Goal: Information Seeking & Learning: Learn about a topic

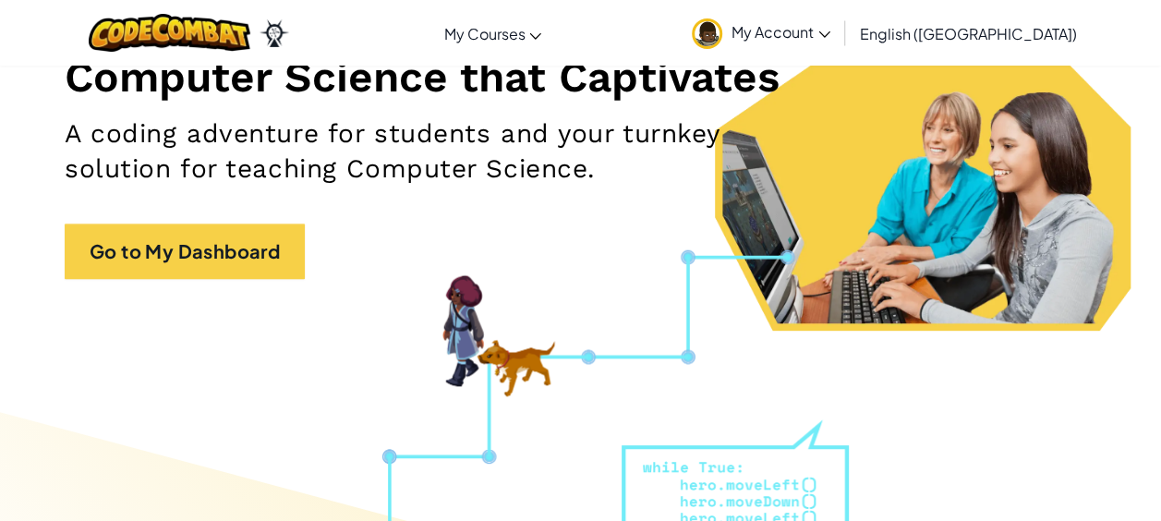
scroll to position [240, 0]
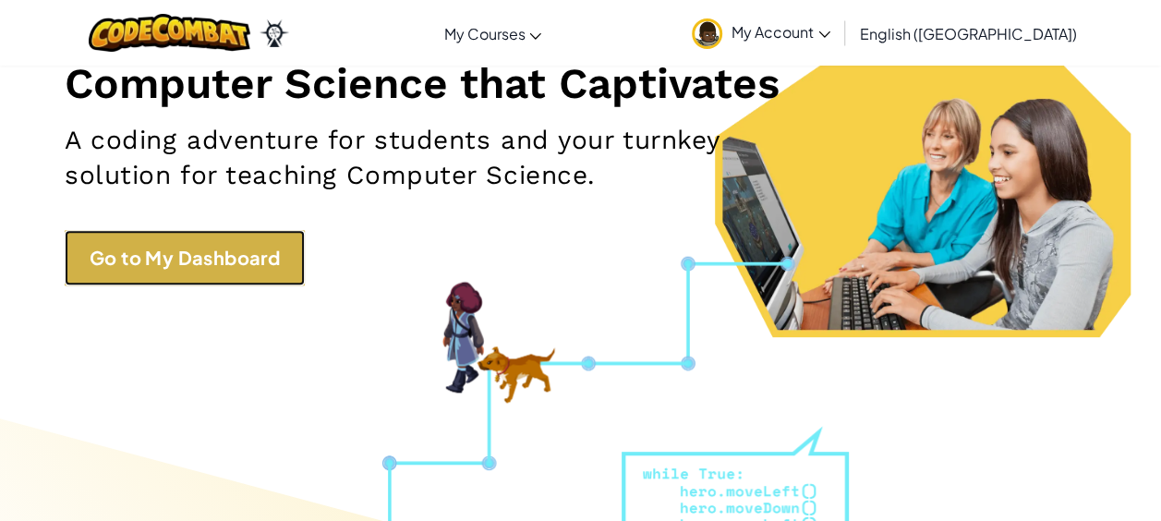
click at [246, 235] on link "Go to My Dashboard" at bounding box center [185, 257] width 240 height 55
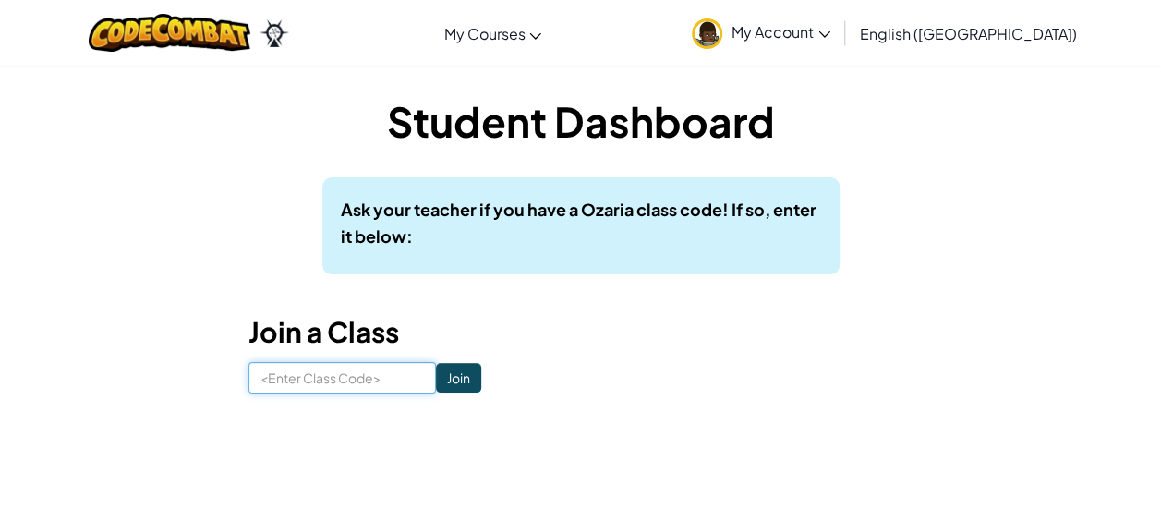
click at [337, 381] on input at bounding box center [341, 377] width 187 height 31
type input "2-HairSpellFly"
click at [441, 368] on input "Join" at bounding box center [458, 378] width 45 height 30
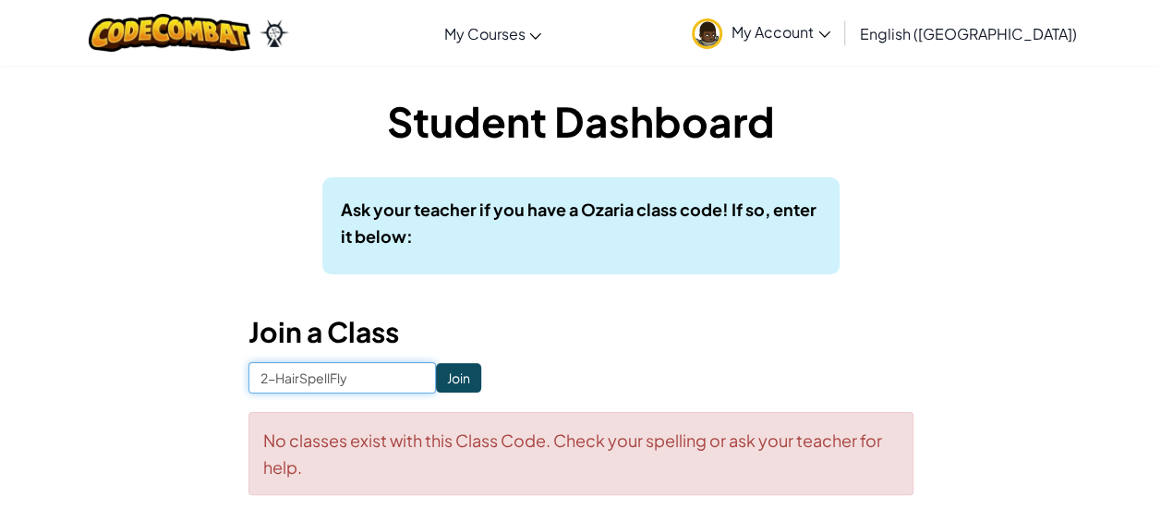
click at [273, 380] on input "2-HairSpellFly" at bounding box center [341, 377] width 187 height 31
type input "HairSpellFly"
click at [440, 369] on input "Join" at bounding box center [458, 378] width 45 height 30
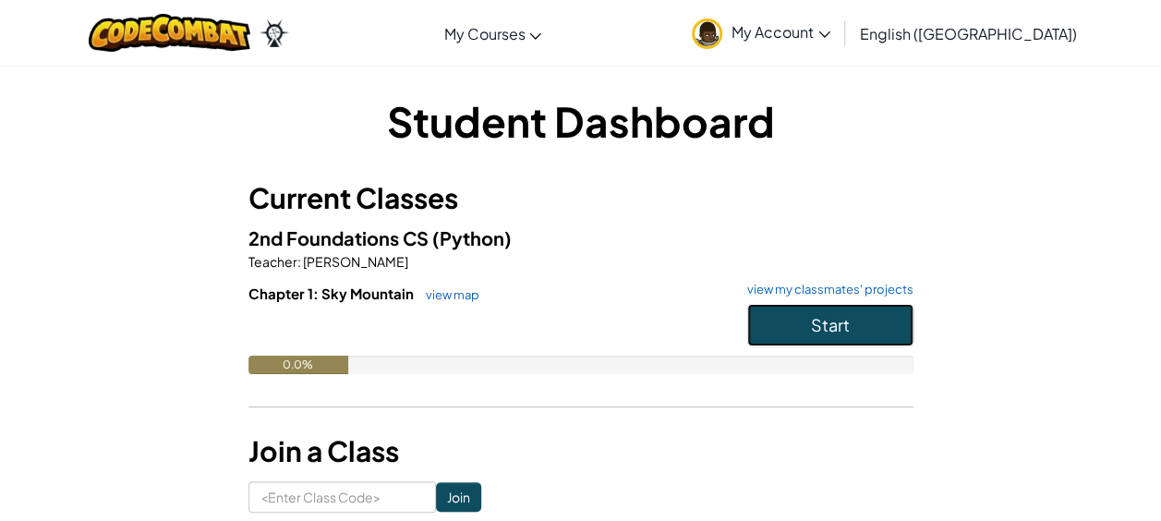
click at [846, 331] on span "Start" at bounding box center [830, 324] width 39 height 21
click at [868, 331] on button "Start" at bounding box center [830, 325] width 166 height 42
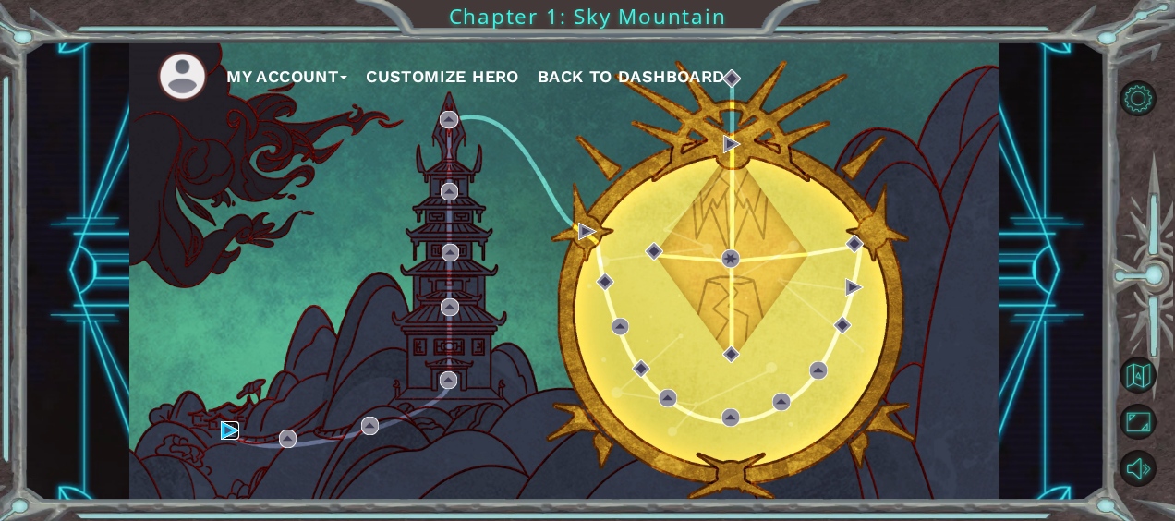
click at [229, 425] on img at bounding box center [230, 430] width 18 height 18
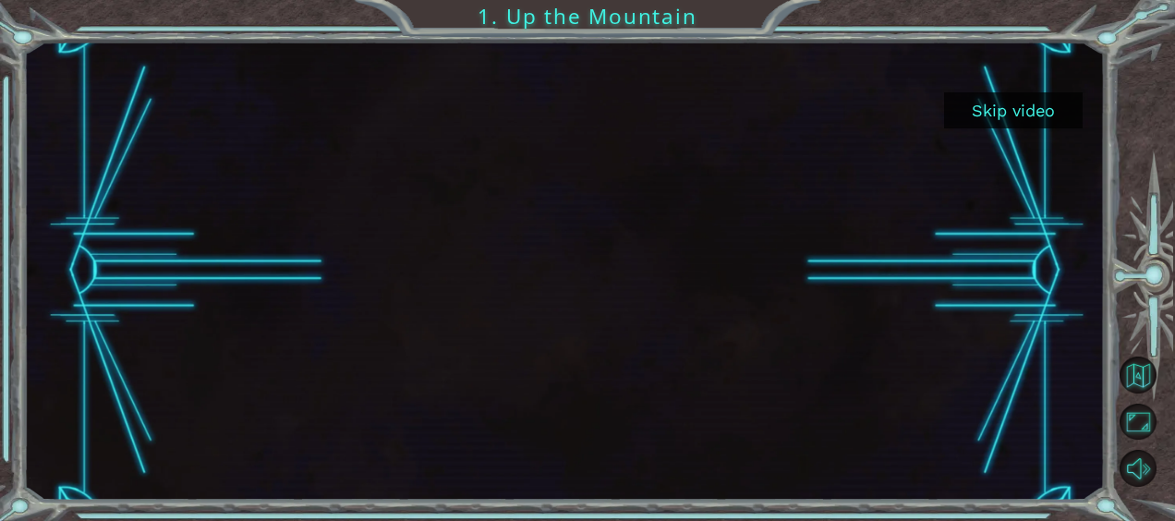
click at [1012, 123] on button "Skip video" at bounding box center [1013, 110] width 139 height 36
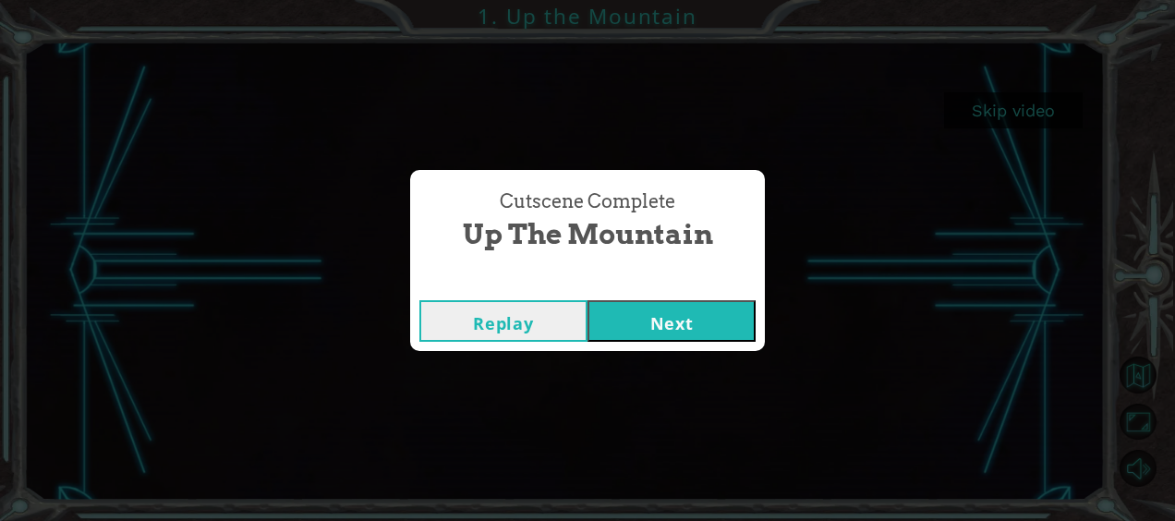
click at [706, 327] on button "Next" at bounding box center [671, 321] width 168 height 42
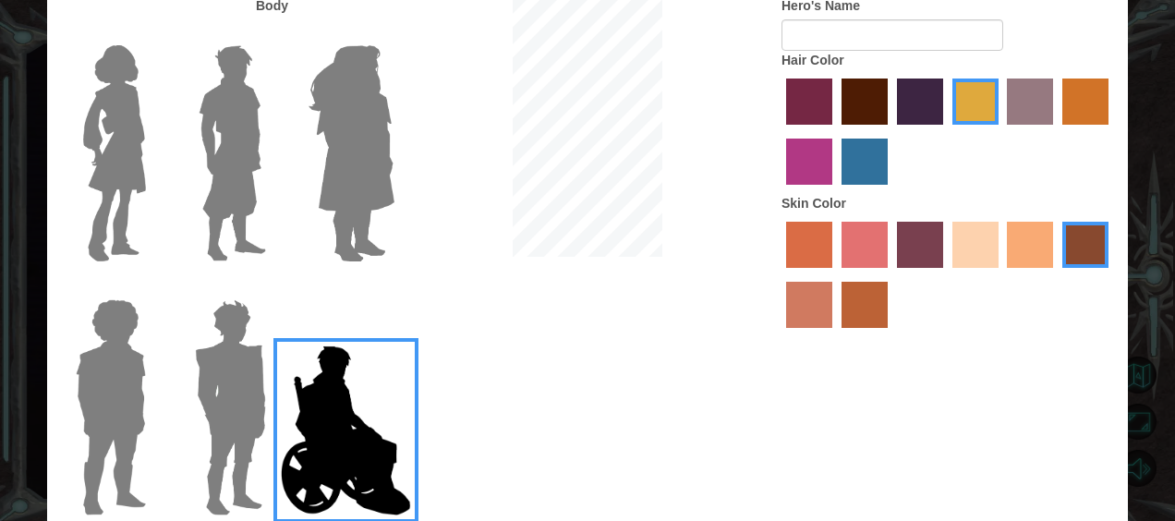
click at [348, 163] on img at bounding box center [351, 153] width 101 height 231
click at [393, 33] on input "Hero Amethyst" at bounding box center [393, 33] width 0 height 0
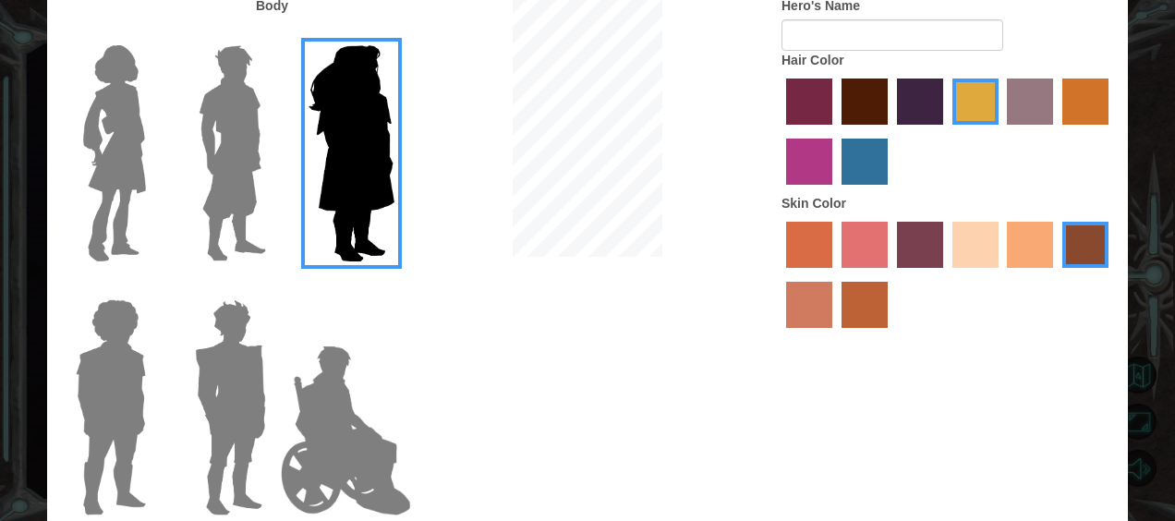
click at [226, 130] on img at bounding box center [232, 153] width 82 height 231
click at [273, 33] on input "Hero Lars" at bounding box center [273, 33] width 0 height 0
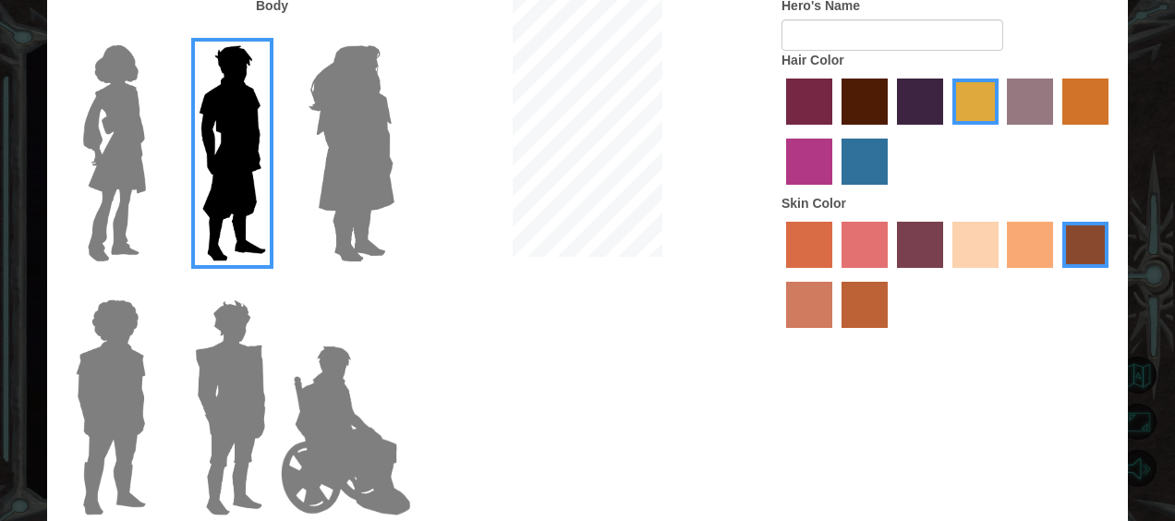
click at [94, 125] on img at bounding box center [115, 153] width 78 height 231
click at [153, 33] on input "Hero Connie" at bounding box center [153, 33] width 0 height 0
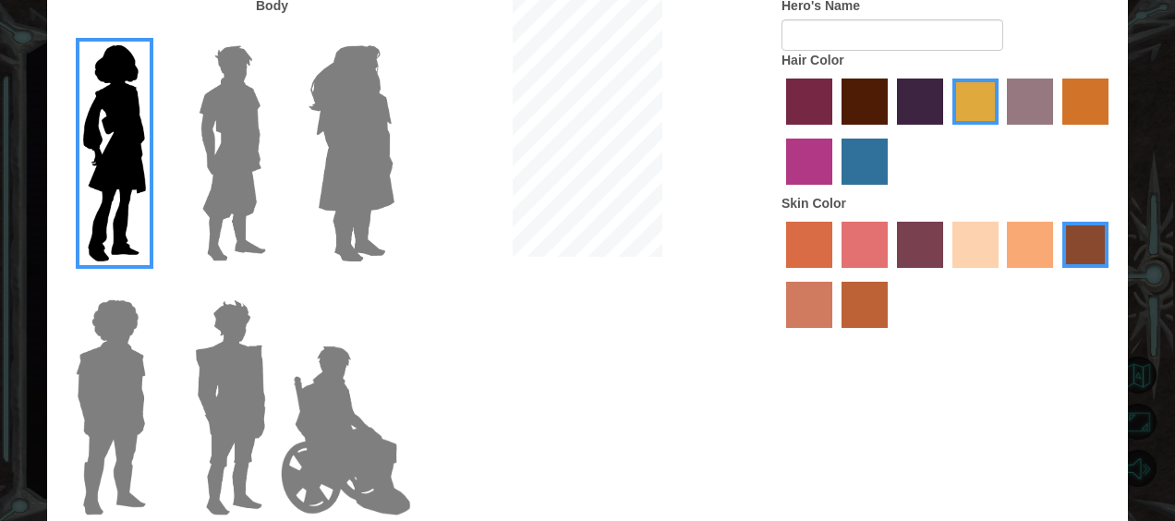
click at [109, 377] on img at bounding box center [110, 407] width 85 height 231
click at [153, 287] on input "Hero Steven" at bounding box center [153, 287] width 0 height 0
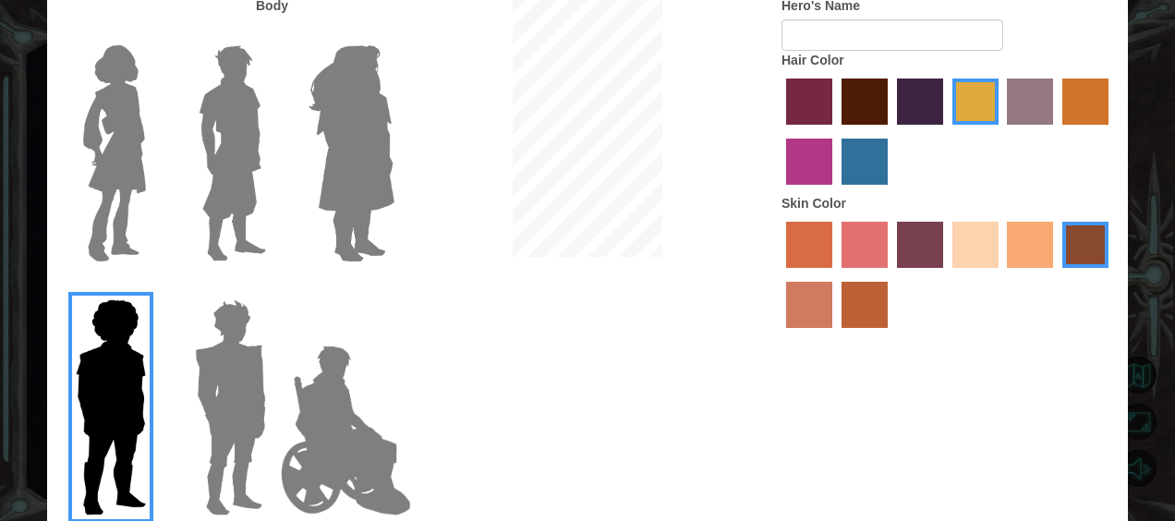
click at [238, 395] on img at bounding box center [230, 407] width 86 height 231
click at [273, 287] on input "Hero Garnet" at bounding box center [273, 287] width 0 height 0
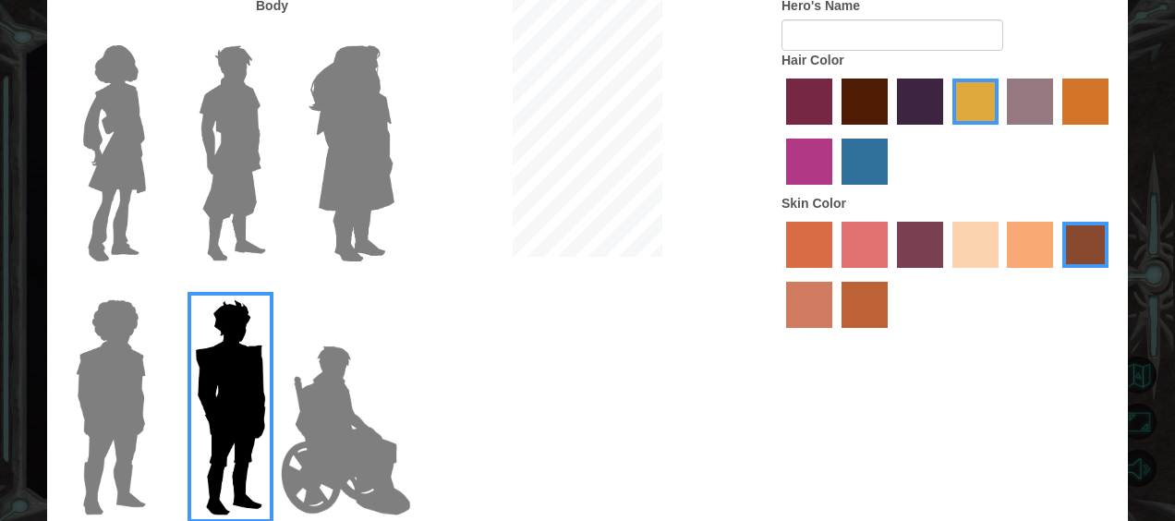
click at [106, 378] on img at bounding box center [110, 407] width 85 height 231
click at [153, 287] on input "Hero Steven" at bounding box center [153, 287] width 0 height 0
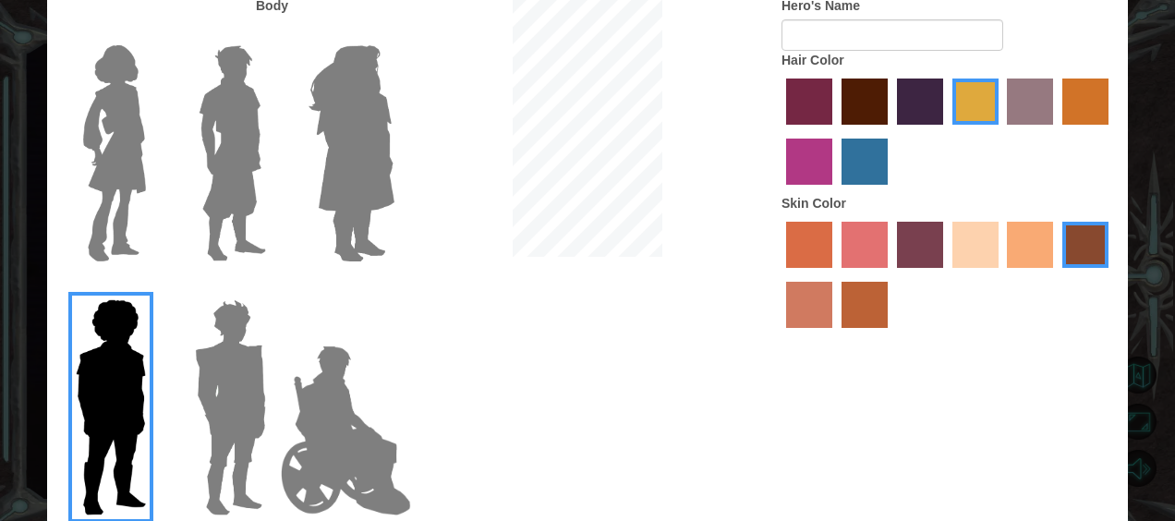
click at [336, 393] on img at bounding box center [345, 430] width 145 height 185
click at [393, 287] on input "Hero Jamie" at bounding box center [393, 287] width 0 height 0
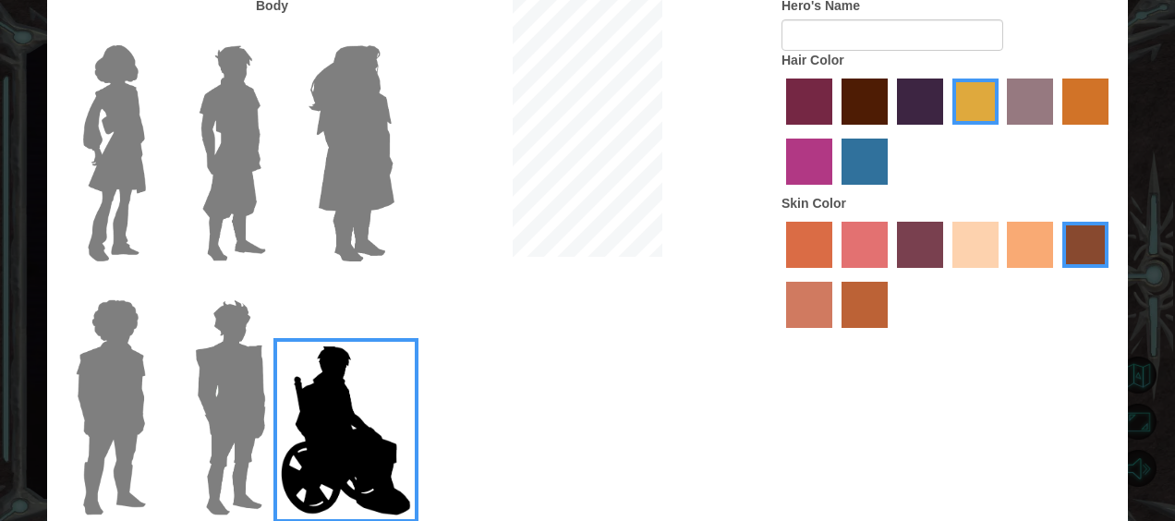
click at [78, 418] on img at bounding box center [110, 407] width 85 height 231
click at [153, 287] on input "Hero Steven" at bounding box center [153, 287] width 0 height 0
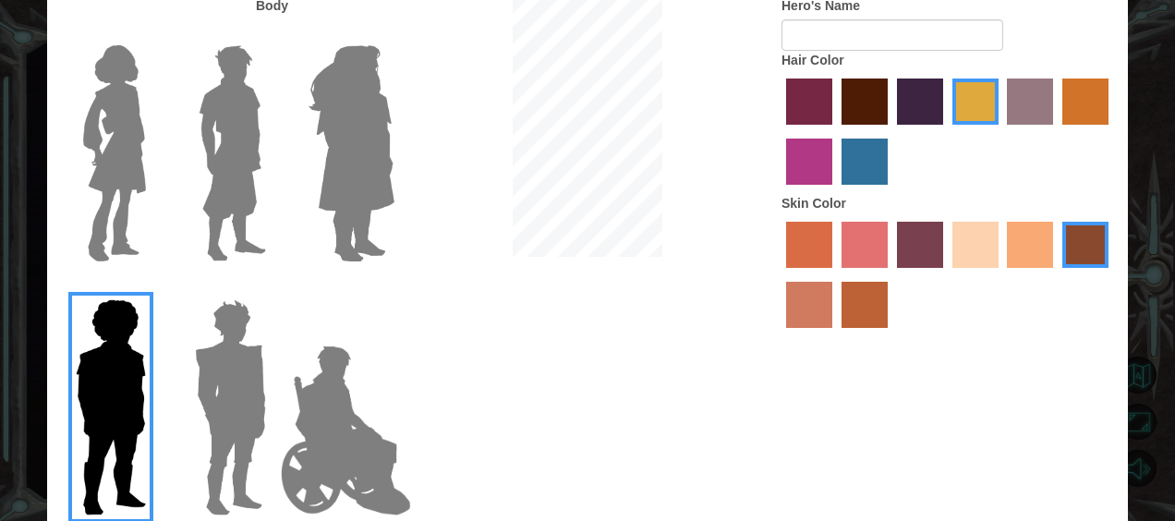
click at [222, 170] on img at bounding box center [232, 153] width 82 height 231
click at [273, 33] on input "Hero Lars" at bounding box center [273, 33] width 0 height 0
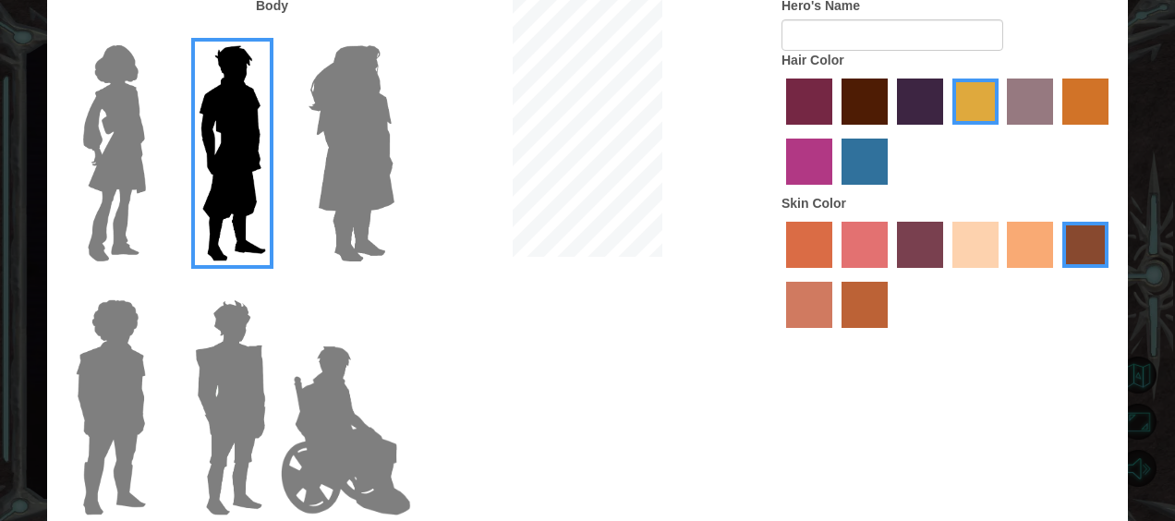
click at [100, 388] on img at bounding box center [110, 407] width 85 height 231
click at [153, 287] on input "Hero Steven" at bounding box center [153, 287] width 0 height 0
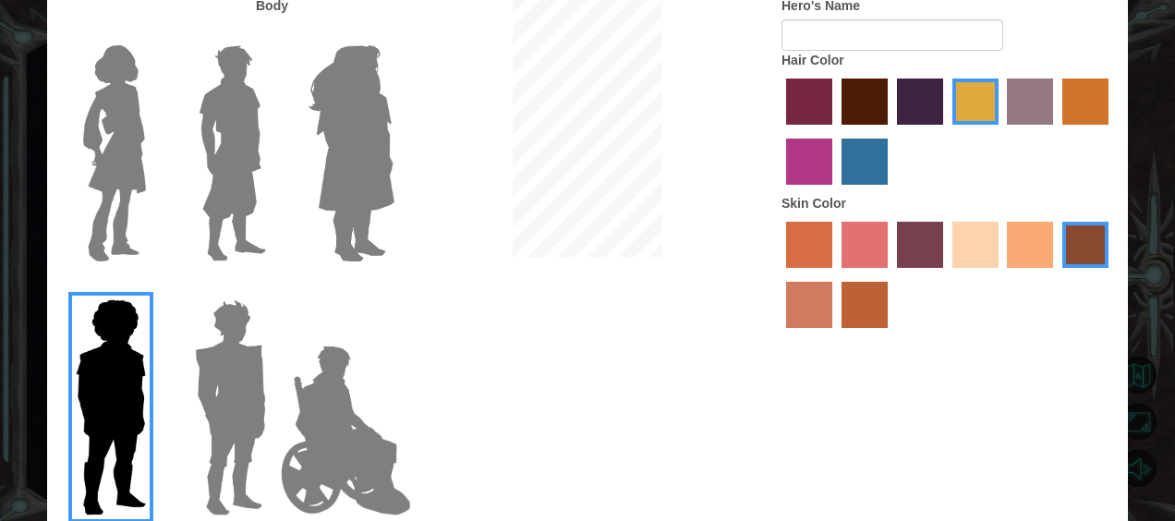
click at [227, 200] on img at bounding box center [232, 153] width 82 height 231
click at [273, 33] on input "Hero Lars" at bounding box center [273, 33] width 0 height 0
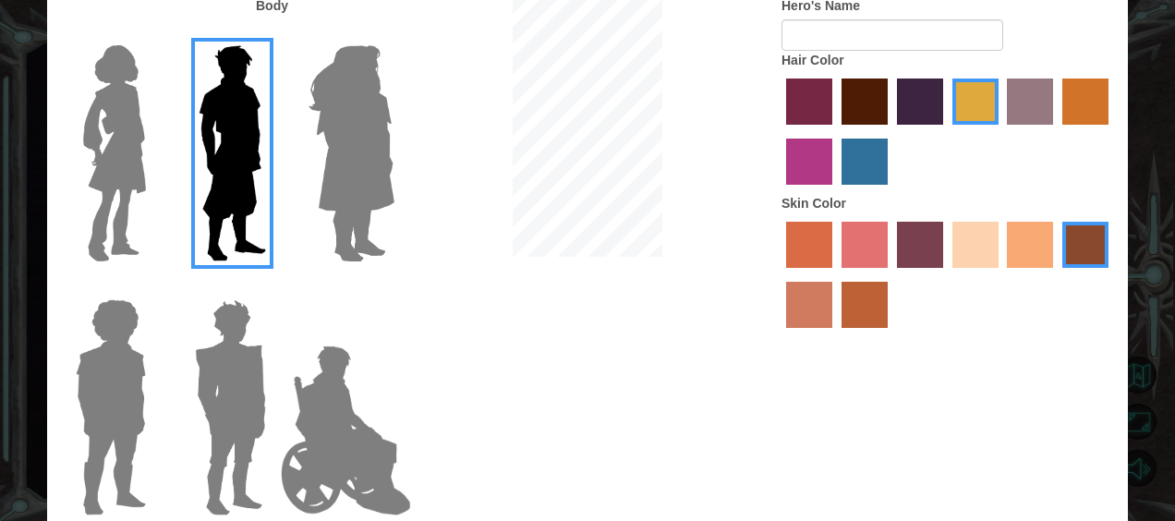
click at [82, 463] on img at bounding box center [110, 407] width 85 height 231
click at [153, 287] on input "Hero Steven" at bounding box center [153, 287] width 0 height 0
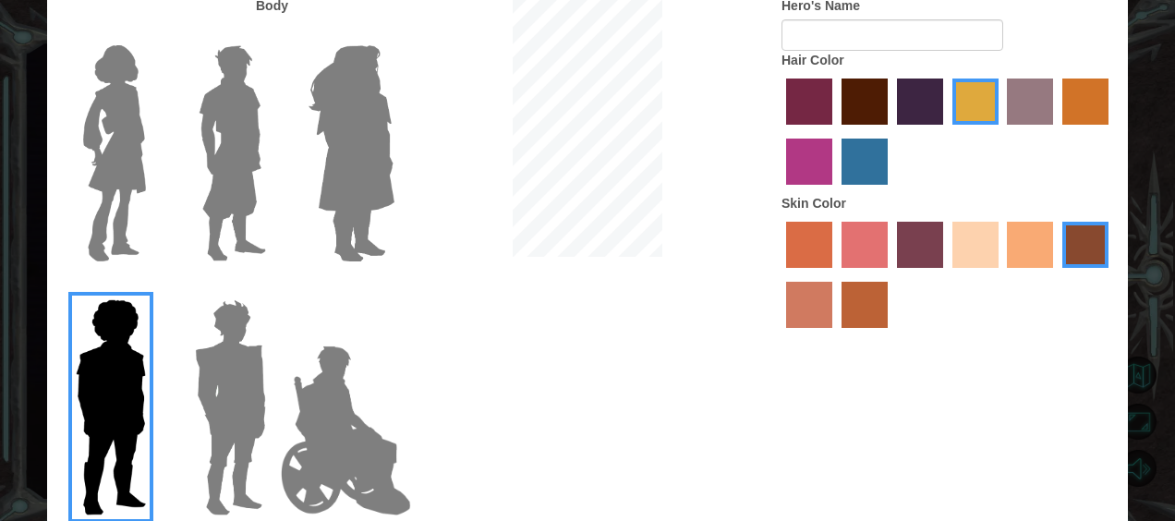
click at [919, 106] on label "hot purple hair color" at bounding box center [920, 102] width 46 height 46
click at [890, 131] on input "hot purple hair color" at bounding box center [890, 131] width 0 height 0
click at [811, 245] on label "sorbus skin color" at bounding box center [809, 245] width 46 height 46
click at [780, 274] on input "sorbus skin color" at bounding box center [780, 274] width 0 height 0
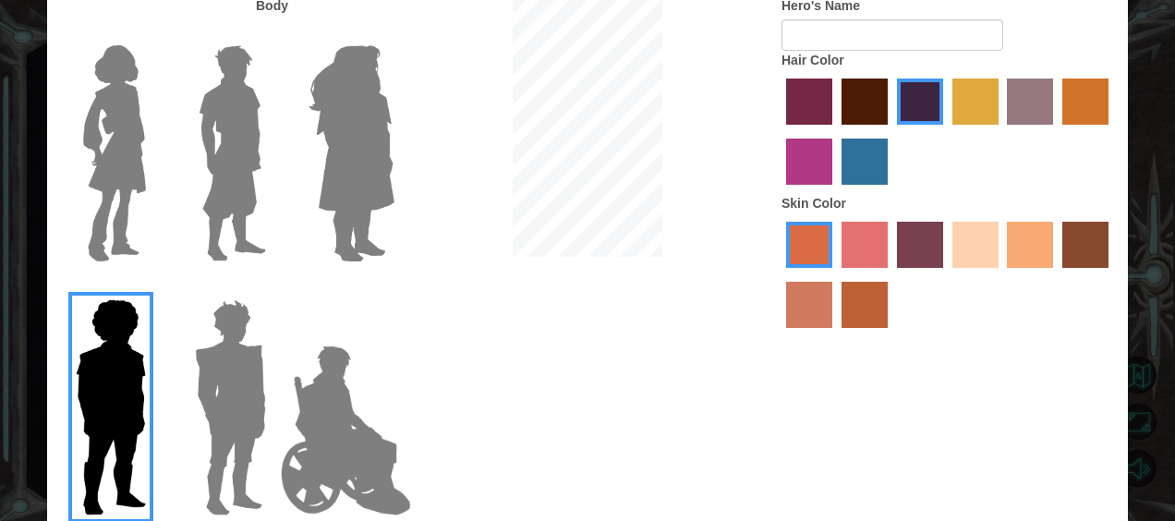
click at [865, 264] on label "froly skin color" at bounding box center [864, 245] width 46 height 46
click at [835, 274] on input "froly skin color" at bounding box center [835, 274] width 0 height 0
click at [818, 308] on label "burning sand skin color" at bounding box center [809, 305] width 46 height 46
click at [1111, 274] on input "burning sand skin color" at bounding box center [1111, 274] width 0 height 0
click at [865, 312] on label "smoke tree skin color" at bounding box center [864, 305] width 46 height 46
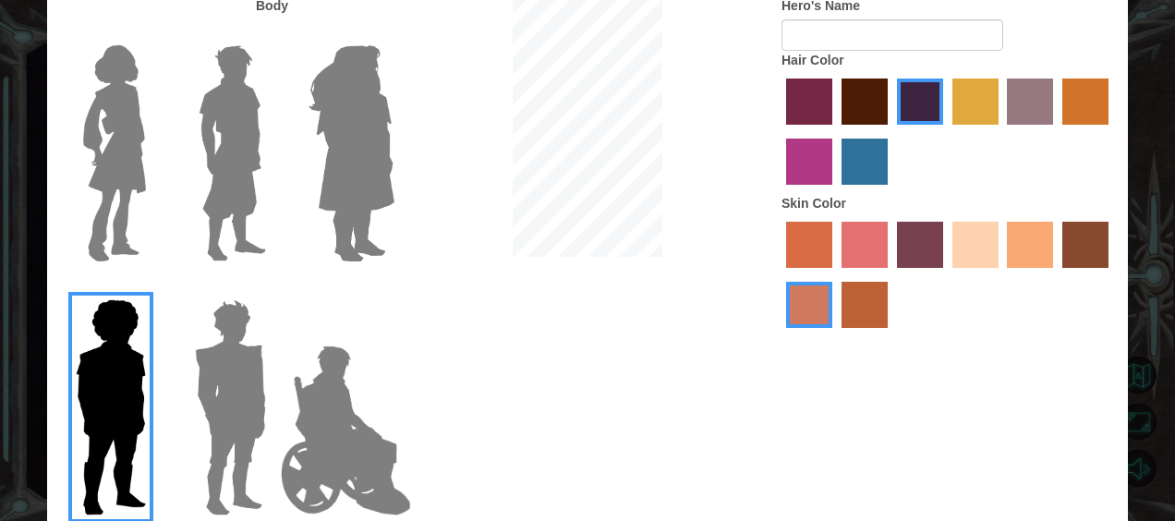
click at [835, 334] on input "smoke tree skin color" at bounding box center [835, 334] width 0 height 0
click at [804, 305] on label "burning sand skin color" at bounding box center [809, 305] width 46 height 46
click at [1111, 274] on input "burning sand skin color" at bounding box center [1111, 274] width 0 height 0
click at [1036, 246] on label "tacao skin color" at bounding box center [1030, 245] width 46 height 46
click at [1001, 274] on input "tacao skin color" at bounding box center [1001, 274] width 0 height 0
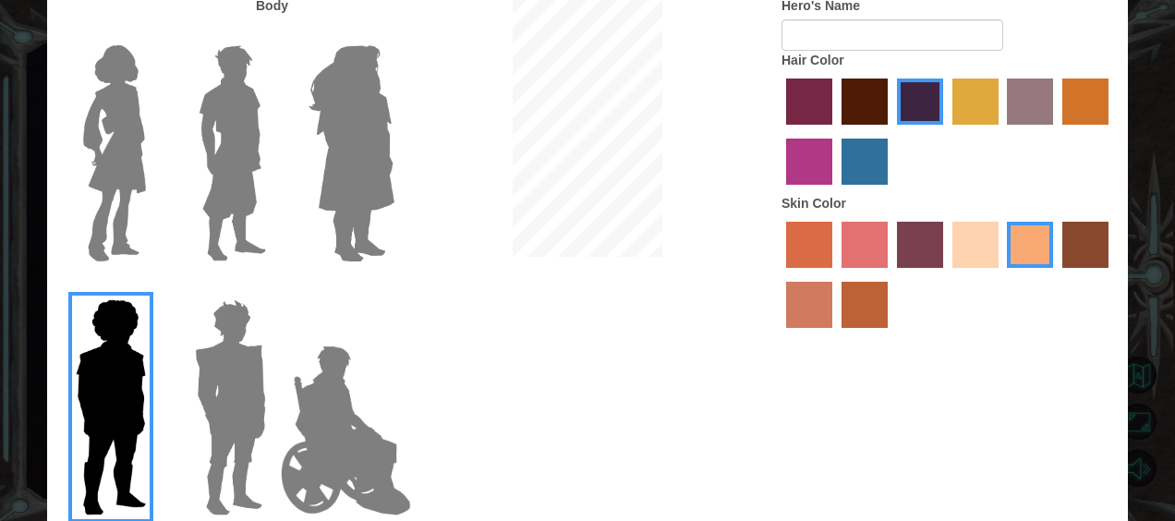
click at [977, 245] on label "sandy beach skin color" at bounding box center [975, 245] width 46 height 46
click at [946, 274] on input "sandy beach skin color" at bounding box center [946, 274] width 0 height 0
click at [937, 251] on label "tosca skin color" at bounding box center [920, 245] width 46 height 46
click at [890, 274] on input "tosca skin color" at bounding box center [890, 274] width 0 height 0
click at [1084, 244] on label "karma skin color" at bounding box center [1085, 245] width 46 height 46
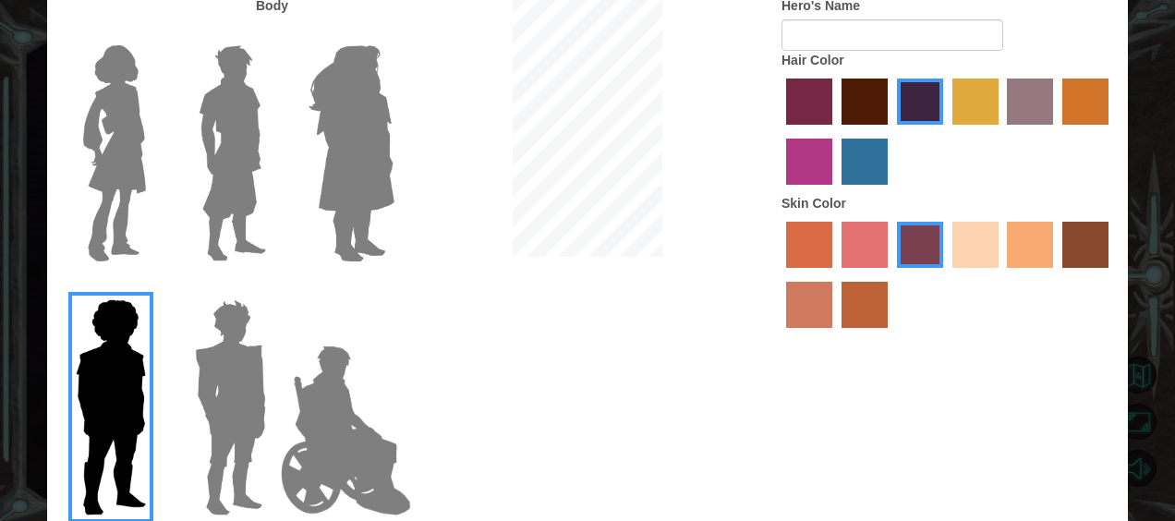
click at [1056, 274] on input "karma skin color" at bounding box center [1056, 274] width 0 height 0
click at [825, 317] on label "burning sand skin color" at bounding box center [809, 305] width 46 height 46
click at [1111, 274] on input "burning sand skin color" at bounding box center [1111, 274] width 0 height 0
click at [854, 303] on label "smoke tree skin color" at bounding box center [864, 305] width 46 height 46
click at [835, 334] on input "smoke tree skin color" at bounding box center [835, 334] width 0 height 0
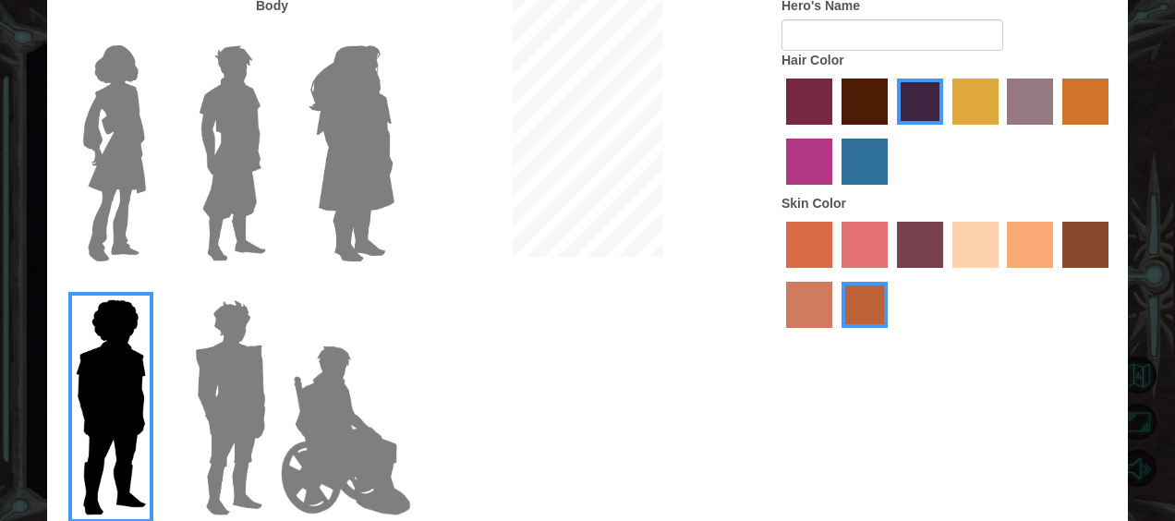
click at [802, 296] on label "burning sand skin color" at bounding box center [809, 305] width 46 height 46
click at [1111, 274] on input "burning sand skin color" at bounding box center [1111, 274] width 0 height 0
click at [841, 303] on label "smoke tree skin color" at bounding box center [864, 305] width 46 height 46
click at [835, 334] on input "smoke tree skin color" at bounding box center [835, 334] width 0 height 0
click at [794, 307] on label "burning sand skin color" at bounding box center [809, 305] width 46 height 46
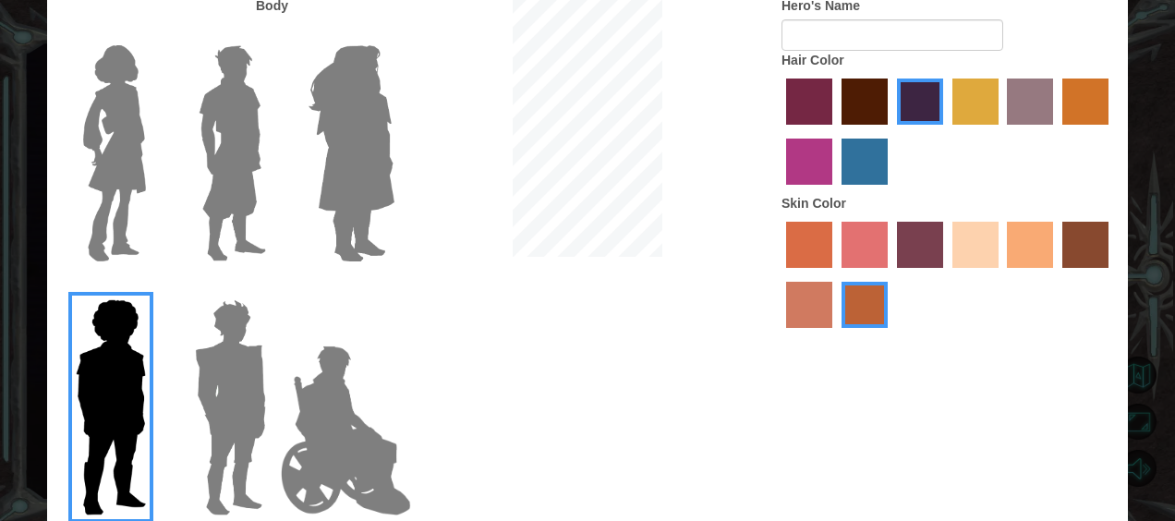
click at [1111, 274] on input "burning sand skin color" at bounding box center [1111, 274] width 0 height 0
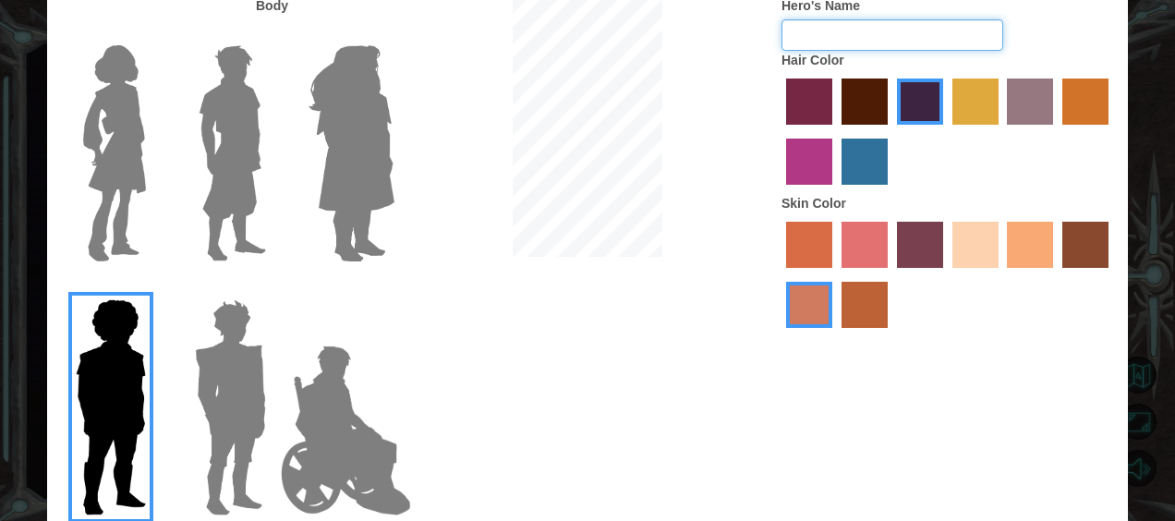
click at [873, 39] on input "Hero's Name" at bounding box center [892, 34] width 222 height 31
type input "[PERSON_NAME]"
click at [707, 248] on div at bounding box center [587, 128] width 360 height 265
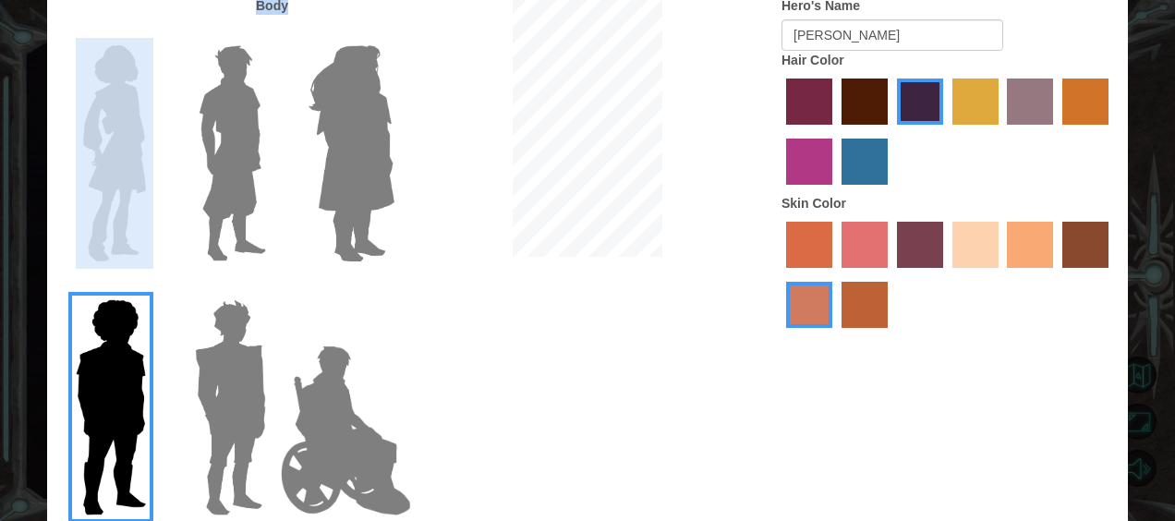
drag, startPoint x: 25, startPoint y: 120, endPoint x: -4, endPoint y: 301, distance: 183.3
click at [0, 301] on html "Skip video 1. Up the Mountain Customize Your Hero Body Hero's Name [PERSON_NAME…" at bounding box center [587, 260] width 1175 height 521
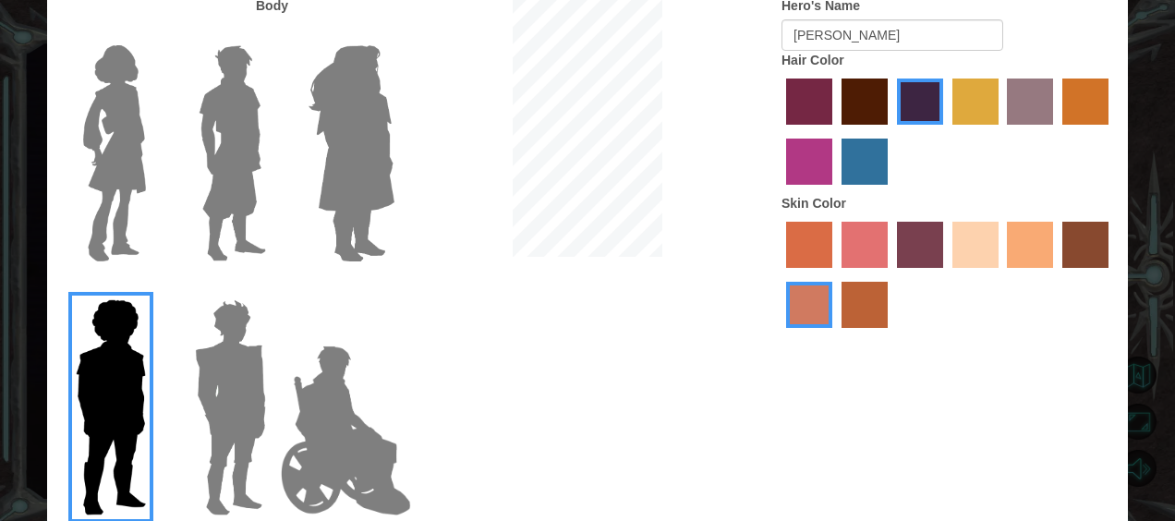
click at [13, 397] on div "Customize Your Hero Body Hero's Name [PERSON_NAME] Hair Color Skin Color Done" at bounding box center [587, 260] width 1175 height 521
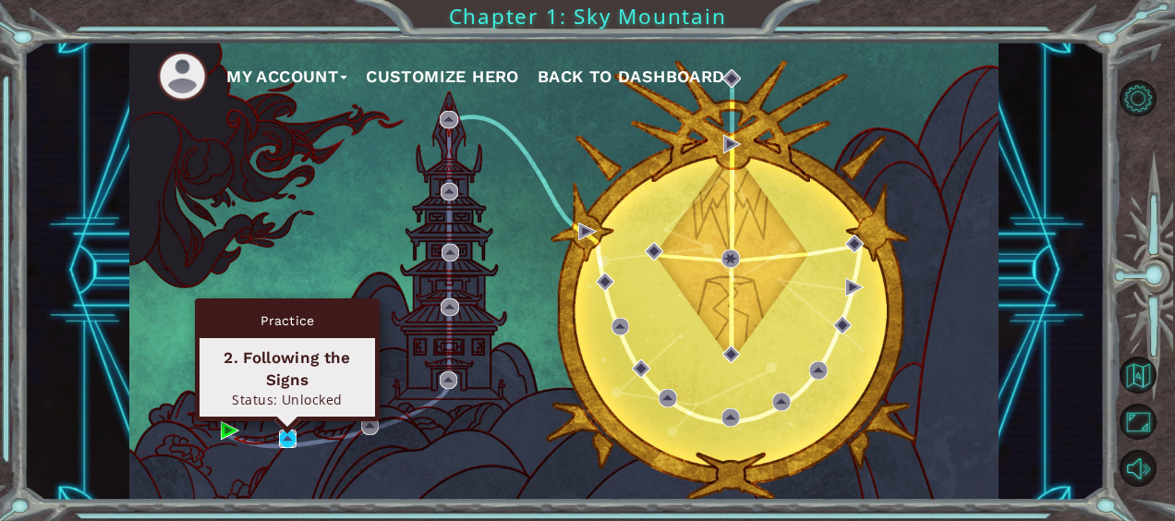
click at [287, 435] on img at bounding box center [288, 438] width 18 height 18
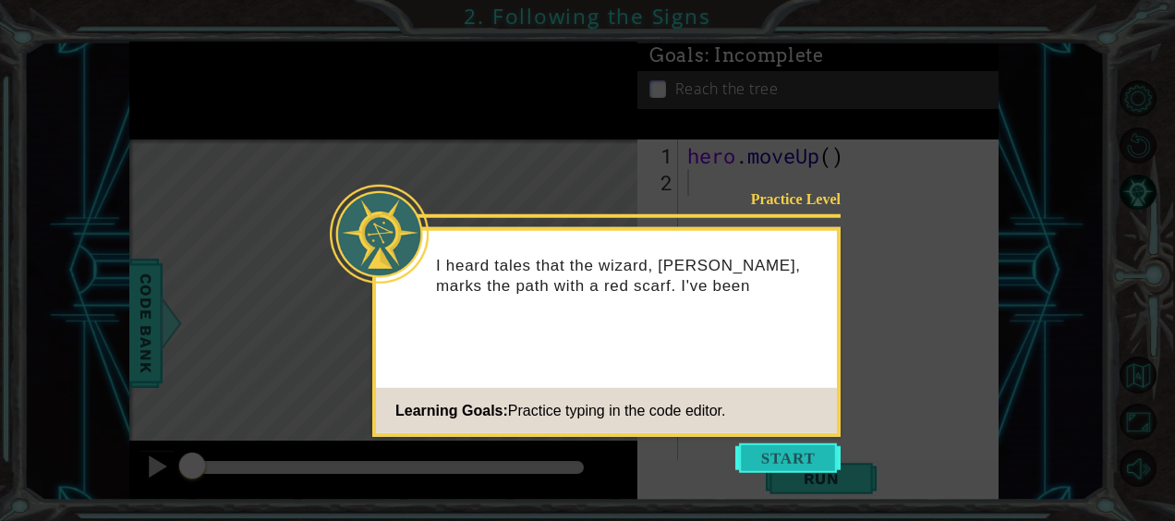
click at [744, 462] on button "Start" at bounding box center [787, 458] width 105 height 30
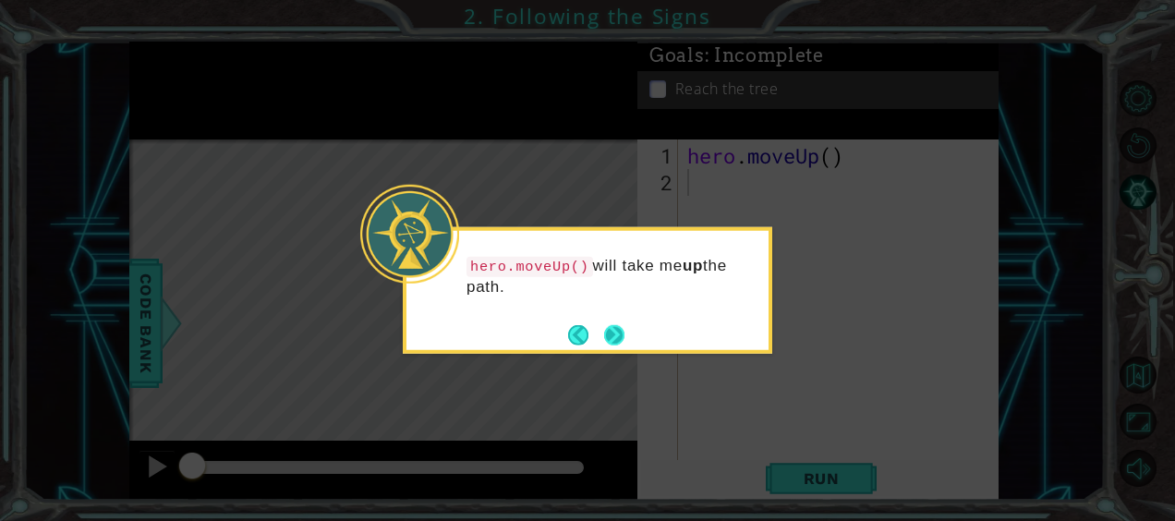
click at [609, 329] on button "Next" at bounding box center [614, 334] width 20 height 20
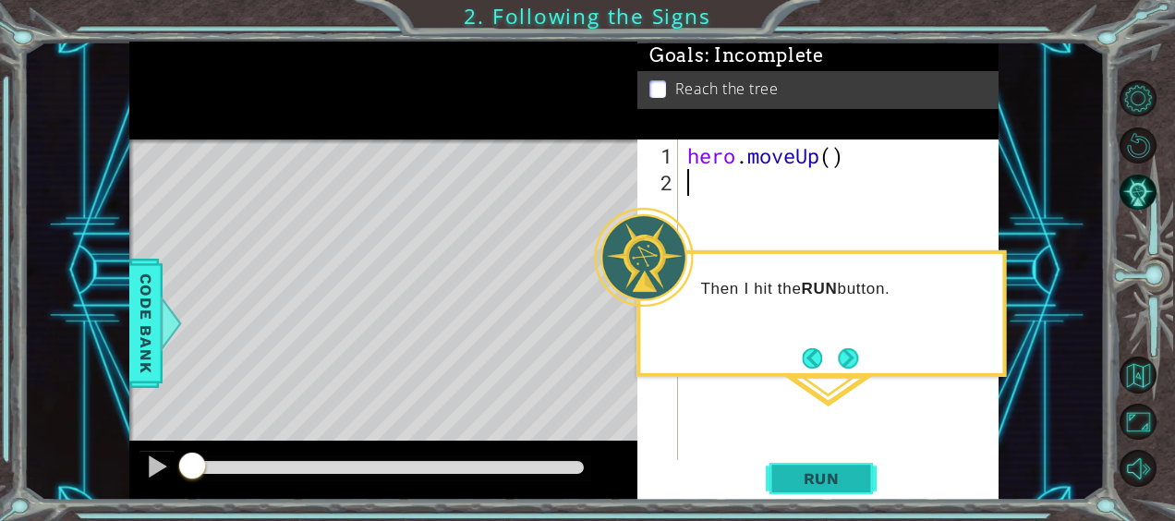
click at [824, 475] on span "Run" at bounding box center [821, 478] width 73 height 18
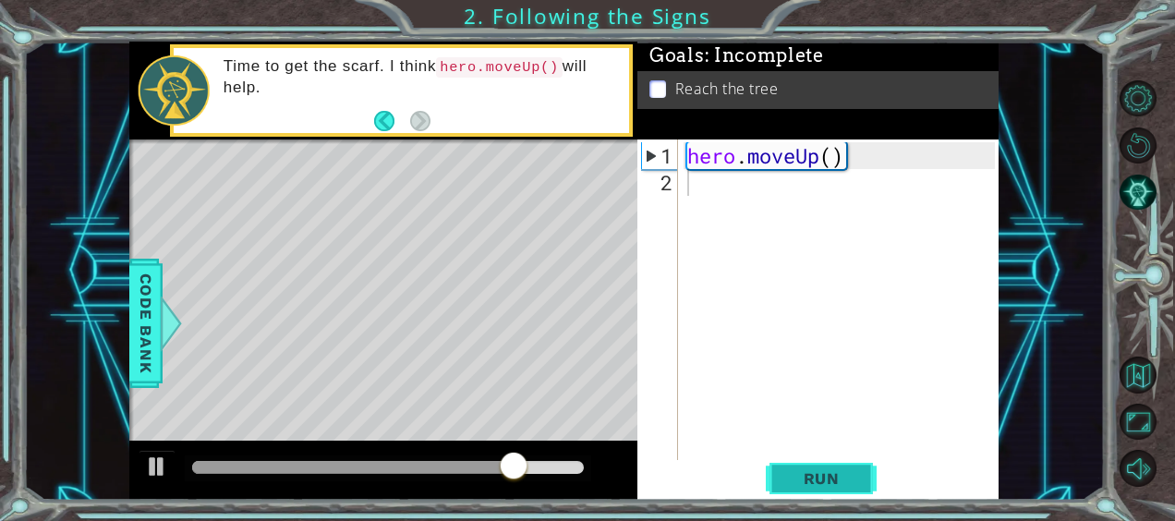
click at [824, 475] on span "Run" at bounding box center [821, 478] width 73 height 18
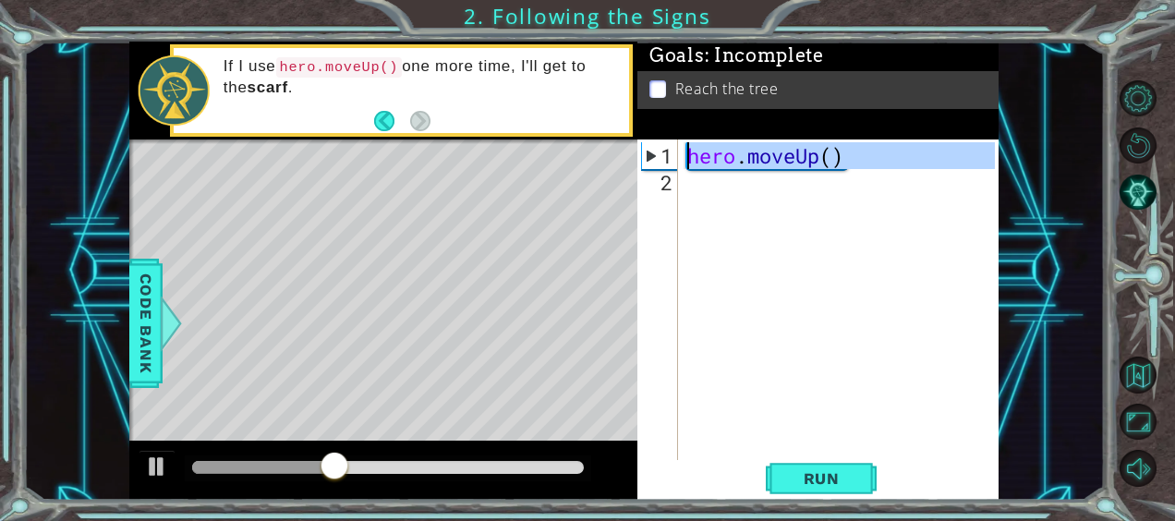
drag, startPoint x: 859, startPoint y: 166, endPoint x: 691, endPoint y: 158, distance: 168.3
click at [691, 158] on div "hero . moveUp ( )" at bounding box center [843, 329] width 321 height 375
type textarea "hero.moveUp()"
click at [724, 198] on div "hero . moveUp ( )" at bounding box center [838, 299] width 311 height 321
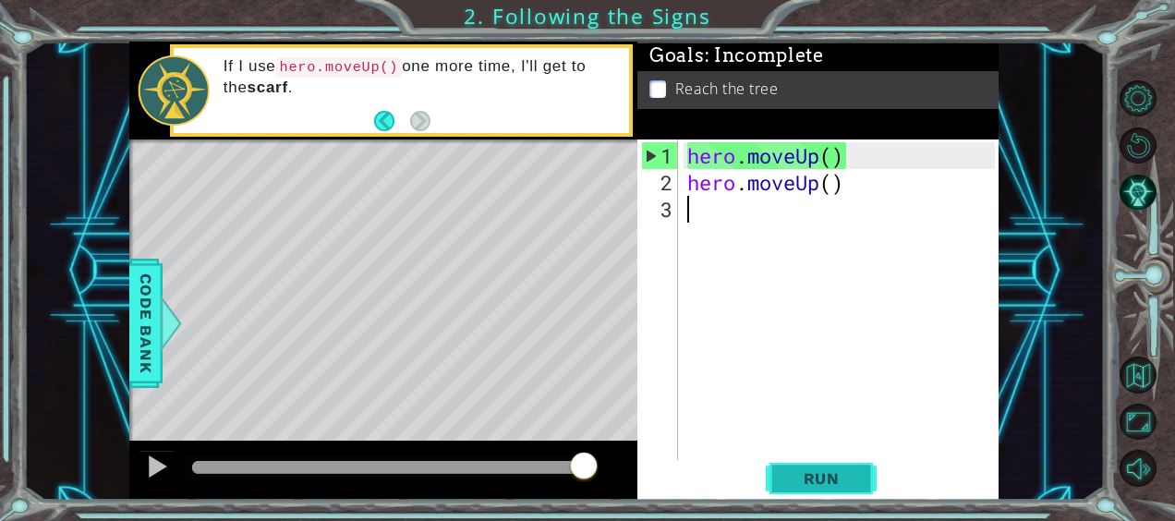
click at [816, 469] on span "Run" at bounding box center [821, 478] width 73 height 18
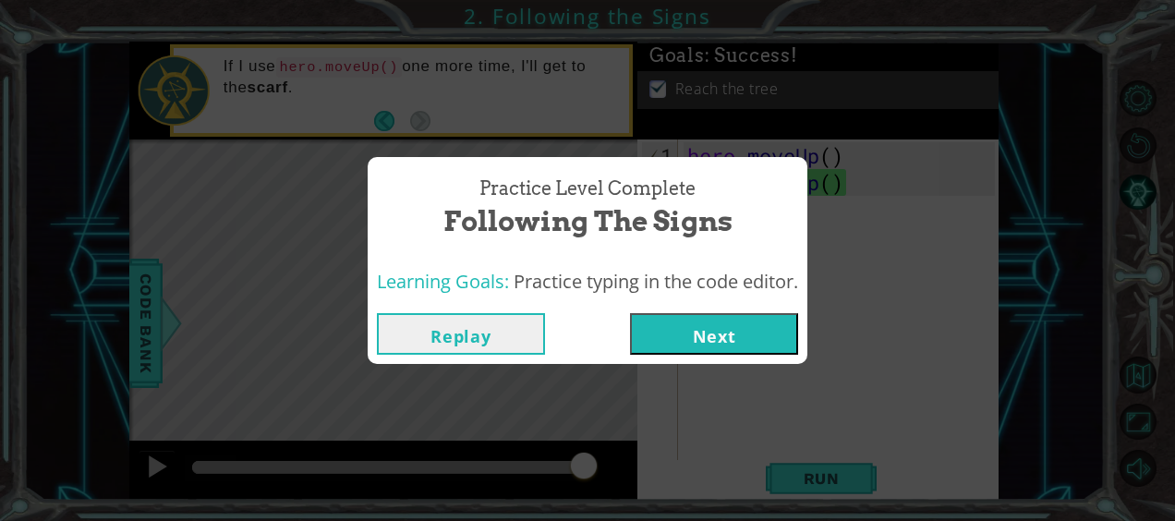
click at [744, 342] on button "Next" at bounding box center [714, 334] width 168 height 42
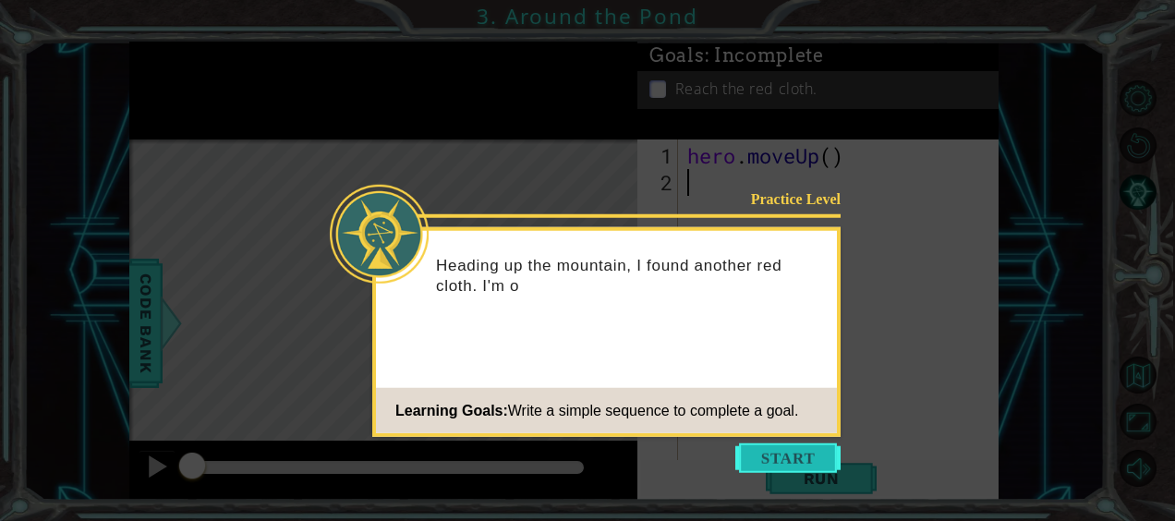
click at [763, 455] on button "Start" at bounding box center [787, 458] width 105 height 30
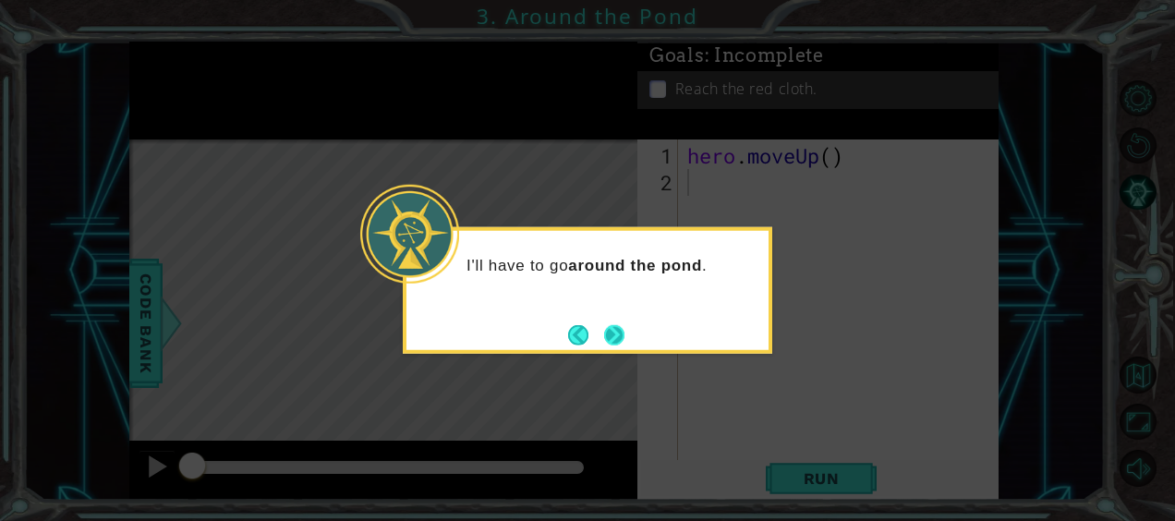
click at [606, 333] on button "Next" at bounding box center [614, 334] width 20 height 20
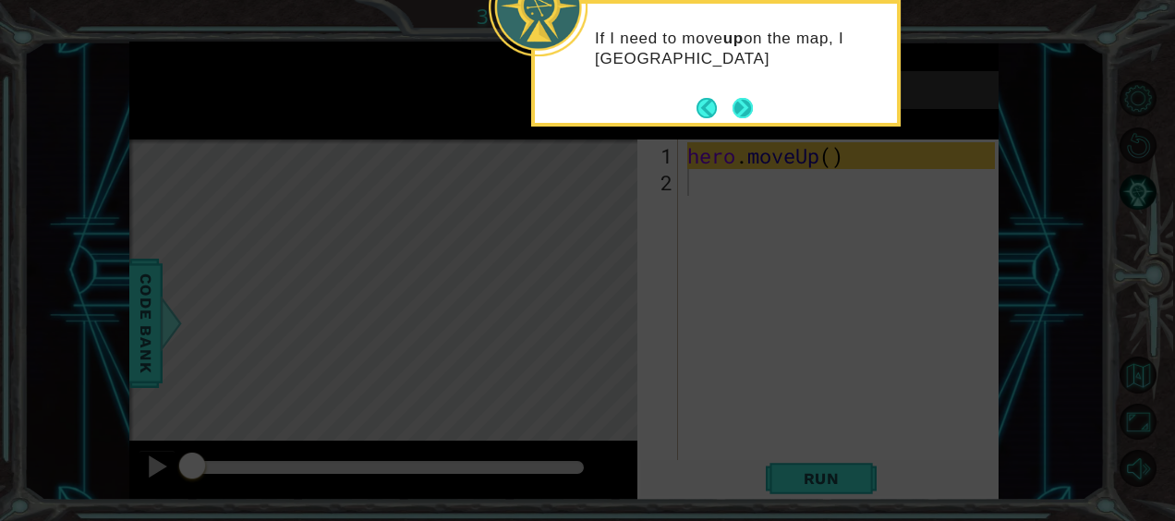
click at [740, 112] on button "Next" at bounding box center [742, 108] width 20 height 20
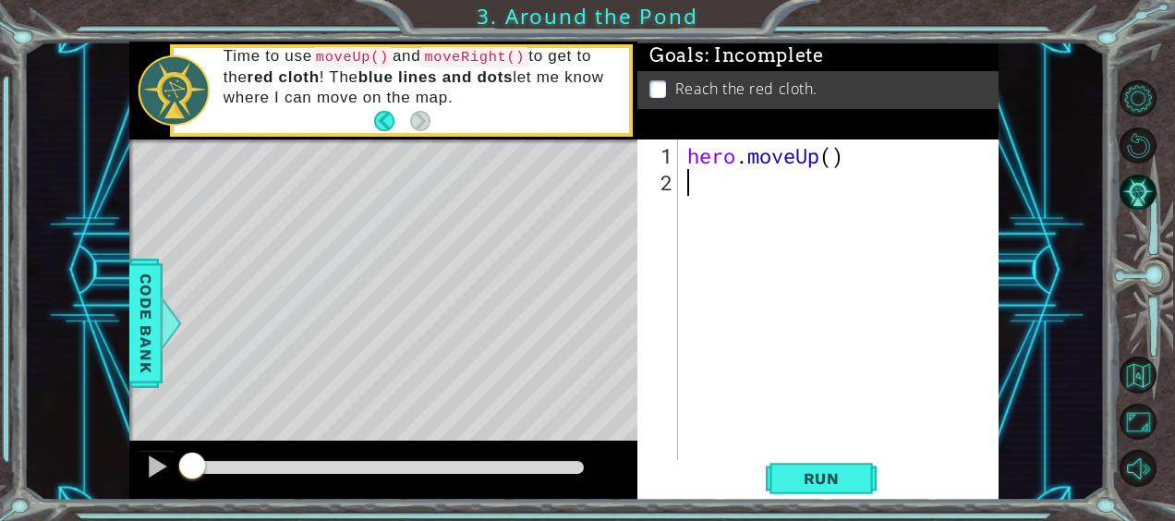
type textarea "h"
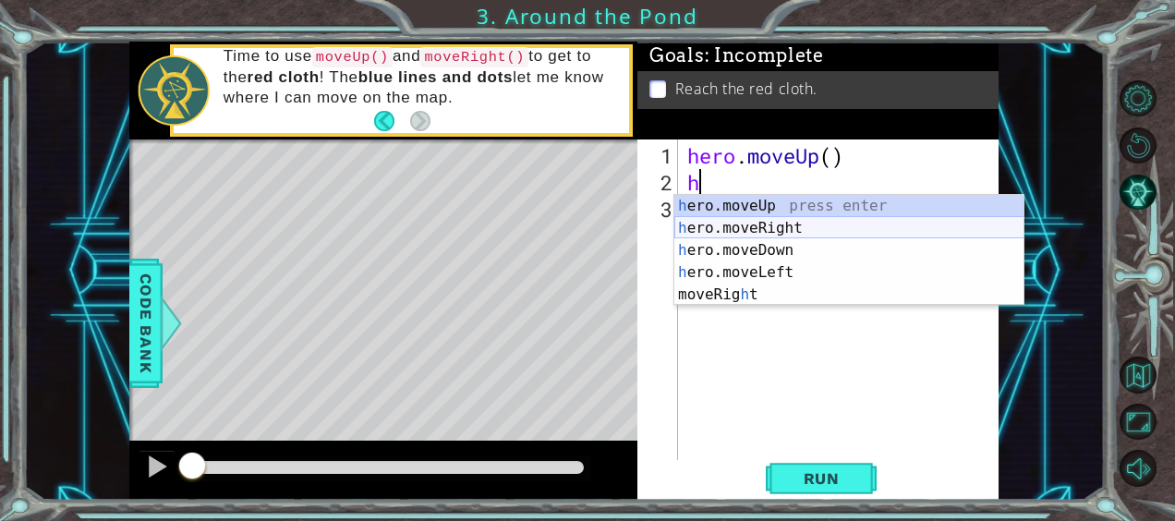
click at [714, 227] on div "h ero.moveUp press enter h ero.moveRight press enter h ero.moveDown press enter…" at bounding box center [849, 272] width 350 height 155
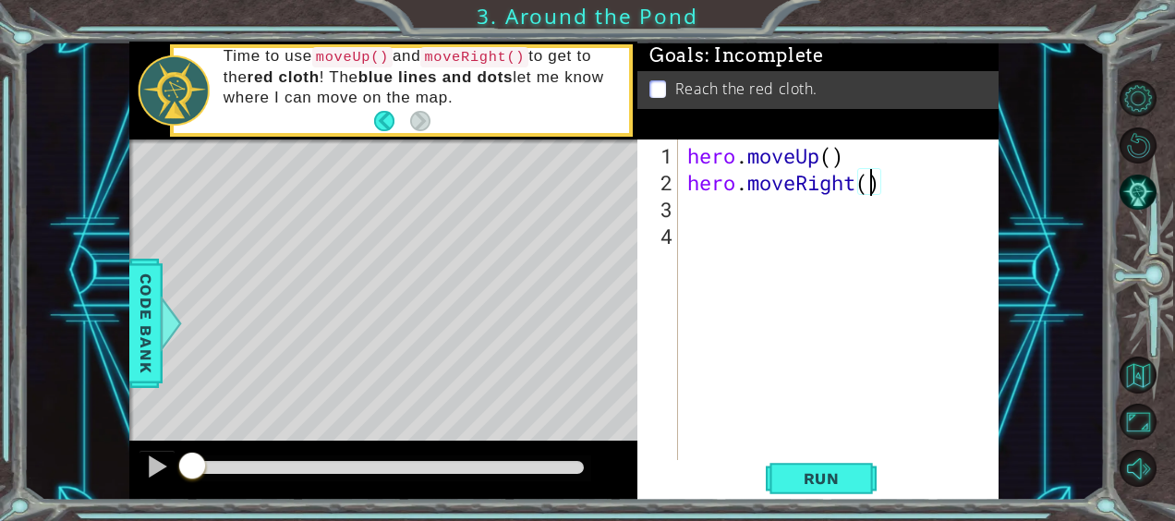
click at [866, 187] on div "hero . moveUp ( ) hero . moveRight ( )" at bounding box center [843, 329] width 321 height 375
type textarea "hero.moveRight(1)"
click at [694, 208] on div "hero . moveUp ( ) hero . moveRight ( 1 )" at bounding box center [843, 329] width 321 height 375
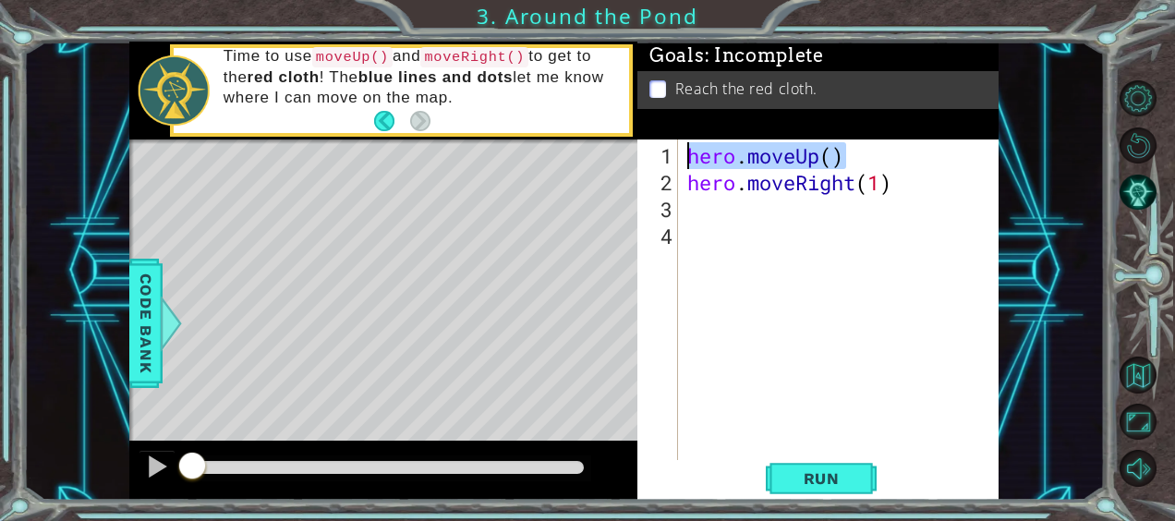
drag, startPoint x: 845, startPoint y: 151, endPoint x: 680, endPoint y: 139, distance: 165.8
click at [680, 139] on div "Goals : Incomplete Reach the red cloth. 1 2 3 4 hero . moveUp ( ) hero . moveRi…" at bounding box center [817, 271] width 361 height 458
type textarea "hero.moveUp()"
click at [690, 212] on div "hero . moveUp ( ) hero . moveRight ( 1 )" at bounding box center [843, 329] width 321 height 375
paste textarea "hero.moveUp()"
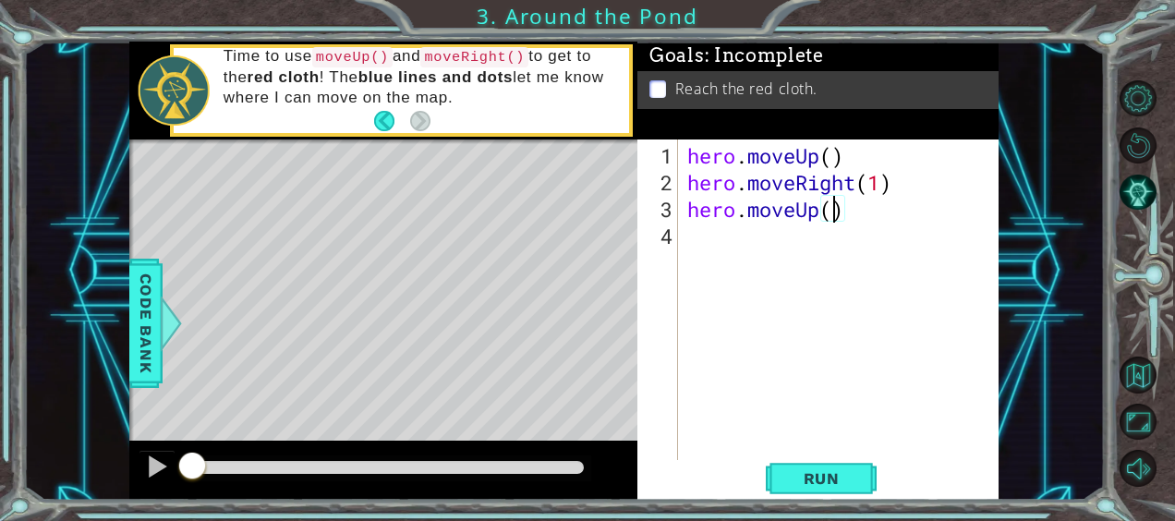
click at [831, 218] on div "hero . moveUp ( ) hero . moveRight ( 1 ) hero . moveUp ( )" at bounding box center [843, 329] width 321 height 375
type textarea "hero.moveUp(3)"
click at [811, 473] on span "Run" at bounding box center [821, 478] width 73 height 18
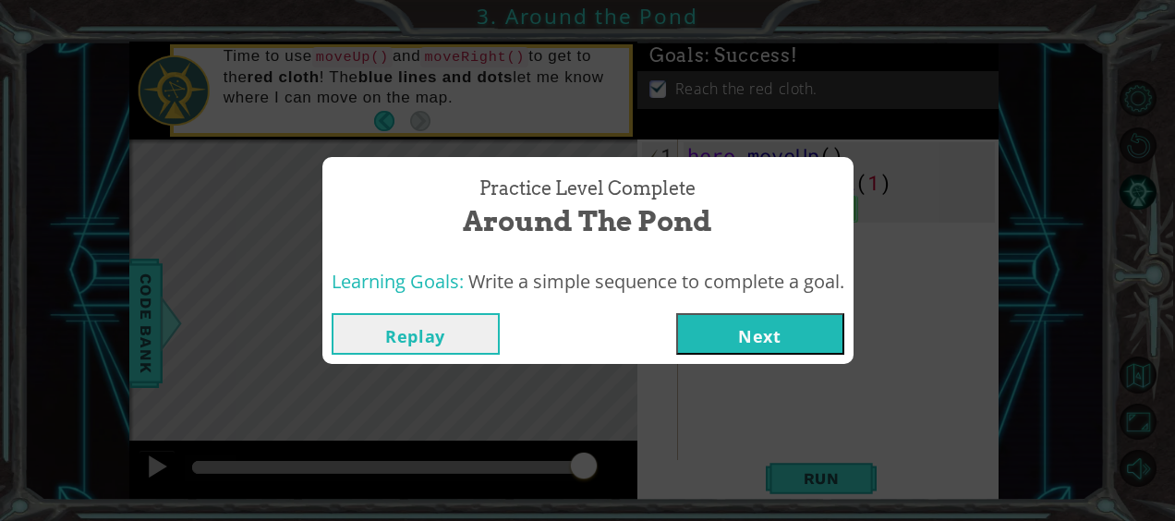
click at [780, 328] on button "Next" at bounding box center [760, 334] width 168 height 42
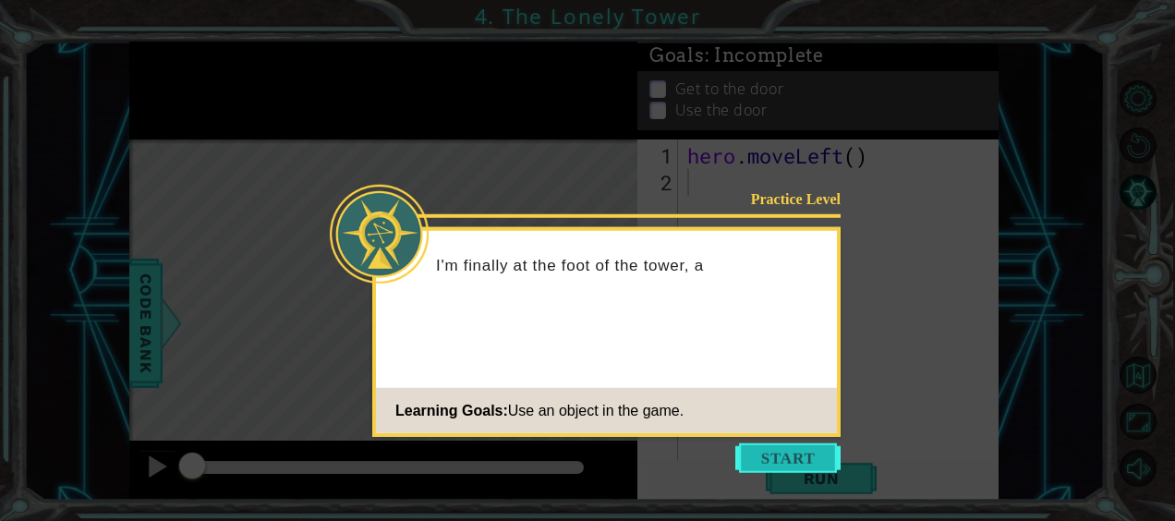
click at [783, 455] on button "Start" at bounding box center [787, 458] width 105 height 30
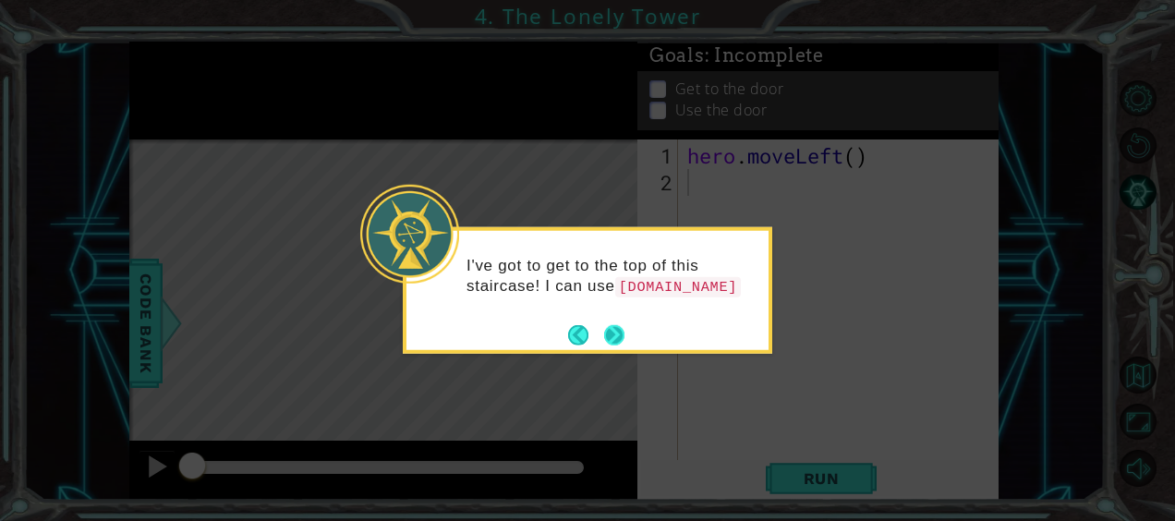
click at [613, 338] on button "Next" at bounding box center [614, 334] width 20 height 20
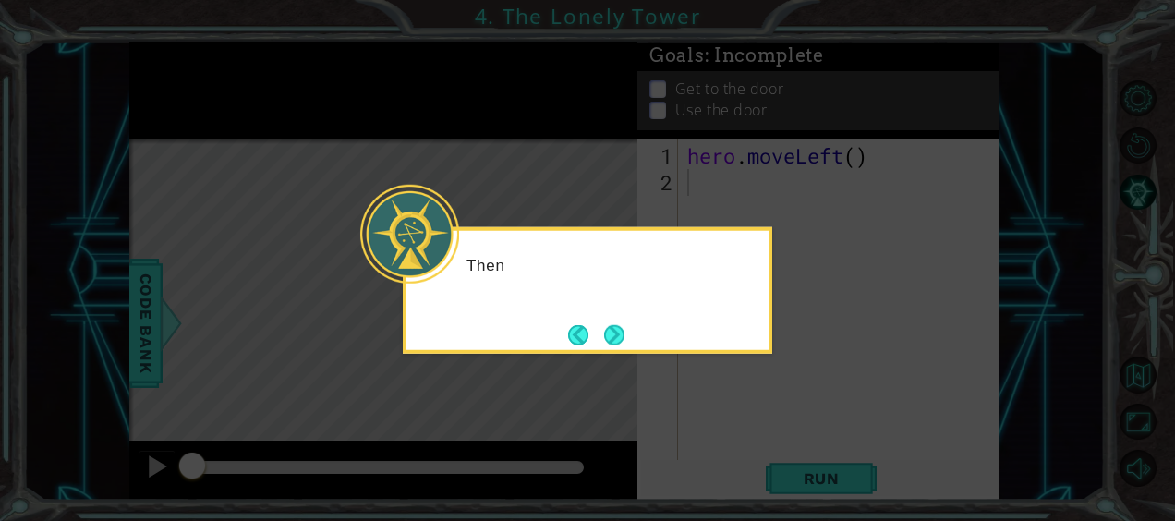
click at [613, 338] on button "Next" at bounding box center [614, 334] width 20 height 20
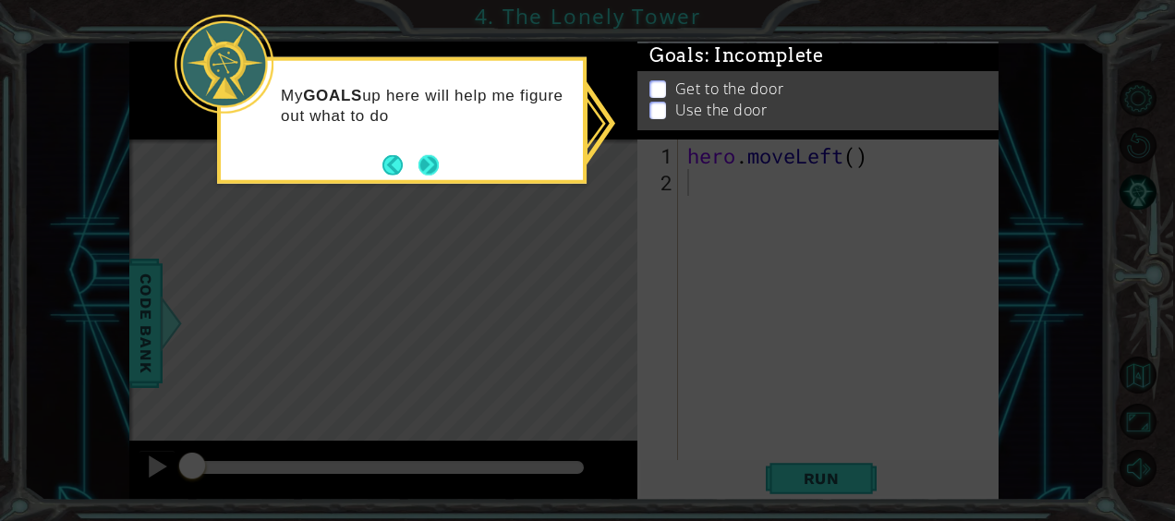
click at [427, 166] on button "Next" at bounding box center [428, 164] width 20 height 20
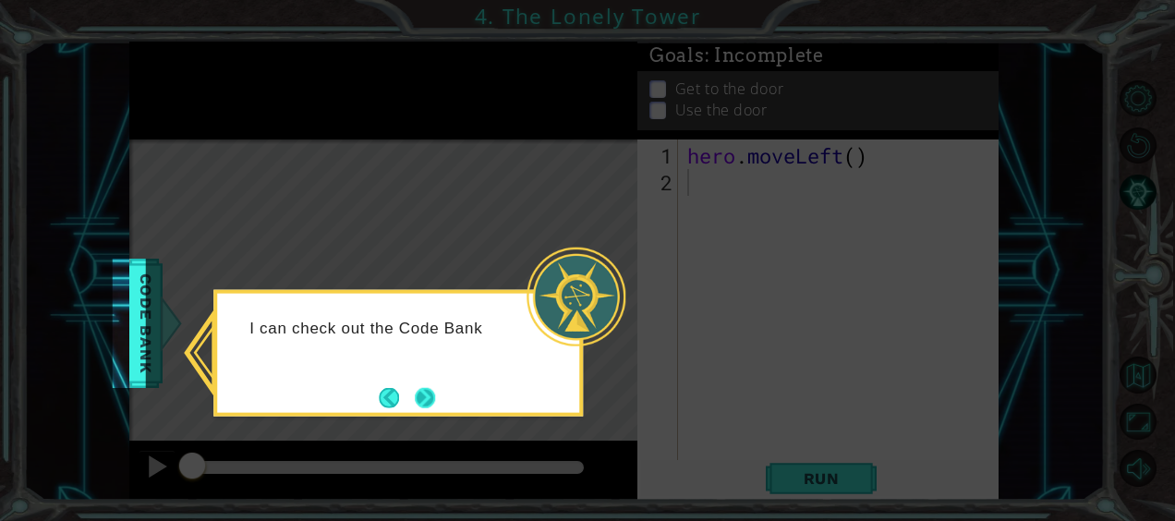
click at [434, 395] on button "Next" at bounding box center [425, 397] width 20 height 20
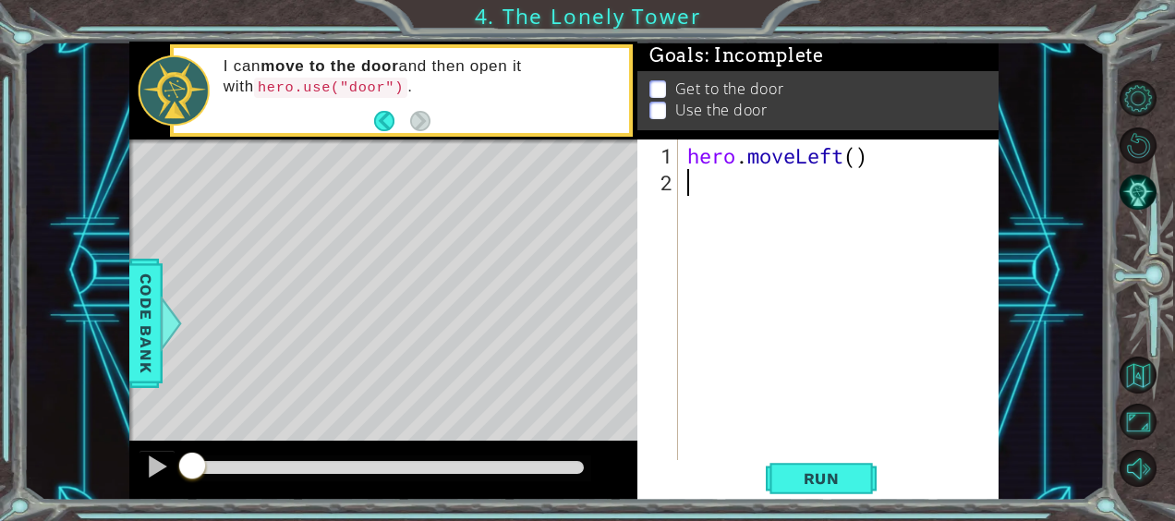
click at [857, 160] on div "hero . moveLeft ( )" at bounding box center [843, 329] width 321 height 375
type textarea "hero.moveLeft(3)"
click at [713, 186] on div "hero . moveLeft ( 3 )" at bounding box center [843, 329] width 321 height 375
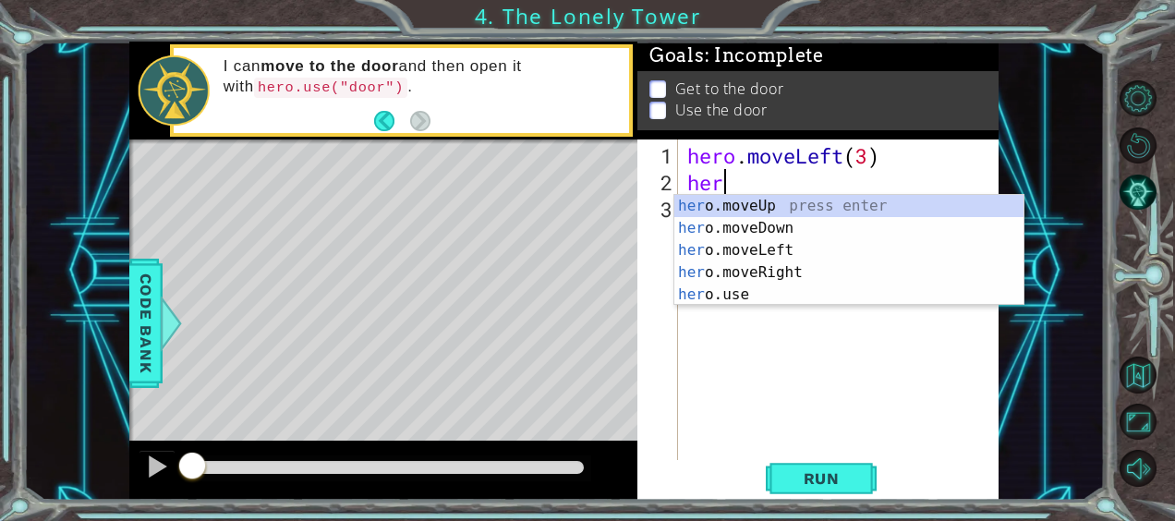
scroll to position [0, 0]
type textarea "hero"
click at [713, 207] on div "hero .moveUp press enter hero .moveDown press enter hero .moveLeft press enter …" at bounding box center [849, 272] width 350 height 155
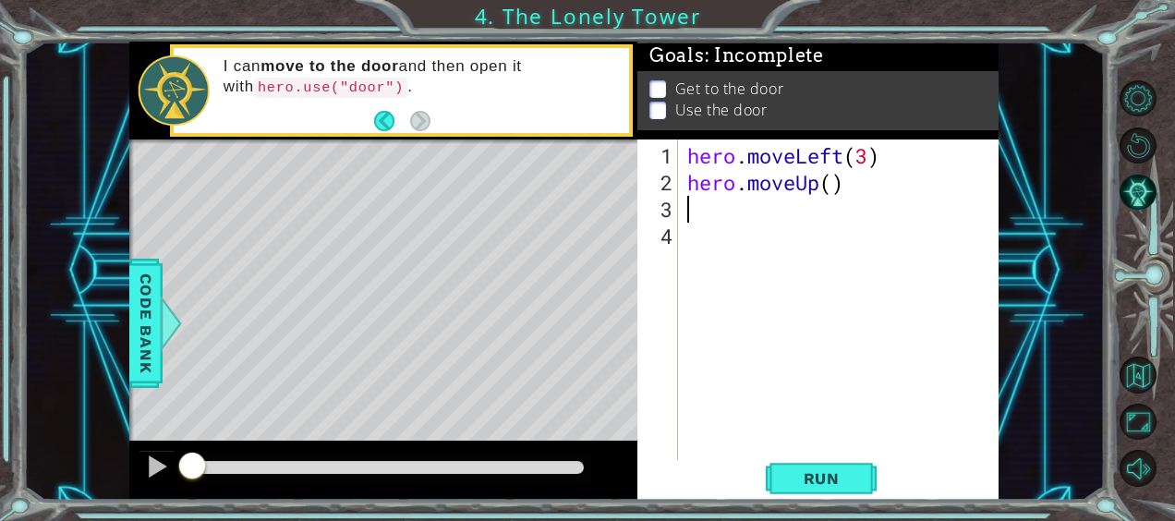
scroll to position [0, 0]
click at [831, 179] on div "hero . moveLeft ( 3 ) hero . moveUp ( )" at bounding box center [843, 329] width 321 height 375
type textarea "hero.moveUp(3)"
click at [736, 216] on div "hero . moveLeft ( 3 ) hero . moveUp ( 3 )" at bounding box center [843, 329] width 321 height 375
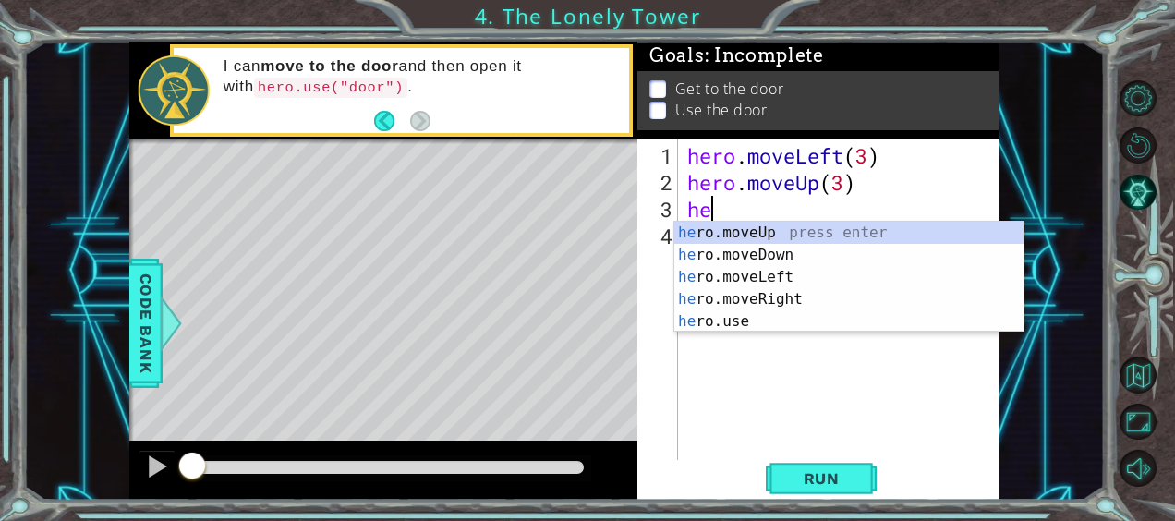
type textarea "her"
click at [758, 303] on div "her o.moveUp press enter her o.moveDown press enter her o.moveLeft press enter …" at bounding box center [849, 299] width 350 height 155
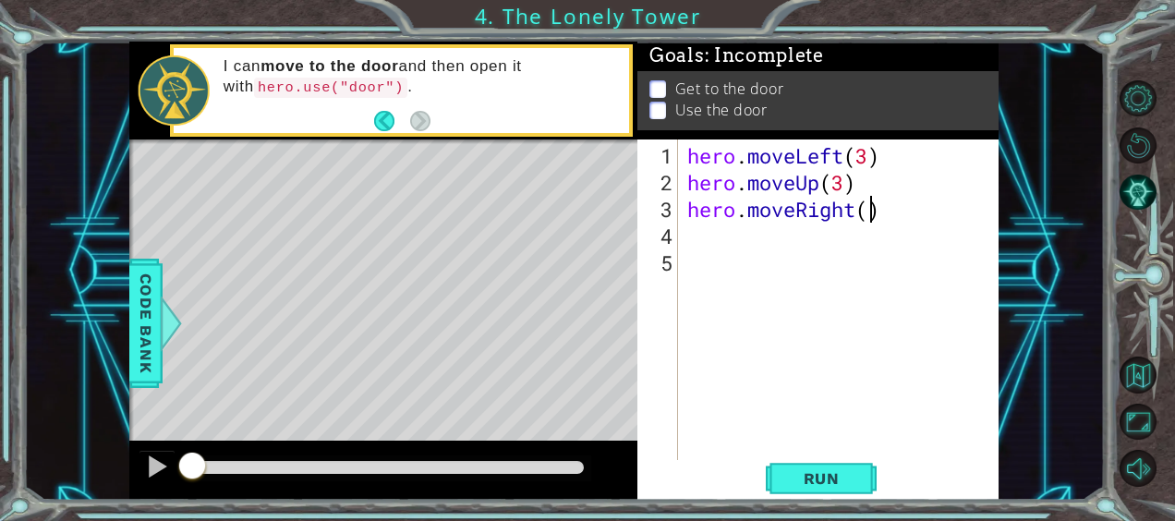
click at [870, 204] on div "hero . moveLeft ( 3 ) hero . moveUp ( 3 ) hero . moveRight ( )" at bounding box center [843, 329] width 321 height 375
type textarea "hero.moveRight(2)"
drag, startPoint x: 373, startPoint y: 74, endPoint x: 222, endPoint y: 81, distance: 151.7
click at [222, 81] on div "I can move to the door and then open it with hero.use("door") ." at bounding box center [420, 90] width 418 height 87
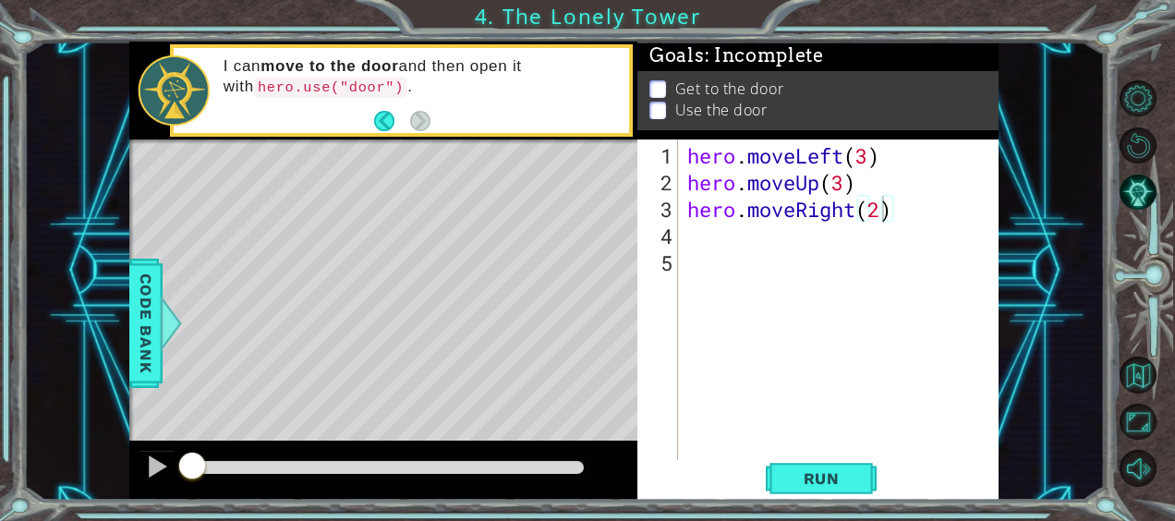
drag, startPoint x: 222, startPoint y: 81, endPoint x: 502, endPoint y: 84, distance: 280.8
click at [502, 84] on div "I can move to the door and then open it with hero.use("door") ." at bounding box center [420, 90] width 418 height 87
click at [719, 251] on div "hero . moveLeft ( 3 ) hero . moveUp ( 3 ) hero . moveRight ( 2 )" at bounding box center [843, 329] width 321 height 375
click at [696, 241] on div "hero . moveLeft ( 3 ) hero . moveUp ( 3 ) hero . moveRight ( 2 )" at bounding box center [843, 329] width 321 height 375
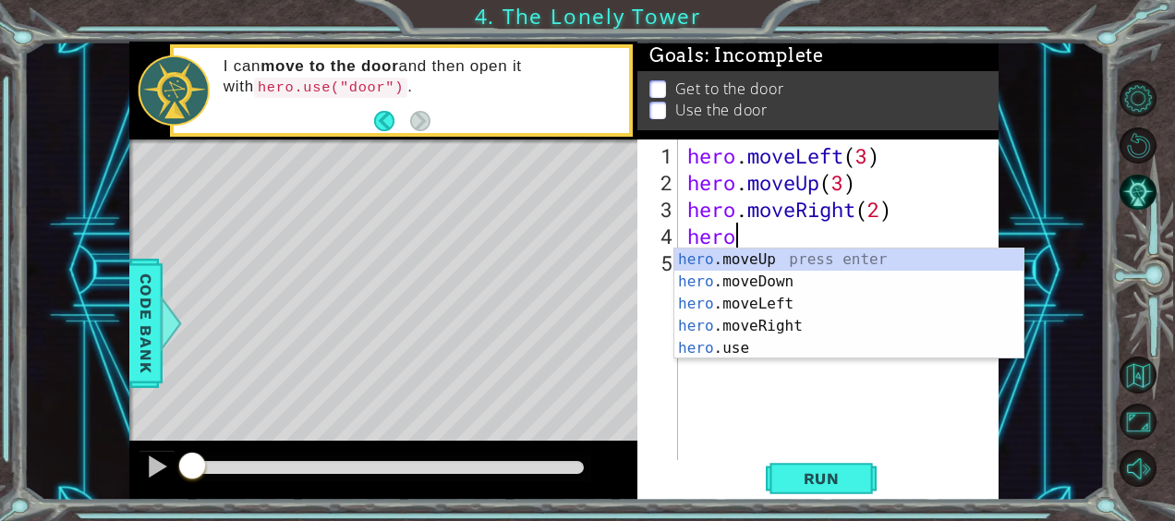
scroll to position [0, 1]
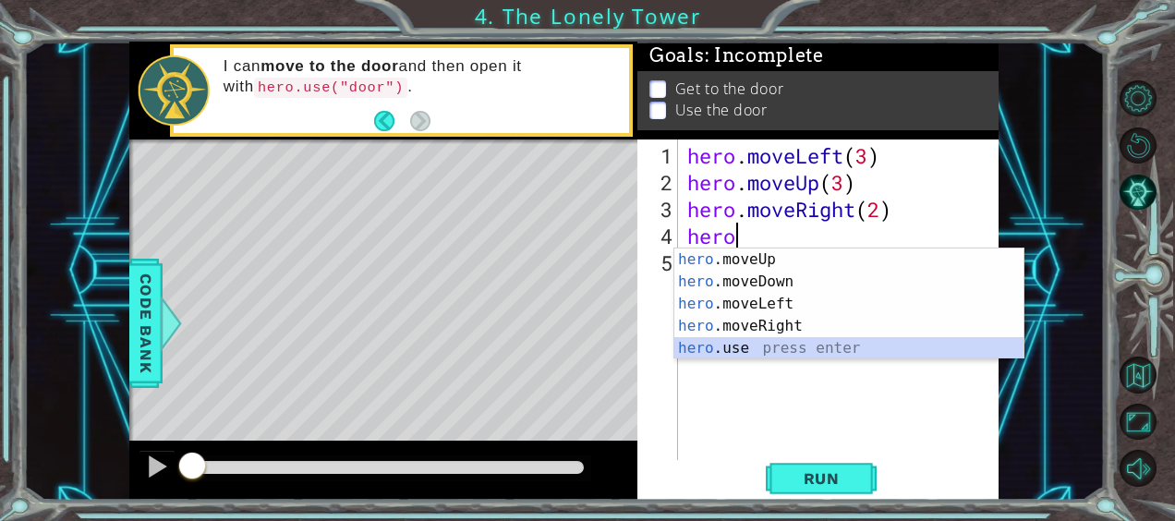
click at [696, 349] on div "hero .moveUp press enter hero .moveDown press enter hero .moveLeft press enter …" at bounding box center [849, 325] width 350 height 155
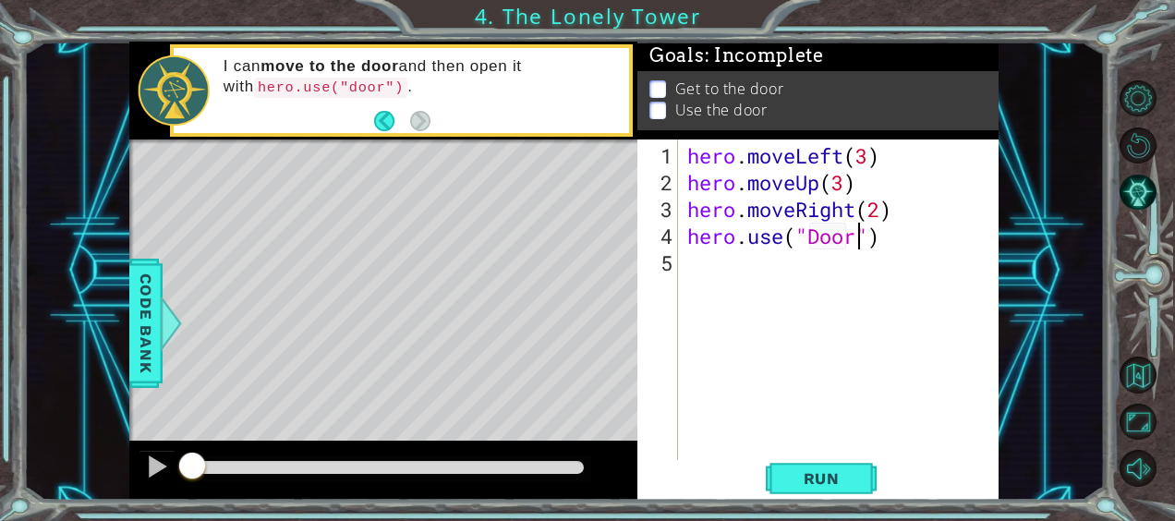
scroll to position [0, 7]
click at [808, 483] on span "Run" at bounding box center [821, 478] width 73 height 18
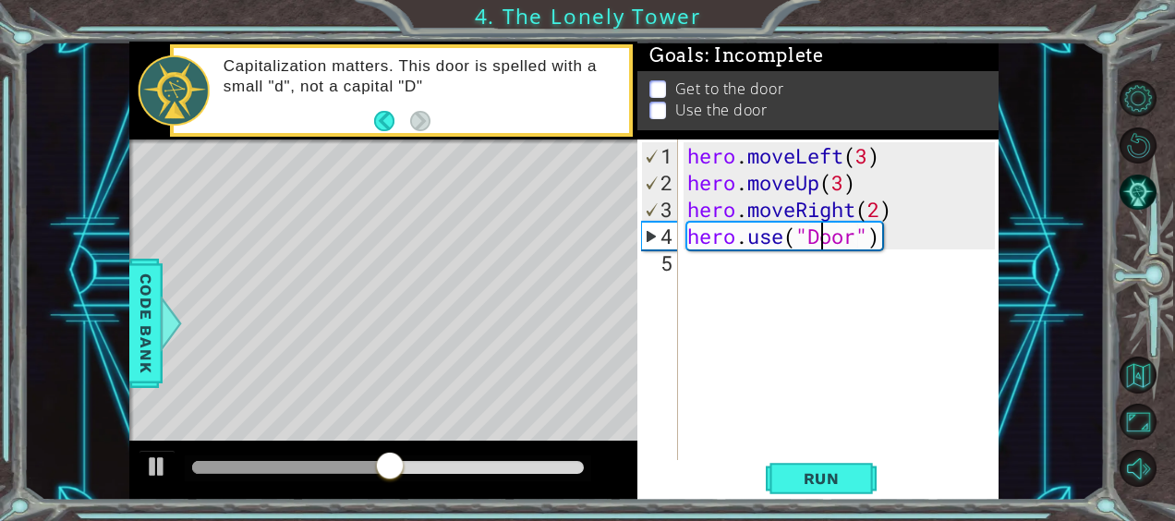
click at [818, 227] on div "hero . moveLeft ( 3 ) hero . moveUp ( 3 ) hero . moveRight ( 2 ) hero . use ( "…" at bounding box center [843, 329] width 321 height 375
click at [834, 479] on span "Run" at bounding box center [821, 478] width 73 height 18
click at [876, 214] on div "hero . moveLeft ( 3 ) hero . moveUp ( 3 ) hero . moveRight ( 2 ) hero . use ( "…" at bounding box center [843, 329] width 321 height 375
click at [897, 236] on div "hero . moveLeft ( 3 ) hero . moveUp ( 3 ) hero . moveRight ( 2 ) hero . use ( "…" at bounding box center [843, 329] width 321 height 375
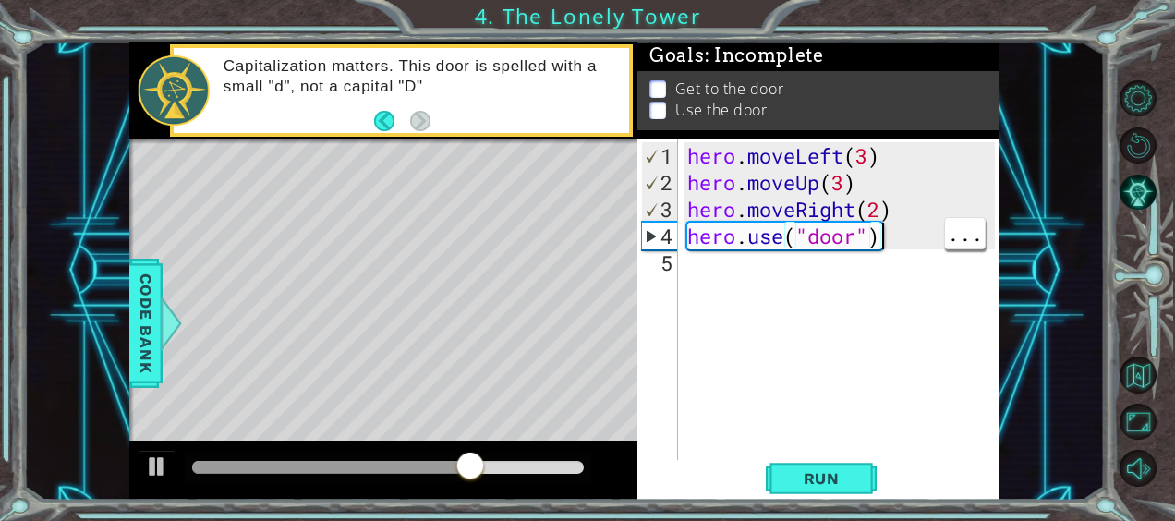
click at [889, 238] on div "hero . moveLeft ( 3 ) hero . moveUp ( 3 ) hero . moveRight ( 2 ) hero . use ( "…" at bounding box center [843, 329] width 321 height 375
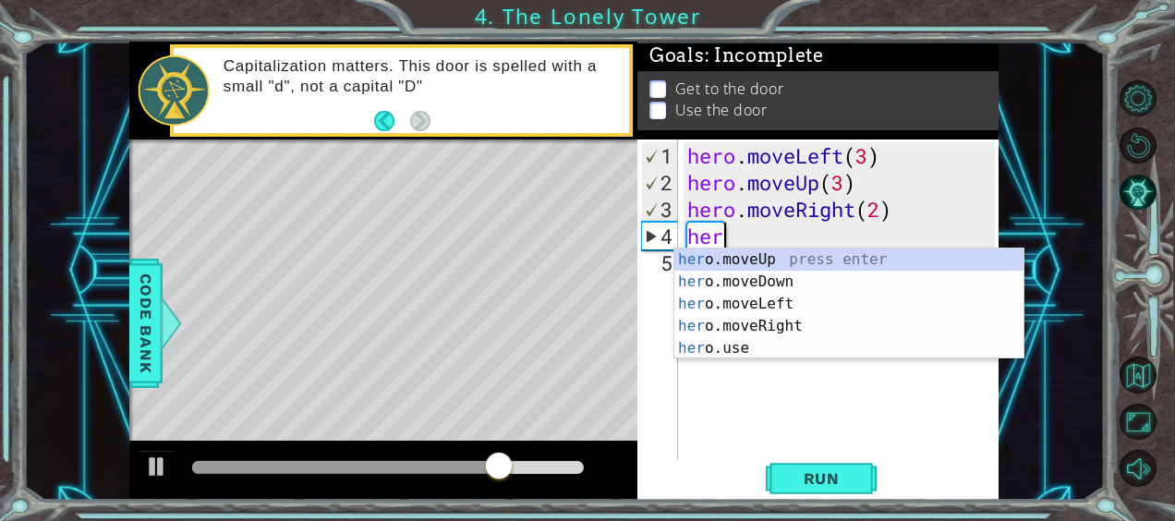
scroll to position [0, 0]
type textarea "h"
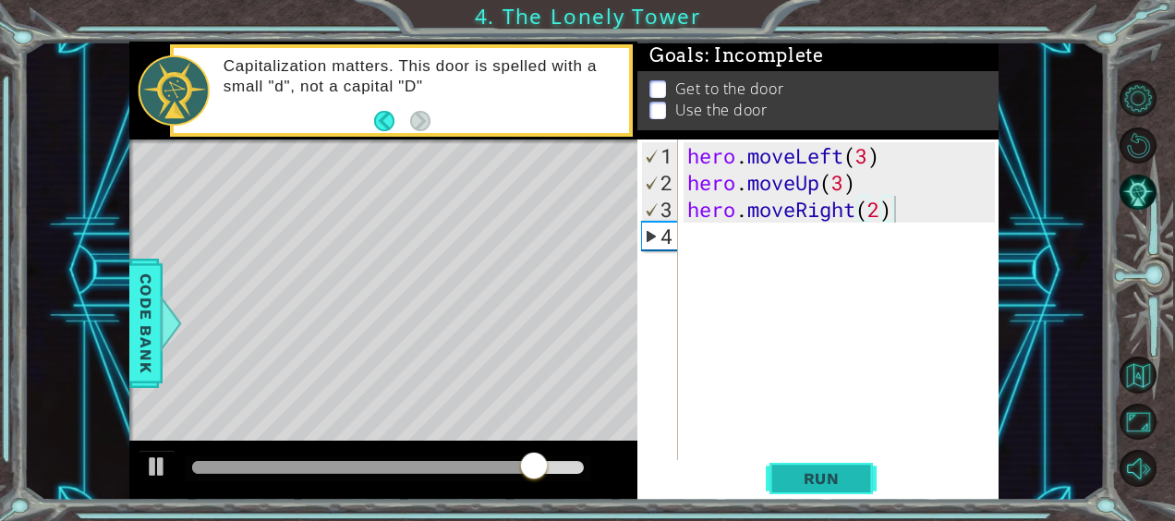
click at [798, 473] on span "Run" at bounding box center [821, 478] width 73 height 18
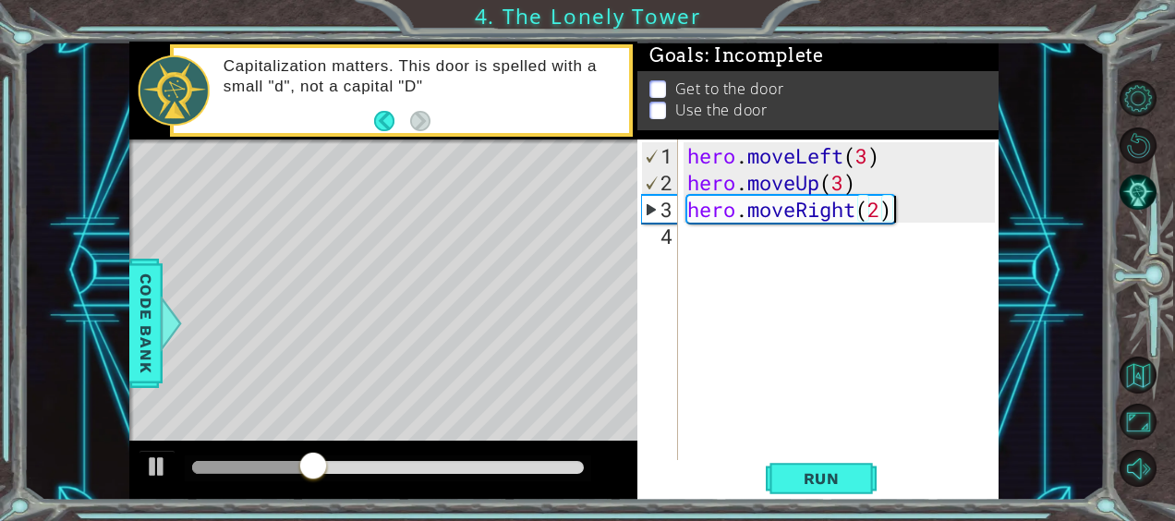
click at [842, 188] on div "hero . moveLeft ( 3 ) hero . moveUp ( 3 ) hero . moveRight ( 2 )" at bounding box center [843, 329] width 321 height 375
click at [826, 470] on span "Run" at bounding box center [821, 478] width 73 height 18
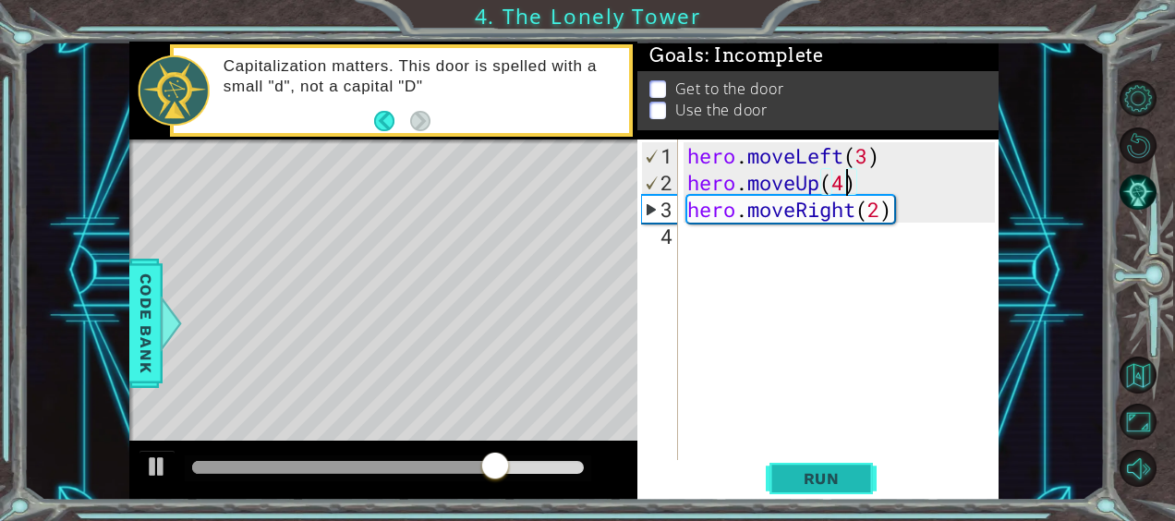
click at [804, 467] on button "Run" at bounding box center [821, 478] width 111 height 36
click at [385, 116] on button "Back" at bounding box center [392, 121] width 36 height 20
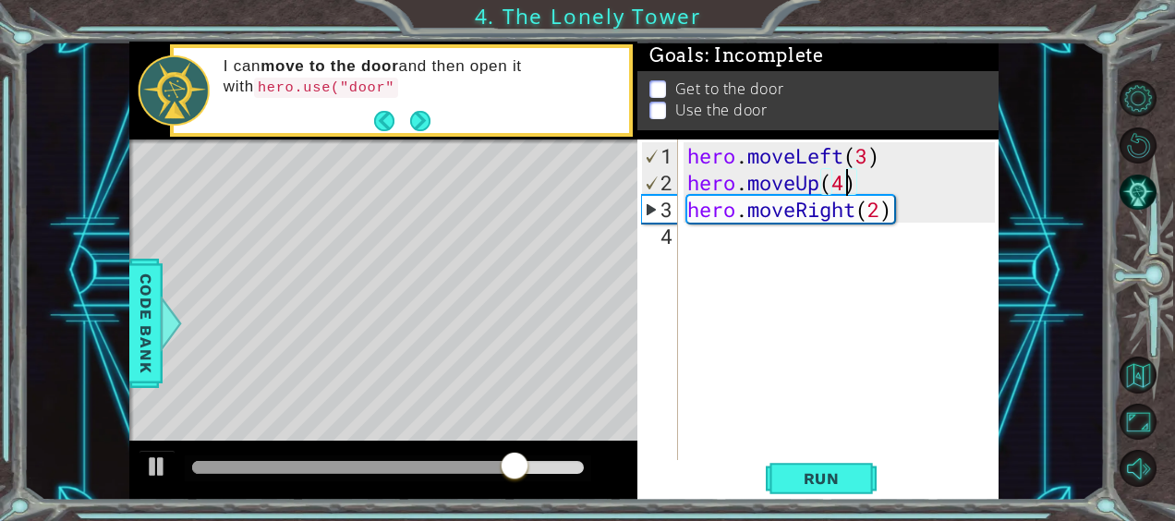
click at [385, 116] on button "Back" at bounding box center [392, 121] width 36 height 20
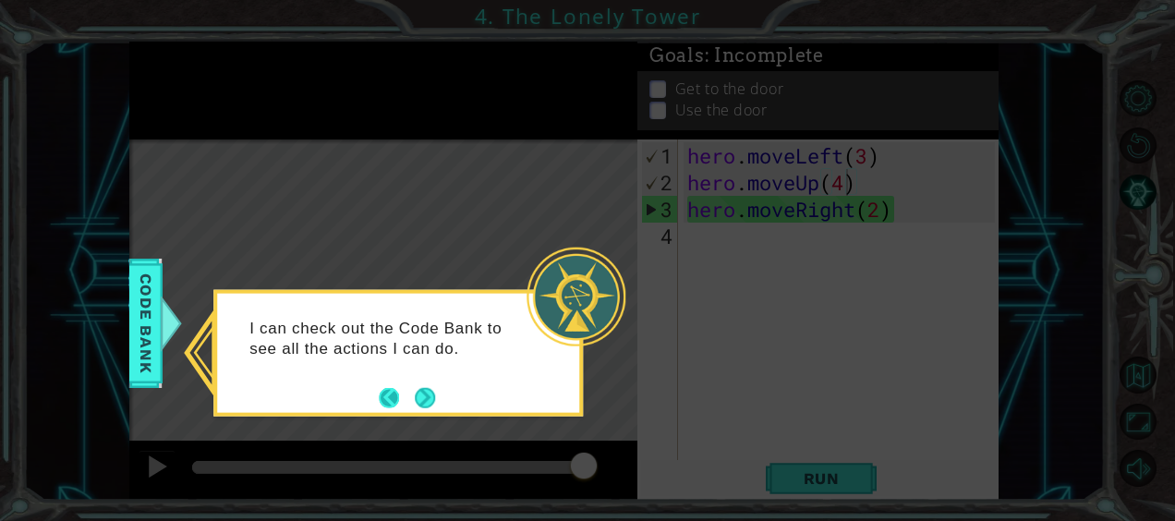
click at [384, 390] on button "Back" at bounding box center [397, 397] width 36 height 20
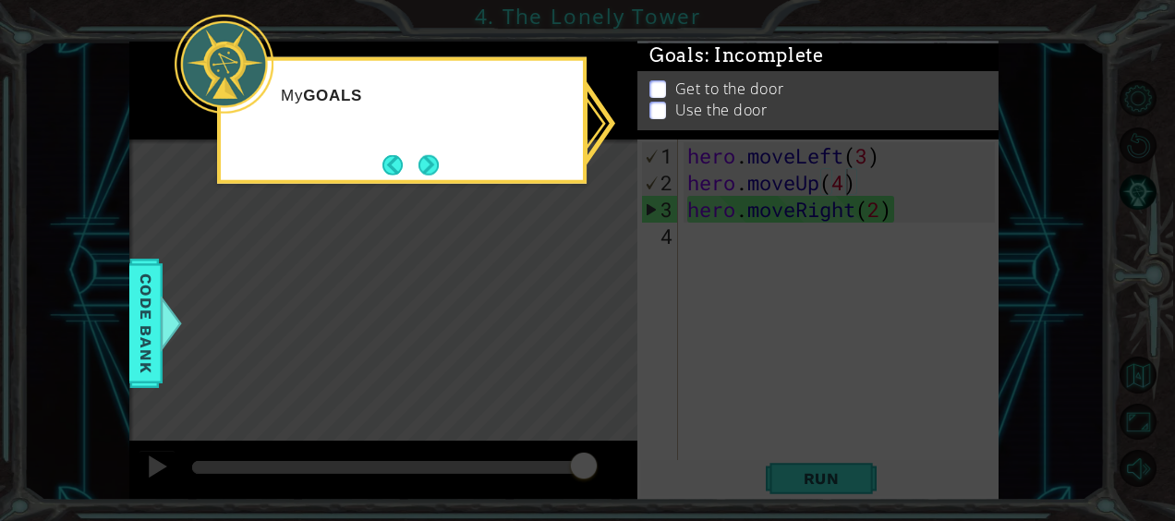
click at [599, 361] on icon at bounding box center [587, 260] width 1175 height 521
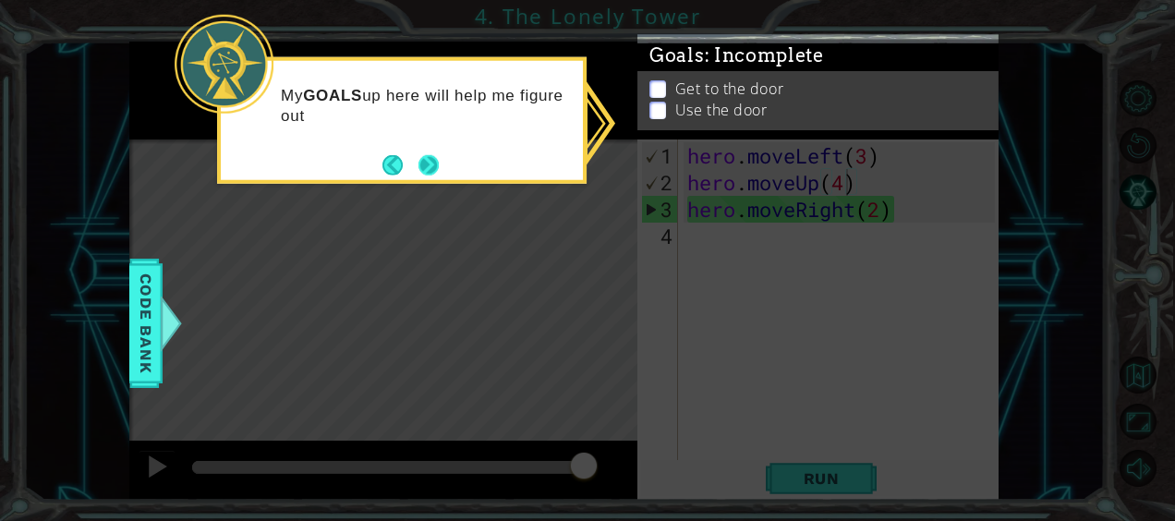
click at [419, 170] on button "Next" at bounding box center [428, 164] width 20 height 20
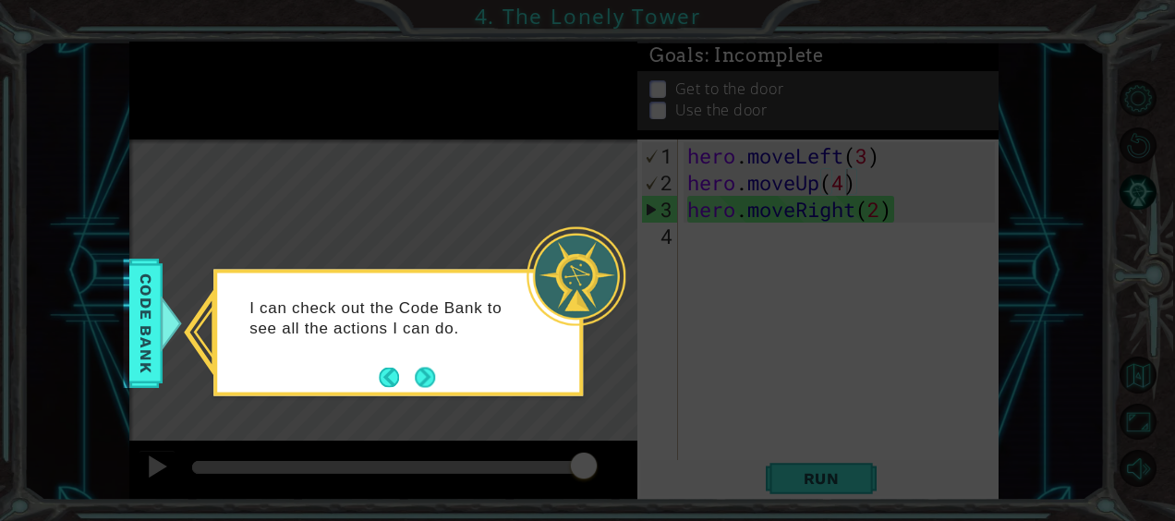
click at [423, 170] on icon at bounding box center [587, 260] width 1175 height 521
click at [687, 491] on icon at bounding box center [587, 260] width 1175 height 521
click at [431, 377] on button "Next" at bounding box center [425, 377] width 20 height 20
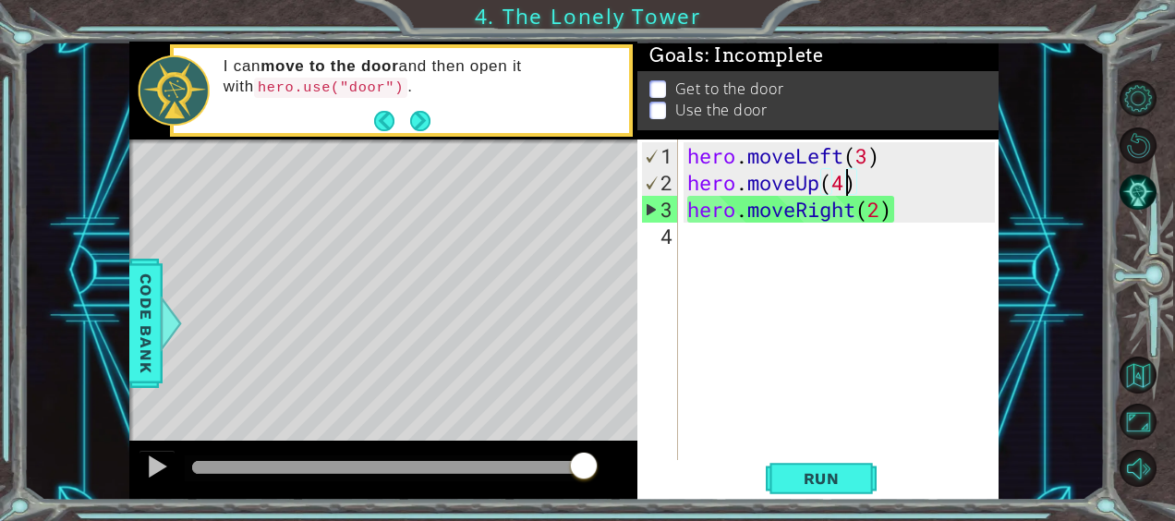
click at [891, 208] on div "hero . moveLeft ( 3 ) hero . moveUp ( 4 ) hero . moveRight ( 2 )" at bounding box center [843, 329] width 321 height 375
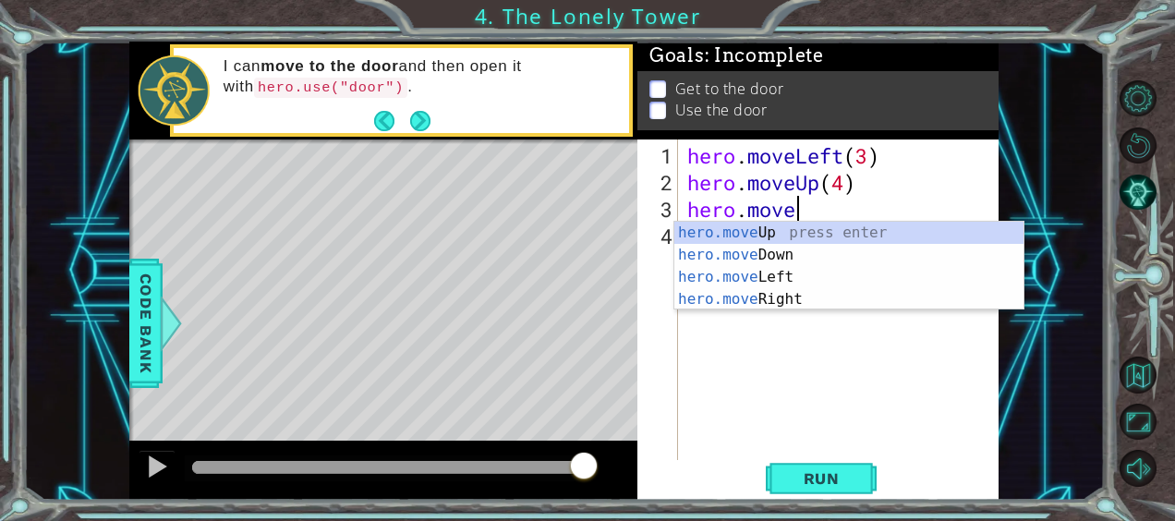
scroll to position [0, 0]
type textarea "h"
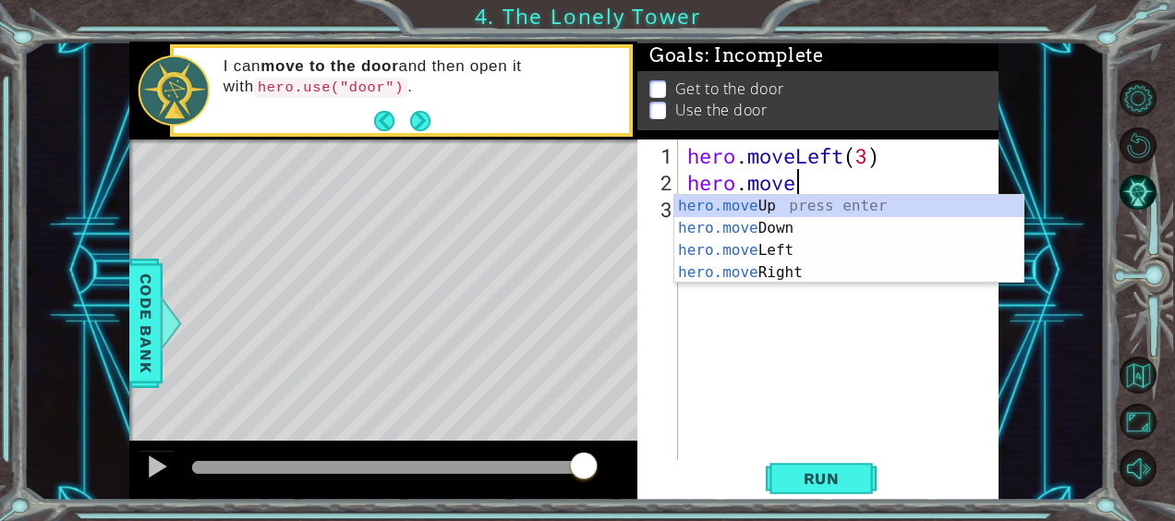
type textarea "h"
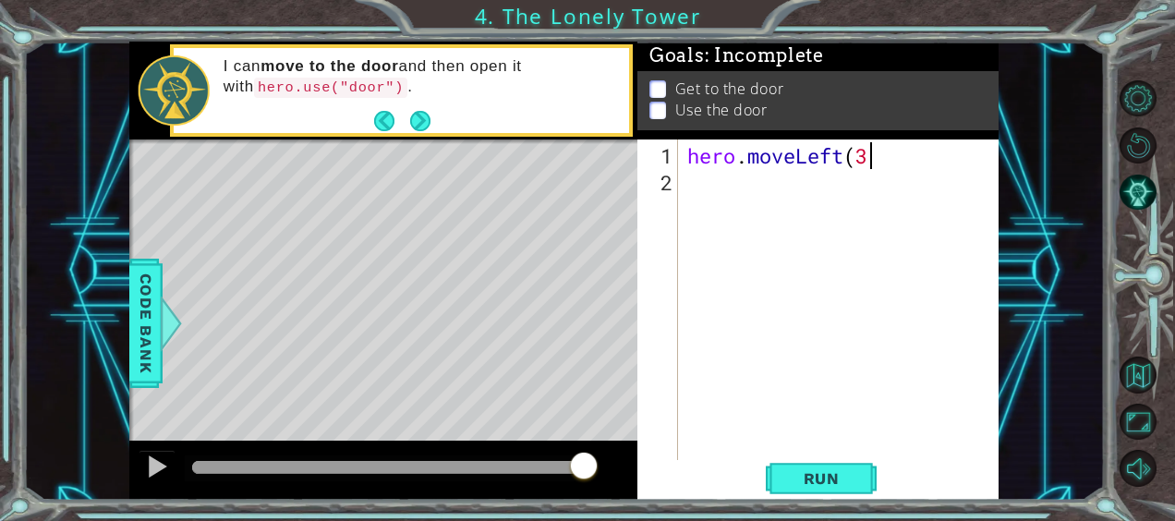
scroll to position [0, 7]
click at [822, 469] on span "Run" at bounding box center [821, 478] width 73 height 18
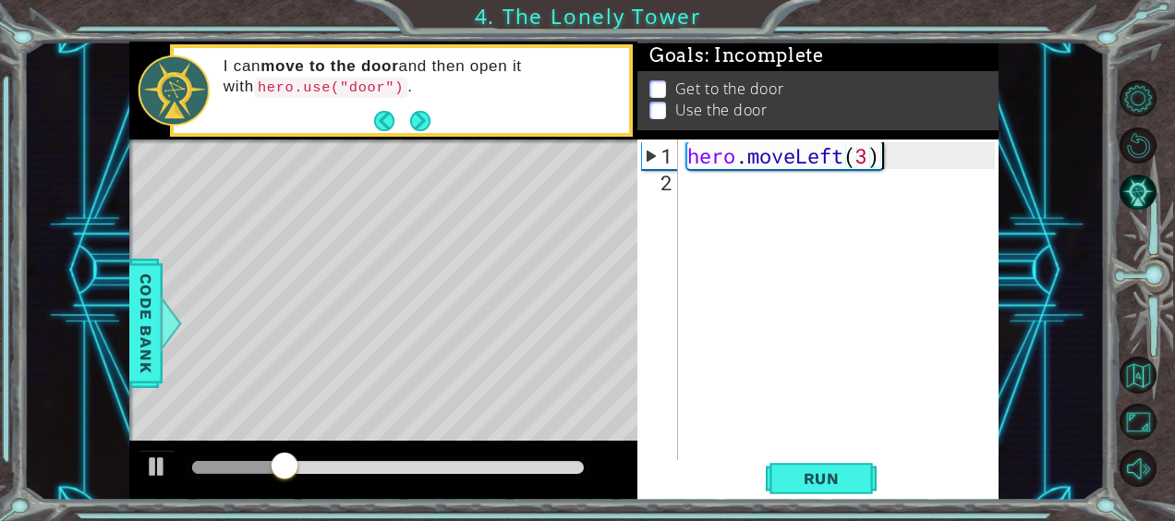
click at [865, 154] on div "hero . moveLeft ( 3 )" at bounding box center [843, 329] width 321 height 375
type textarea "hero.moveLeft(2)"
click at [833, 481] on span "Run" at bounding box center [821, 478] width 73 height 18
click at [702, 193] on div "hero . moveLeft ( 2 )" at bounding box center [843, 329] width 321 height 375
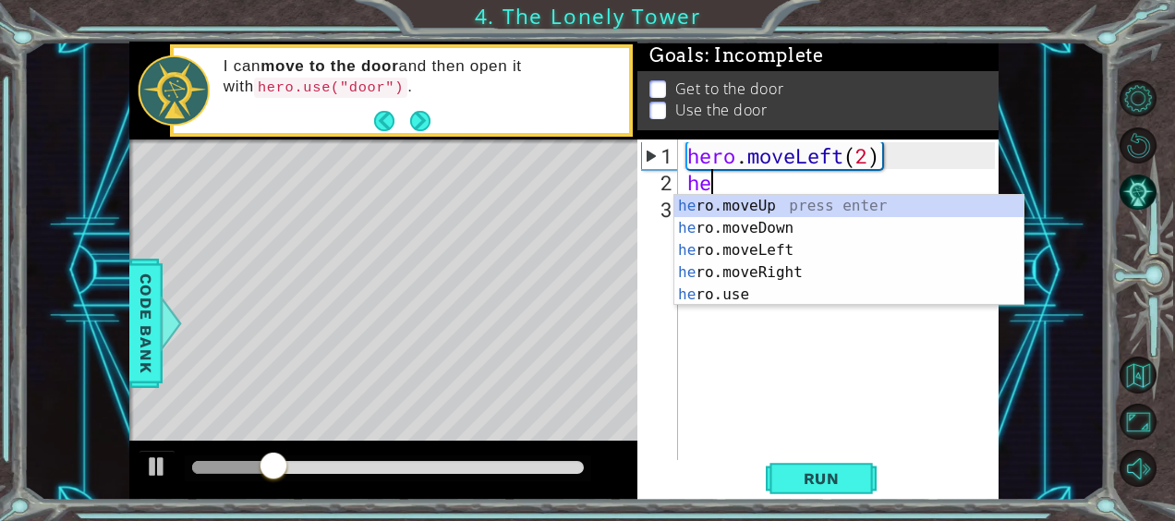
scroll to position [0, 0]
type textarea "hero"
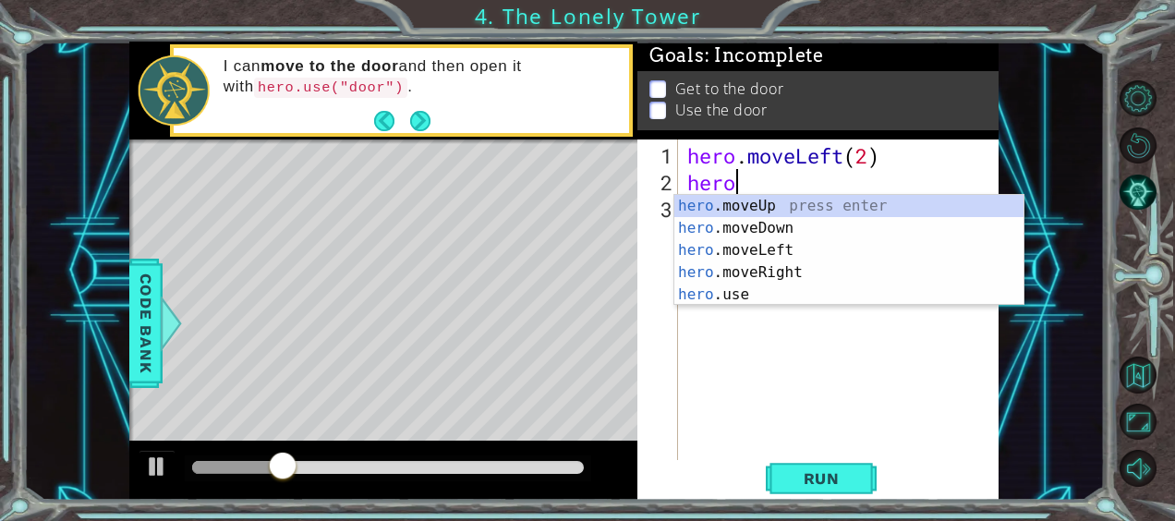
scroll to position [0, 1]
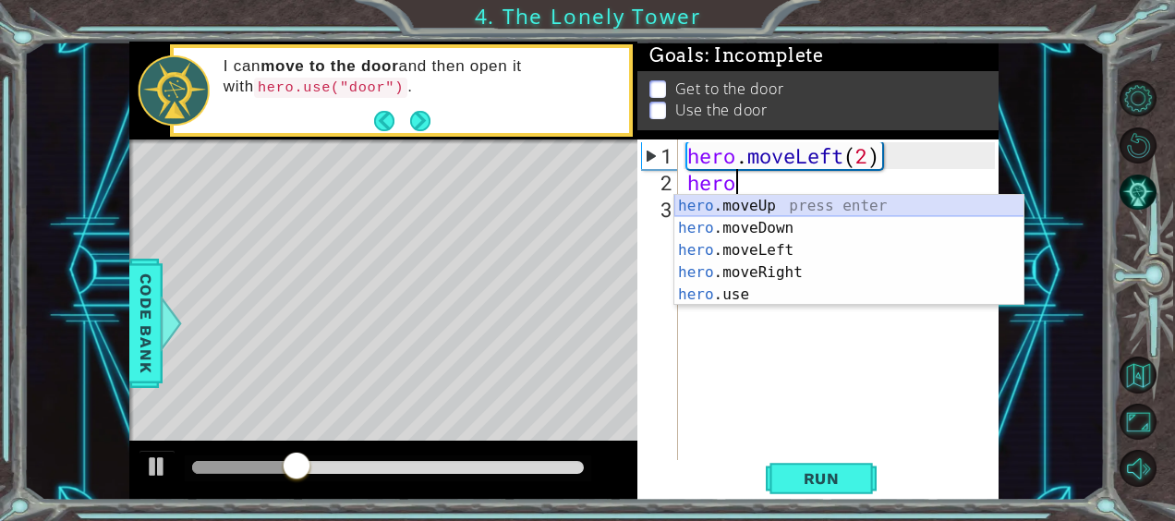
click at [722, 209] on div "hero .moveUp press enter hero .moveDown press enter hero .moveLeft press enter …" at bounding box center [849, 272] width 350 height 155
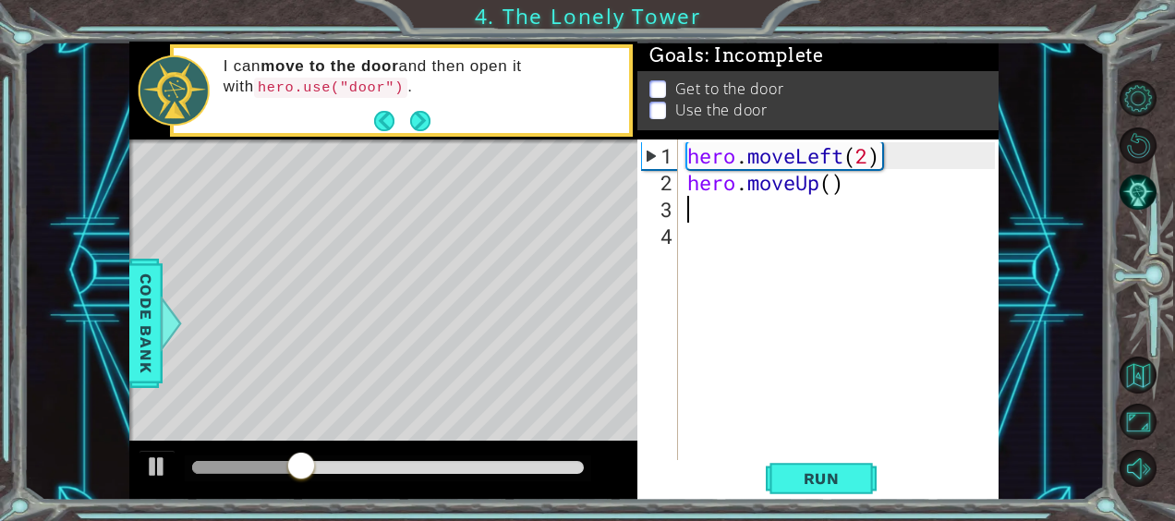
scroll to position [0, 0]
click at [835, 183] on div "hero . moveLeft ( 2 ) hero . moveUp ( )" at bounding box center [843, 329] width 321 height 375
type textarea "hero.moveUp(2)"
click at [817, 485] on span "Run" at bounding box center [821, 478] width 73 height 18
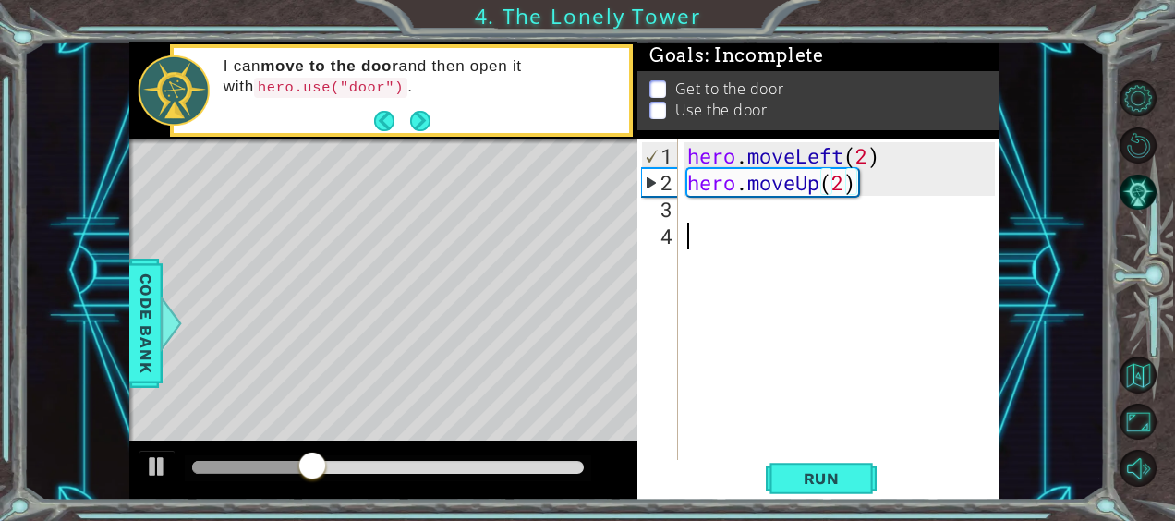
click at [687, 220] on div "hero . moveLeft ( 2 ) hero . moveUp ( 2 )" at bounding box center [843, 329] width 321 height 375
click at [687, 203] on div "hero . moveLeft ( 2 ) hero . moveUp ( 2 )" at bounding box center [843, 329] width 321 height 375
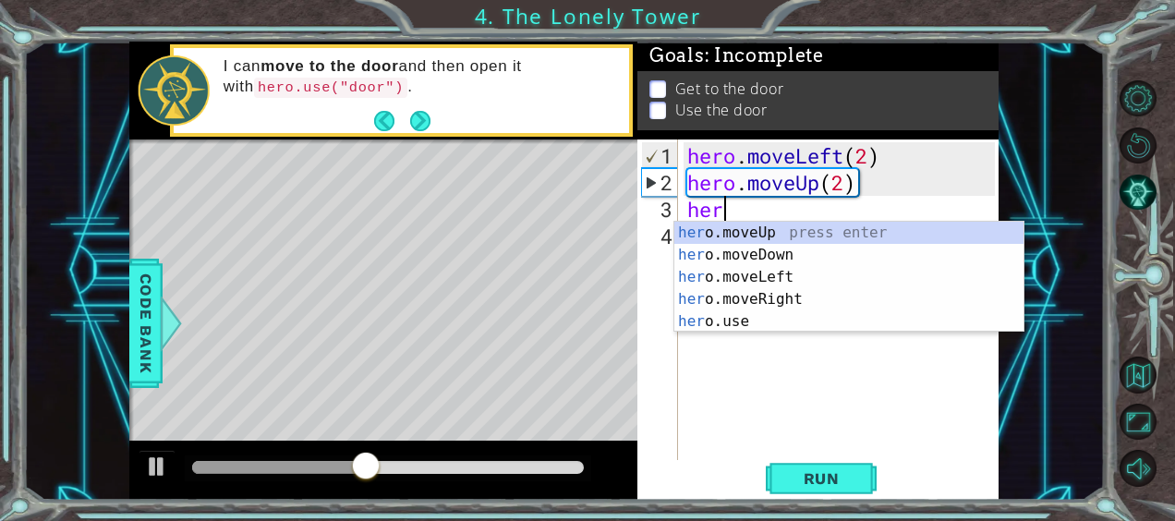
type textarea "hero"
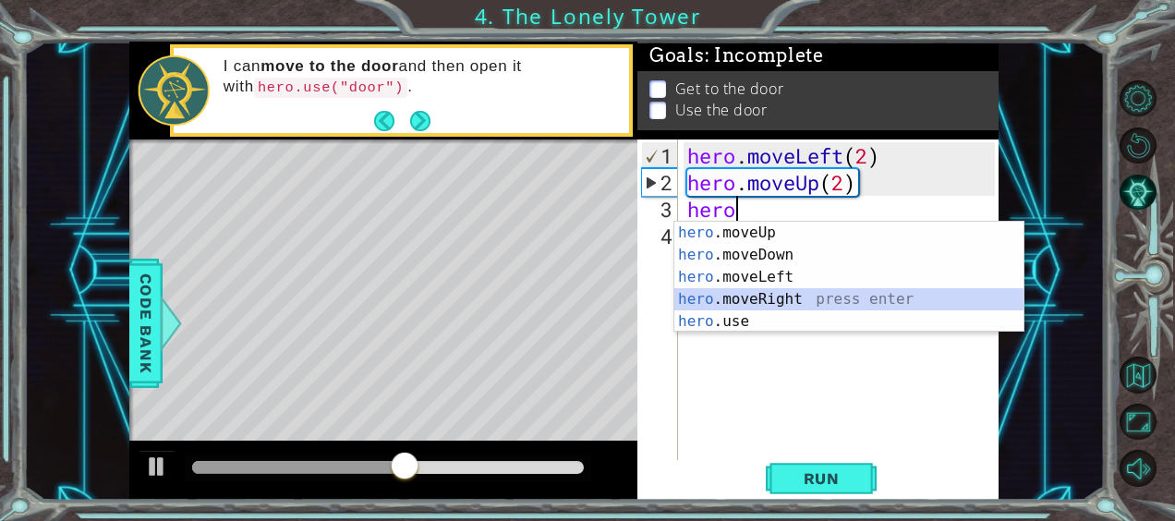
click at [774, 299] on div "hero .moveUp press enter hero .moveDown press enter hero .moveLeft press enter …" at bounding box center [849, 299] width 350 height 155
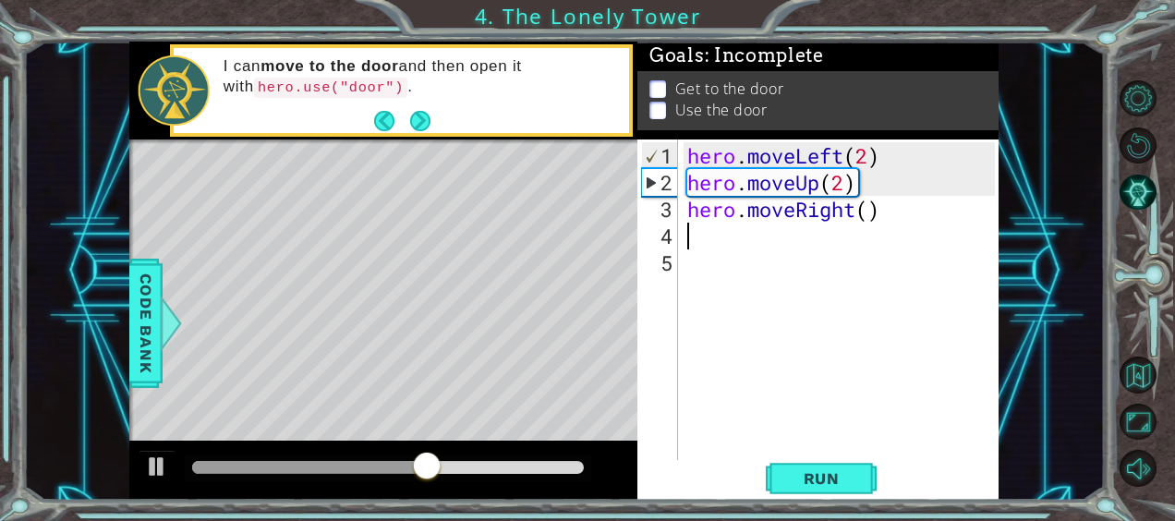
click at [868, 209] on div "hero . moveLeft ( 2 ) hero . moveUp ( 2 ) hero . moveRight ( )" at bounding box center [843, 329] width 321 height 375
type textarea "hero.moveRight(2)"
click at [678, 240] on div "hero.moveRight(2) 1 2 3 4 5 hero . moveLeft ( 2 ) hero . moveUp ( 2 ) hero . mo…" at bounding box center [815, 299] width 357 height 321
click at [687, 237] on div "hero . moveLeft ( 2 ) hero . moveUp ( 2 ) hero . moveRight ( 2 )" at bounding box center [843, 329] width 321 height 375
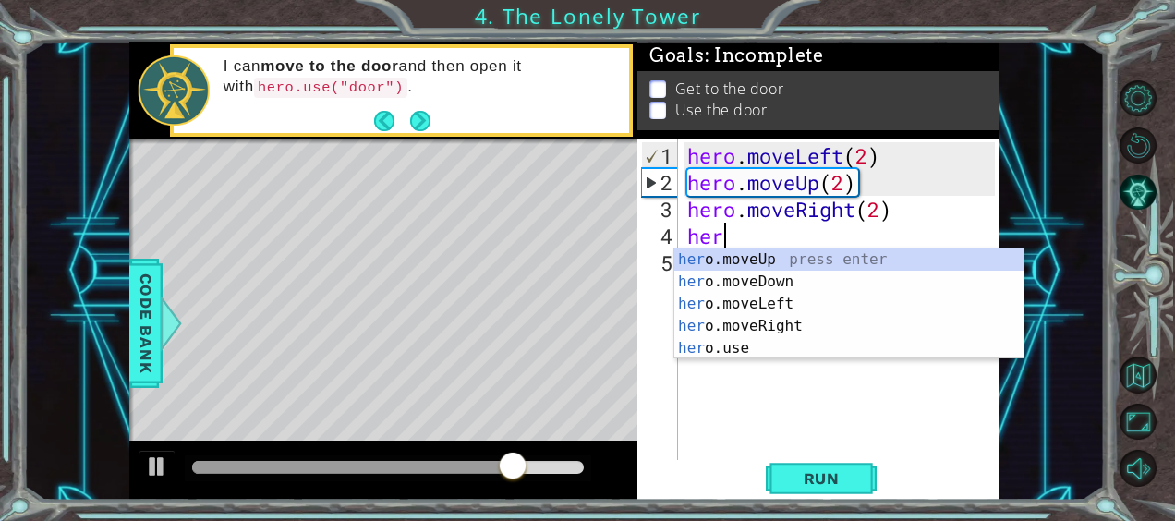
scroll to position [0, 1]
click at [737, 350] on div "hero .moveUp press enter hero .moveDown press enter hero .moveLeft press enter …" at bounding box center [849, 325] width 350 height 155
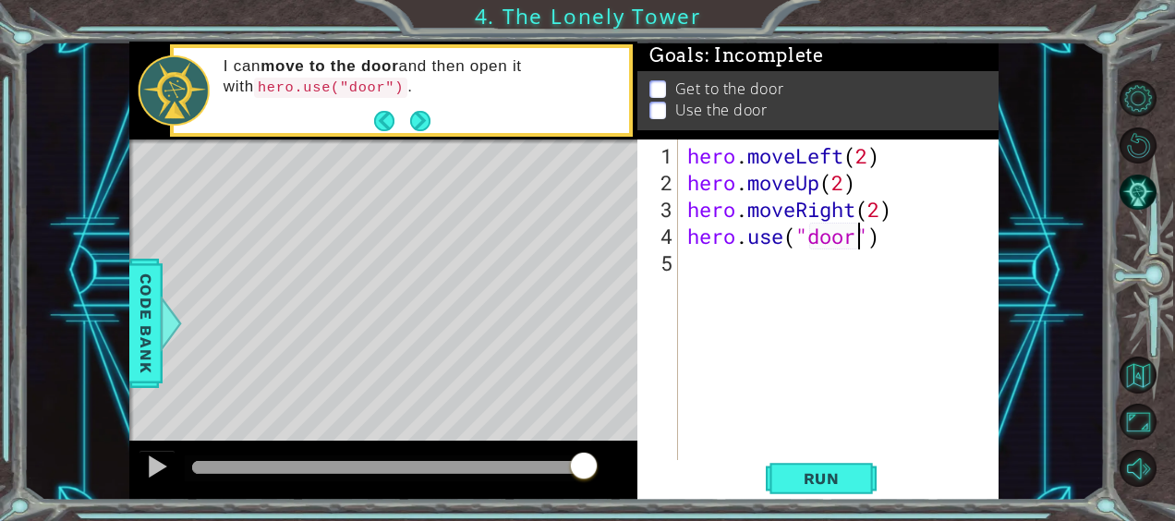
scroll to position [0, 7]
type textarea "hero.use("door")"
click at [827, 478] on span "Run" at bounding box center [821, 478] width 73 height 18
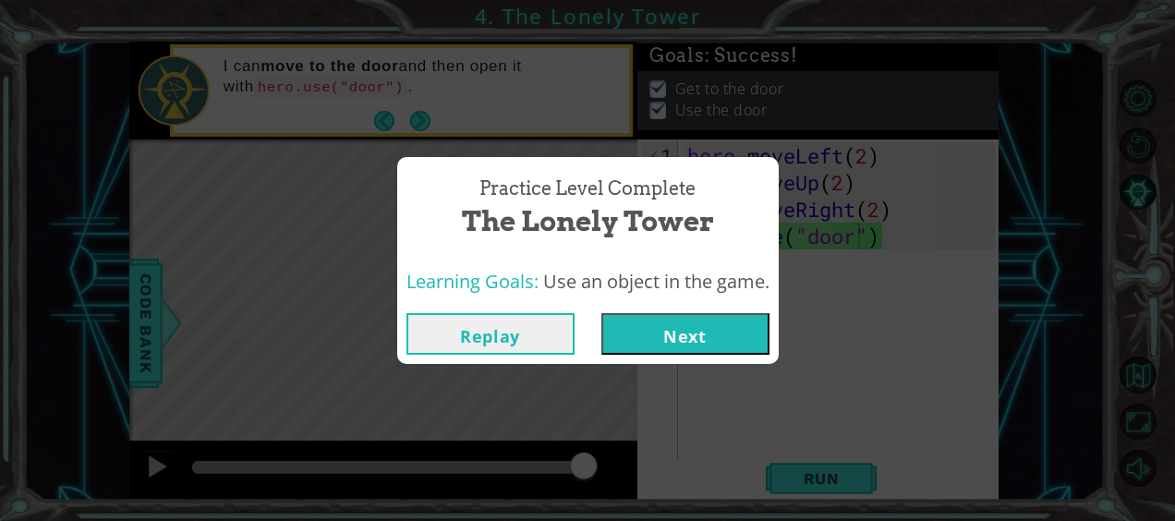
click at [672, 323] on button "Next" at bounding box center [685, 334] width 168 height 42
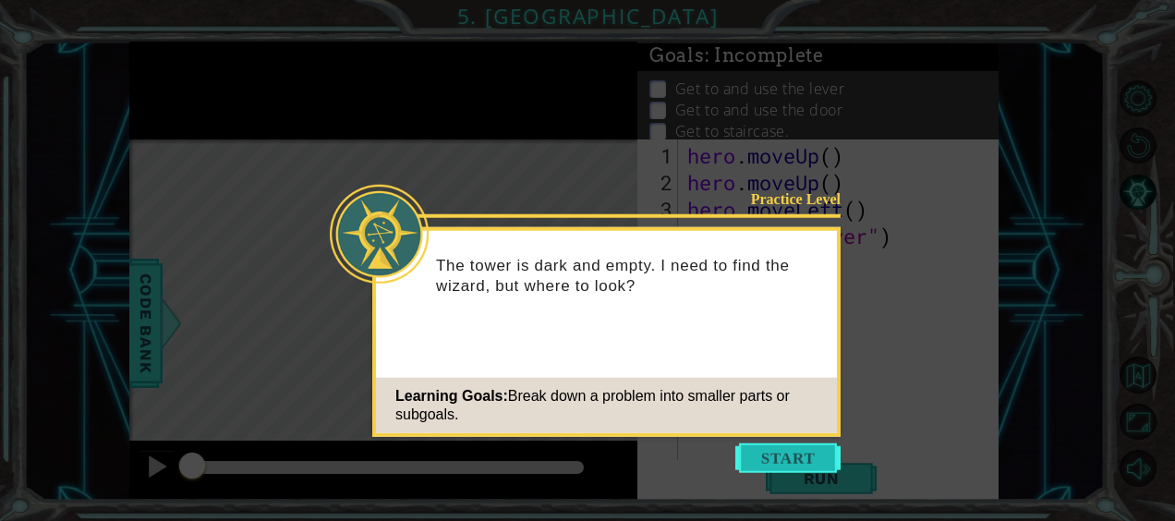
click at [759, 451] on button "Start" at bounding box center [787, 458] width 105 height 30
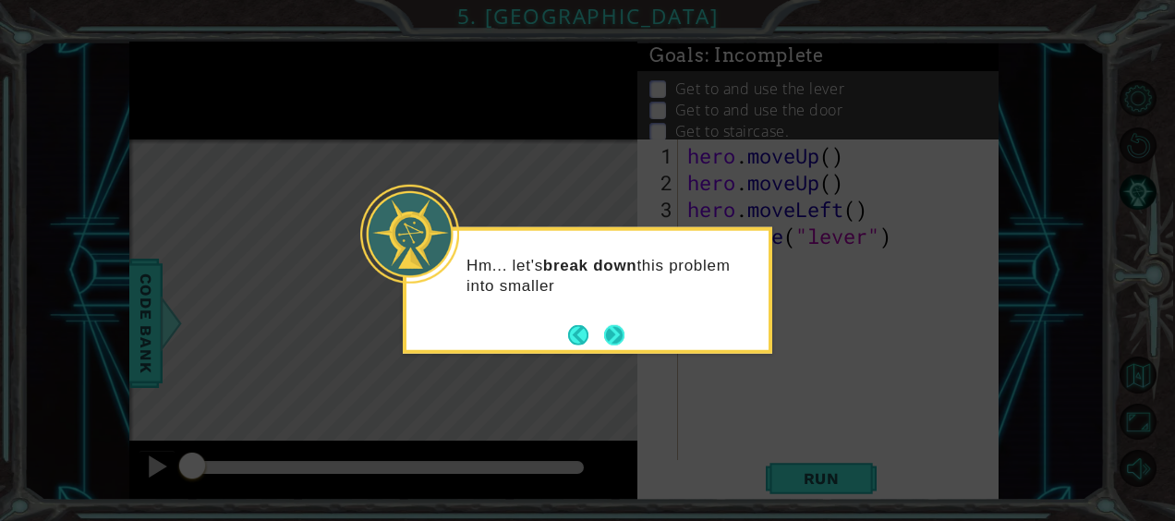
click at [612, 337] on button "Next" at bounding box center [614, 334] width 21 height 21
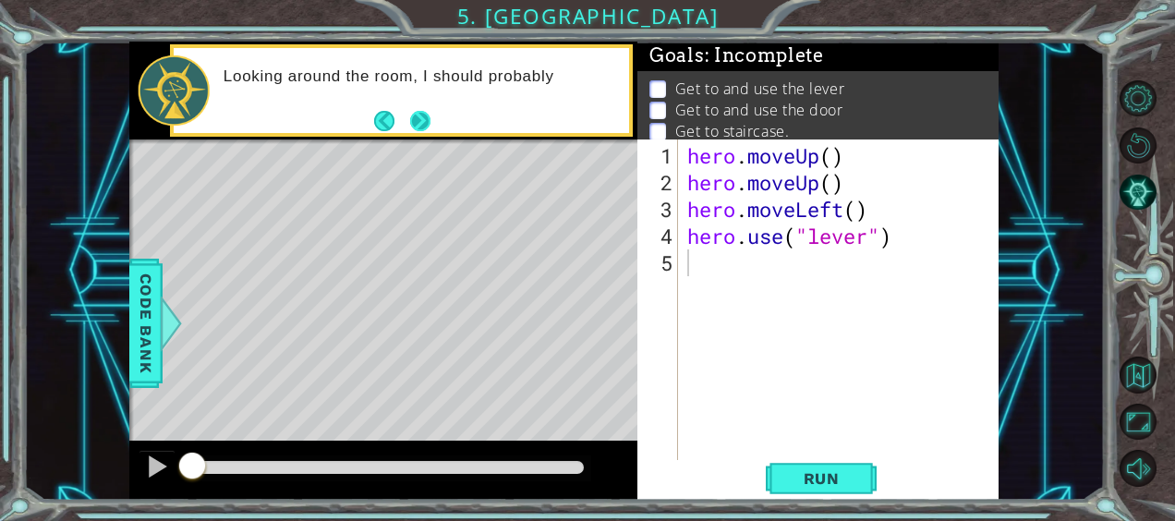
click at [425, 126] on button "Next" at bounding box center [420, 120] width 20 height 20
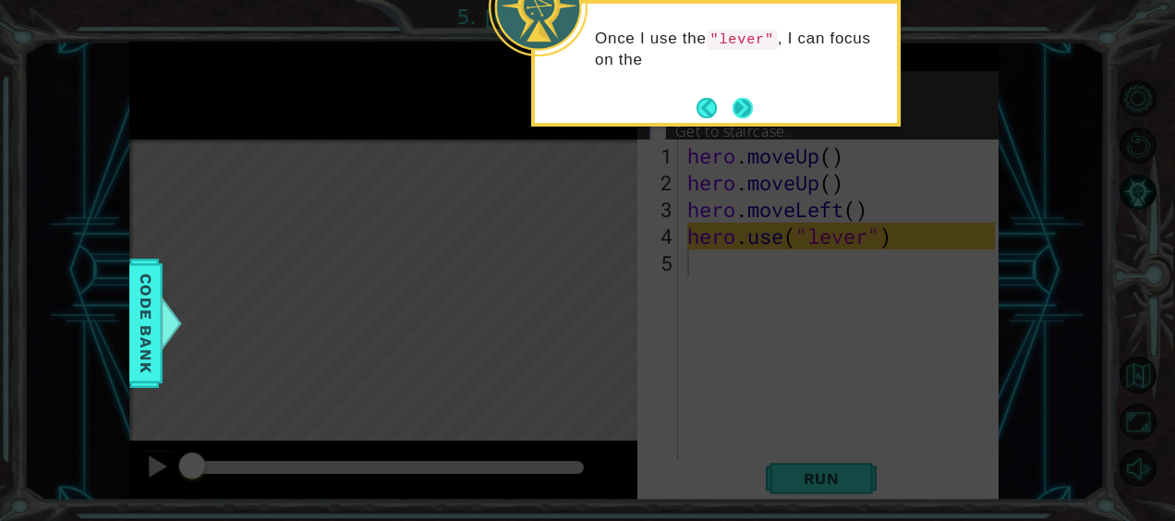
click at [747, 116] on button "Next" at bounding box center [742, 108] width 20 height 20
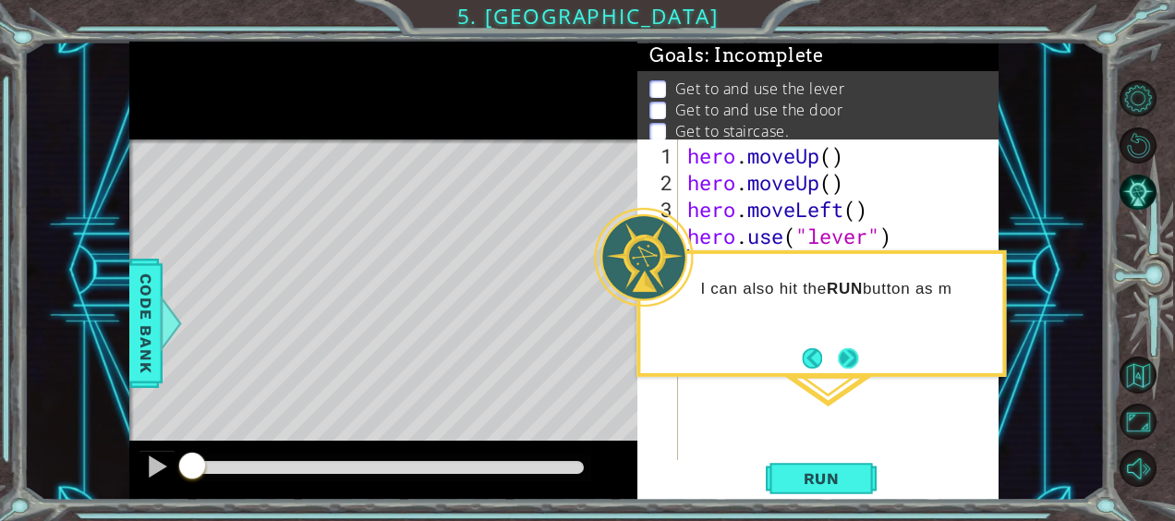
click at [850, 355] on button "Next" at bounding box center [848, 358] width 20 height 20
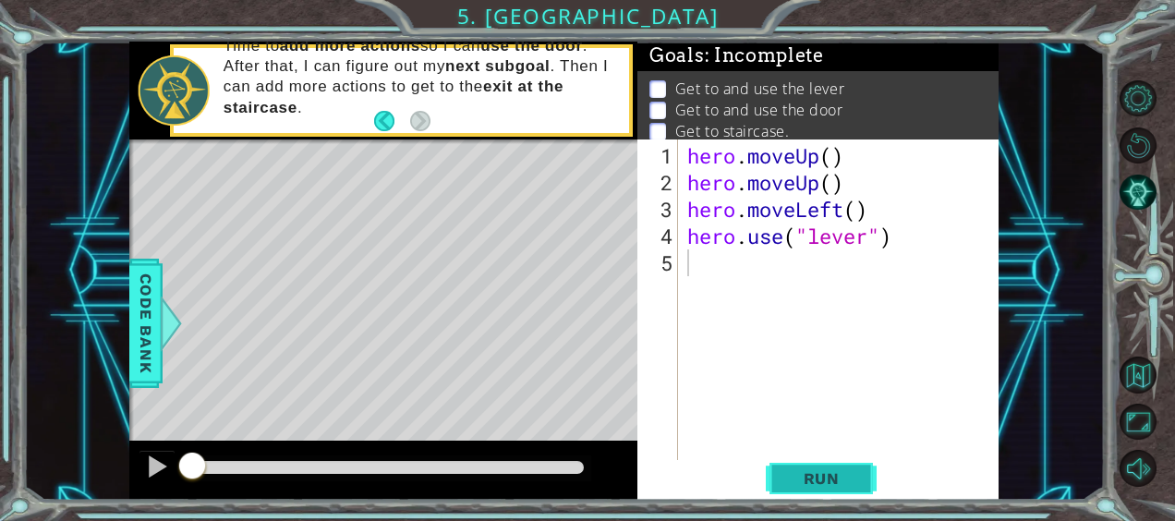
click at [839, 484] on span "Run" at bounding box center [821, 478] width 73 height 18
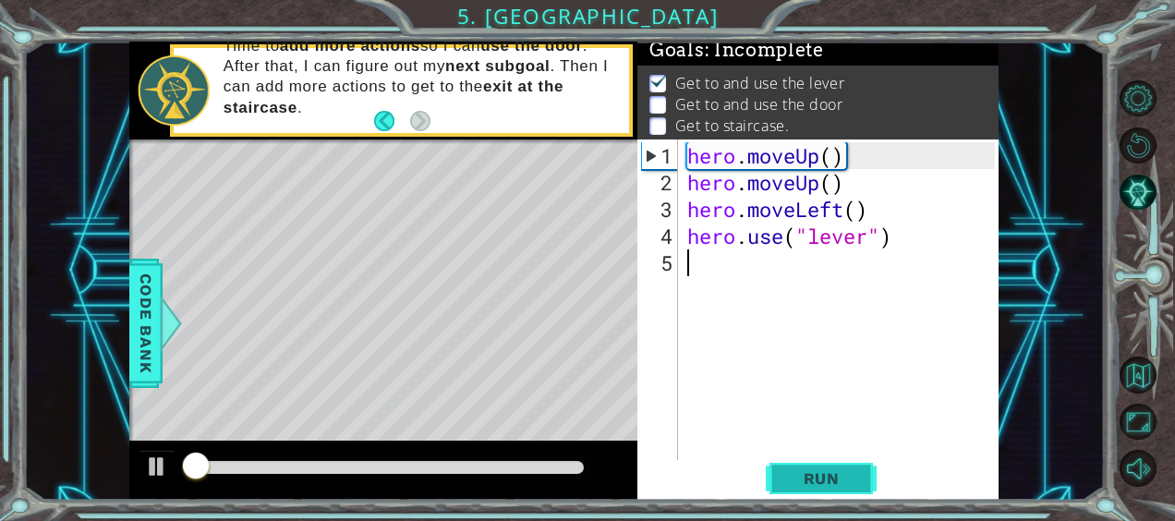
scroll to position [18, 0]
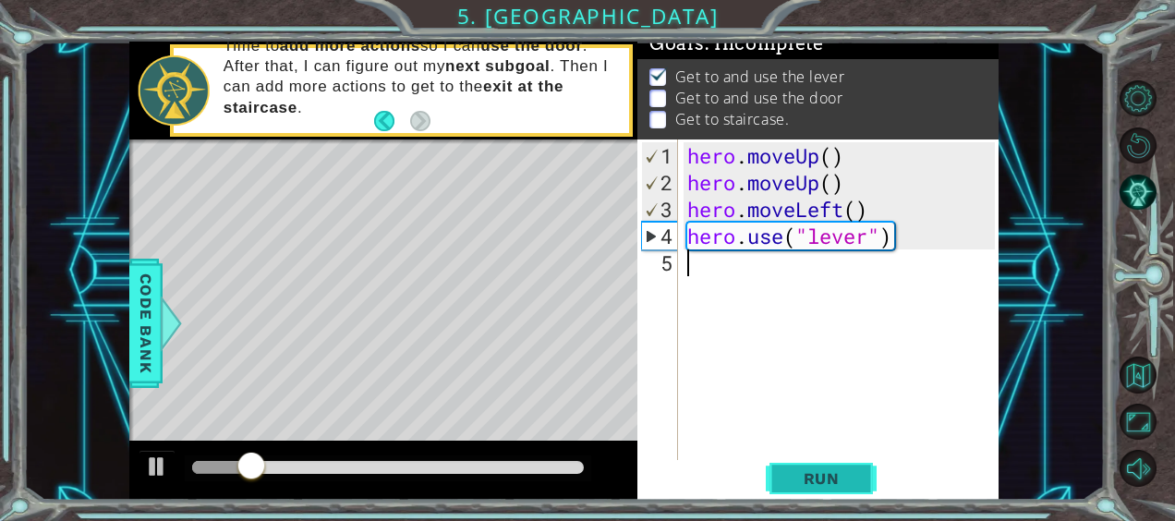
click at [835, 481] on span "Run" at bounding box center [821, 478] width 73 height 18
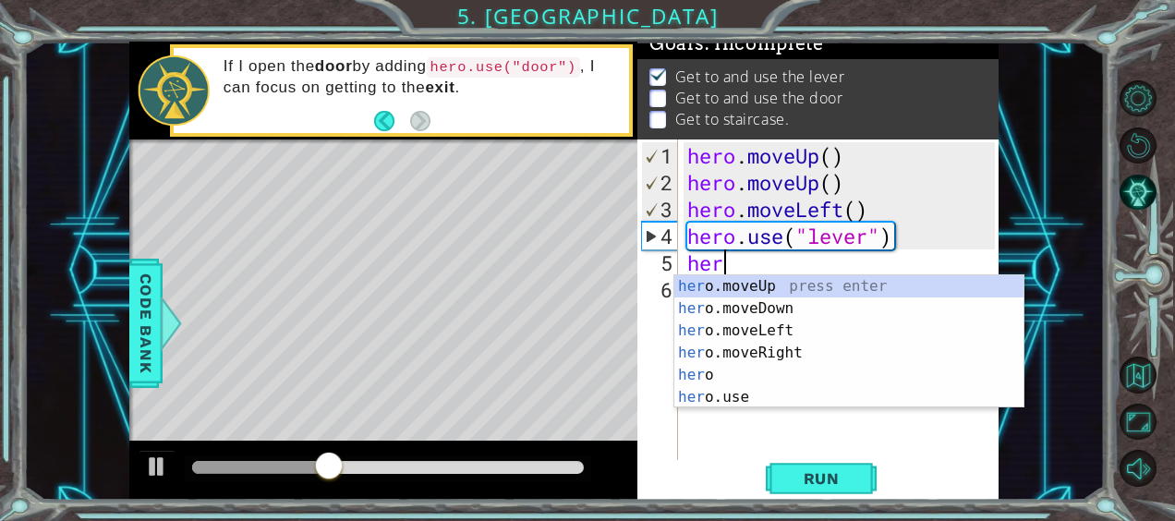
scroll to position [0, 0]
type textarea "hero"
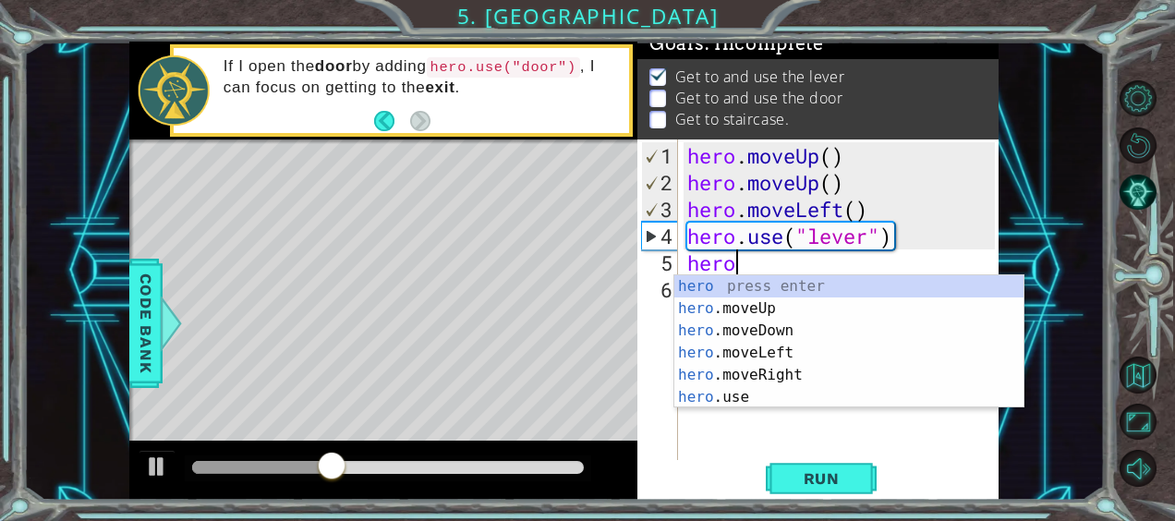
scroll to position [0, 1]
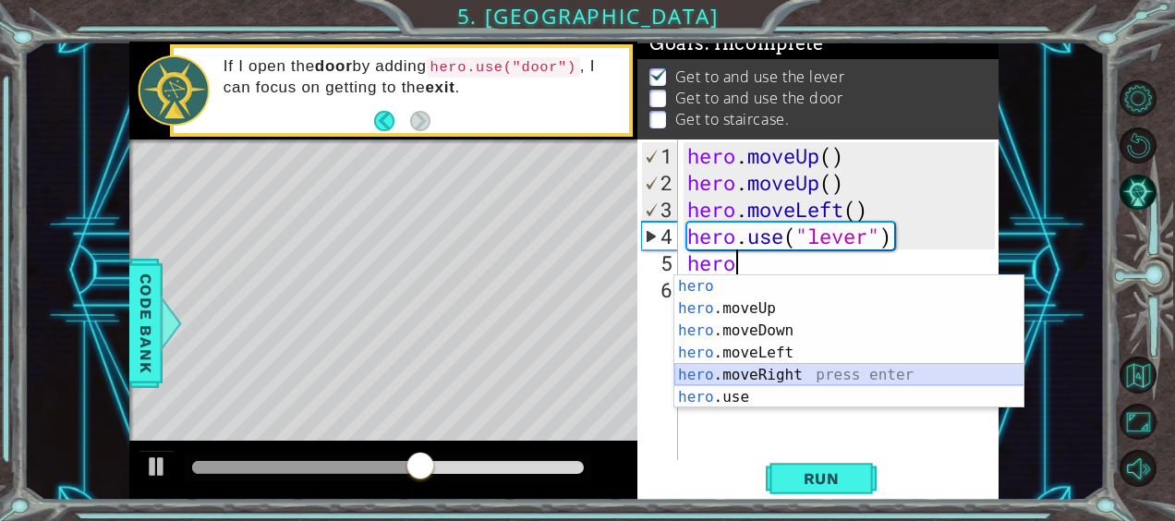
drag, startPoint x: 737, startPoint y: 383, endPoint x: 761, endPoint y: 367, distance: 29.2
click at [761, 367] on div "hero press enter hero .moveUp press enter hero .moveDown press enter hero .move…" at bounding box center [849, 363] width 350 height 177
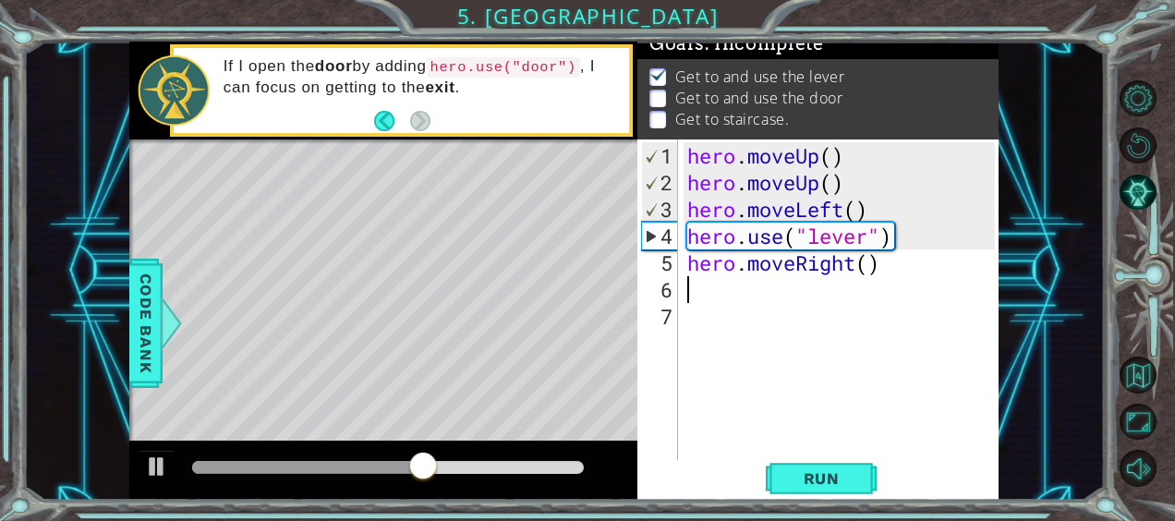
scroll to position [0, 0]
click at [867, 262] on div "hero . moveUp ( ) hero . moveUp ( ) hero . moveLeft ( ) hero . use ( "lever" ) …" at bounding box center [843, 329] width 321 height 375
type textarea "hero.moveRight(3)"
click at [699, 306] on div "hero . moveUp ( ) hero . moveUp ( ) hero . moveLeft ( ) hero . use ( "lever" ) …" at bounding box center [843, 329] width 321 height 375
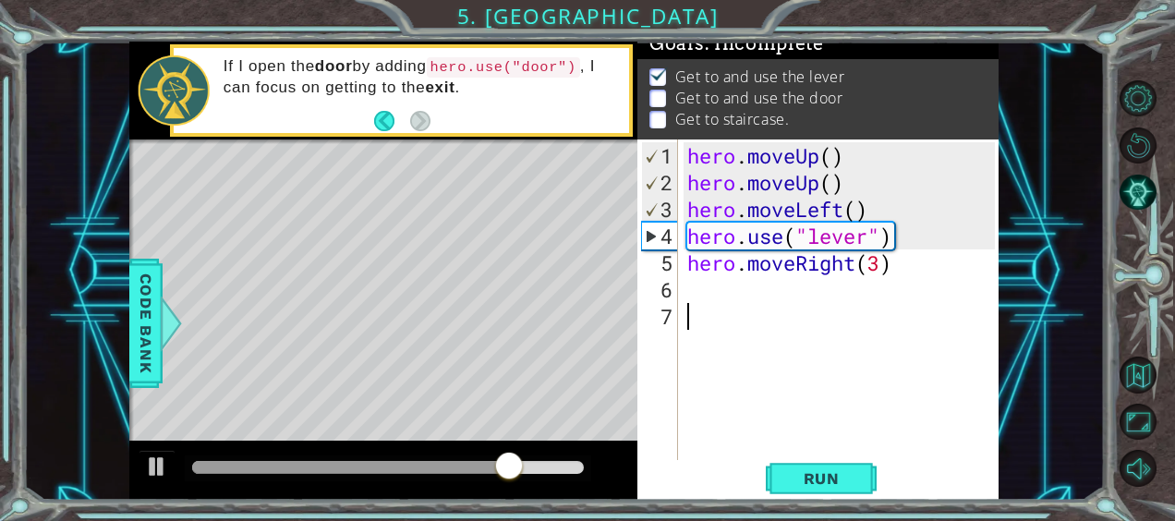
scroll to position [0, 0]
click at [686, 288] on div "hero . moveUp ( ) hero . moveUp ( ) hero . moveLeft ( ) hero . use ( "lever" ) …" at bounding box center [843, 329] width 321 height 375
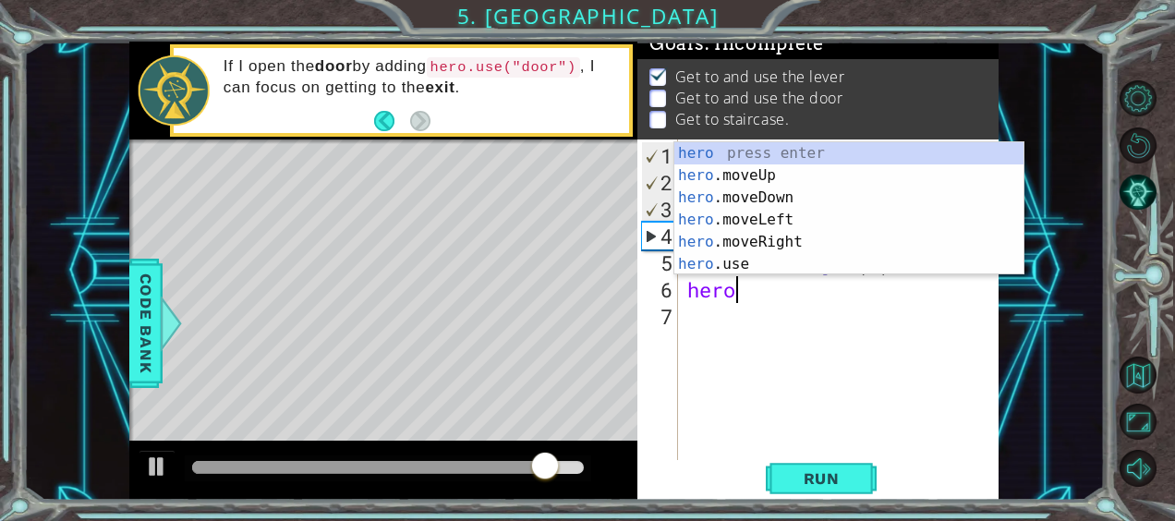
scroll to position [0, 1]
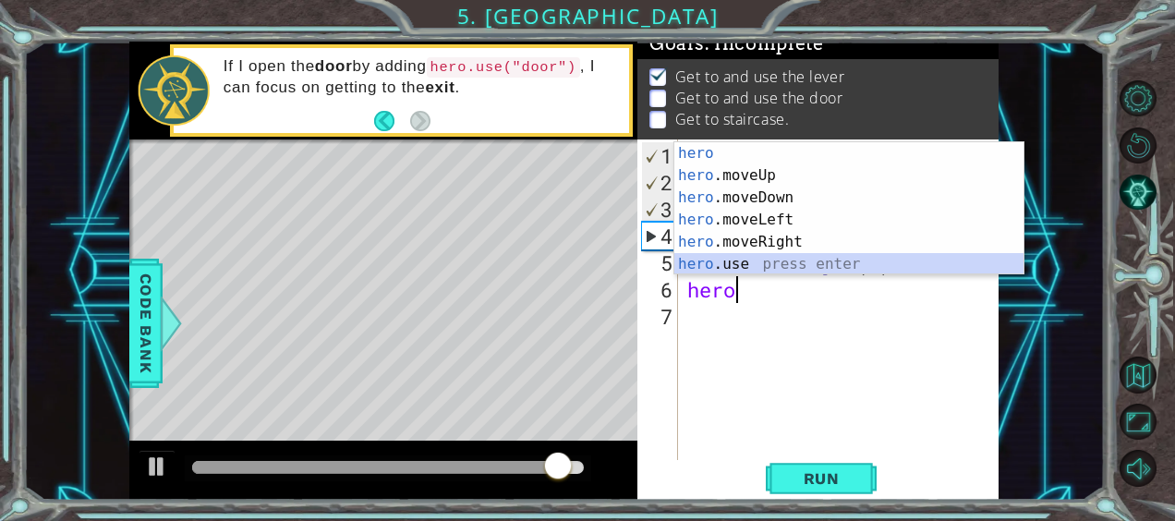
click at [722, 260] on div "hero press enter hero .moveUp press enter hero .moveDown press enter hero .move…" at bounding box center [849, 230] width 350 height 177
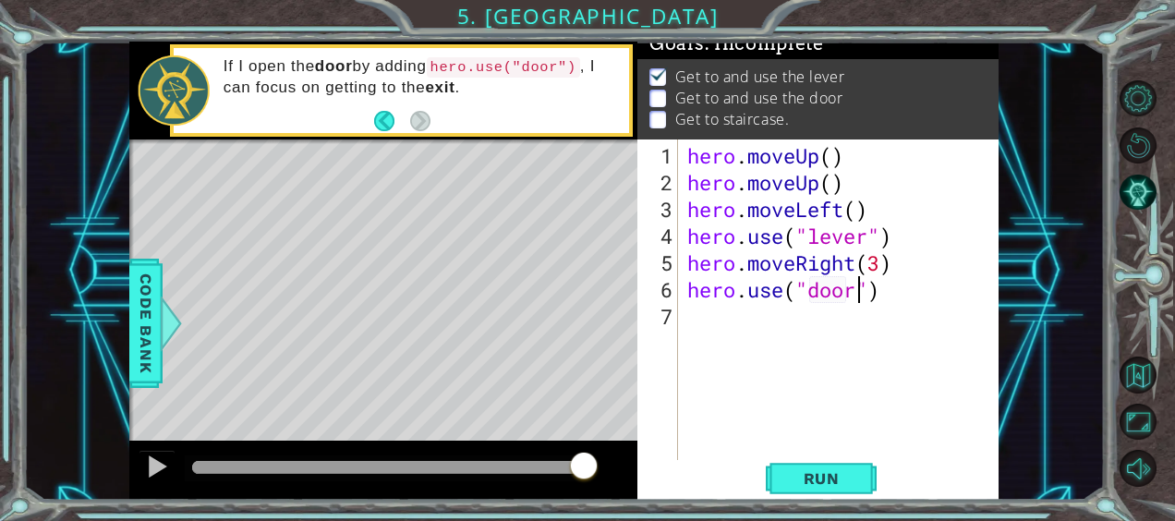
type textarea "hero.use("door")"
click at [718, 314] on div "hero . moveUp ( ) hero . moveUp ( ) hero . moveLeft ( ) hero . use ( "lever" ) …" at bounding box center [843, 329] width 321 height 375
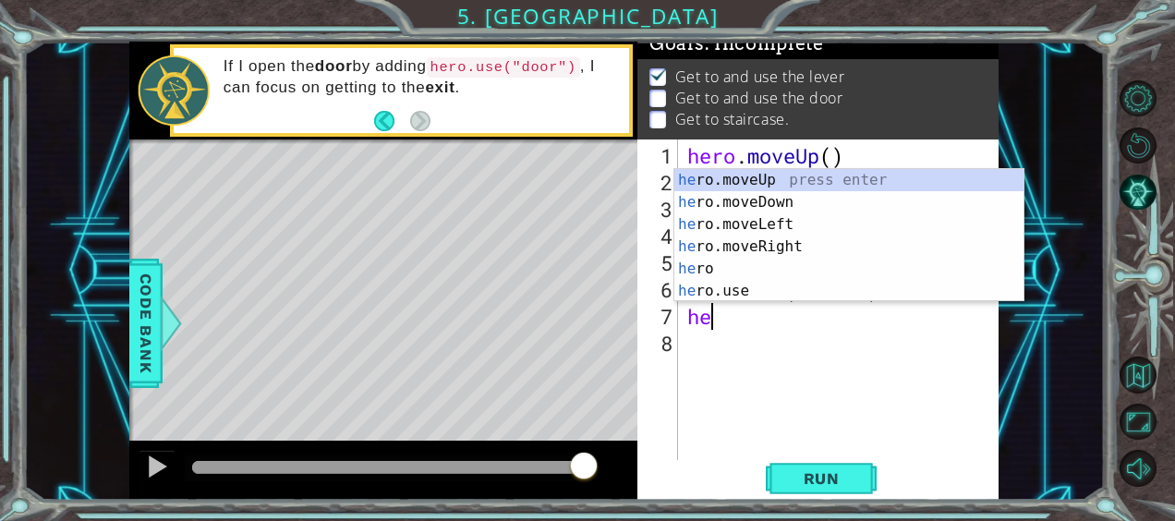
type textarea "hero"
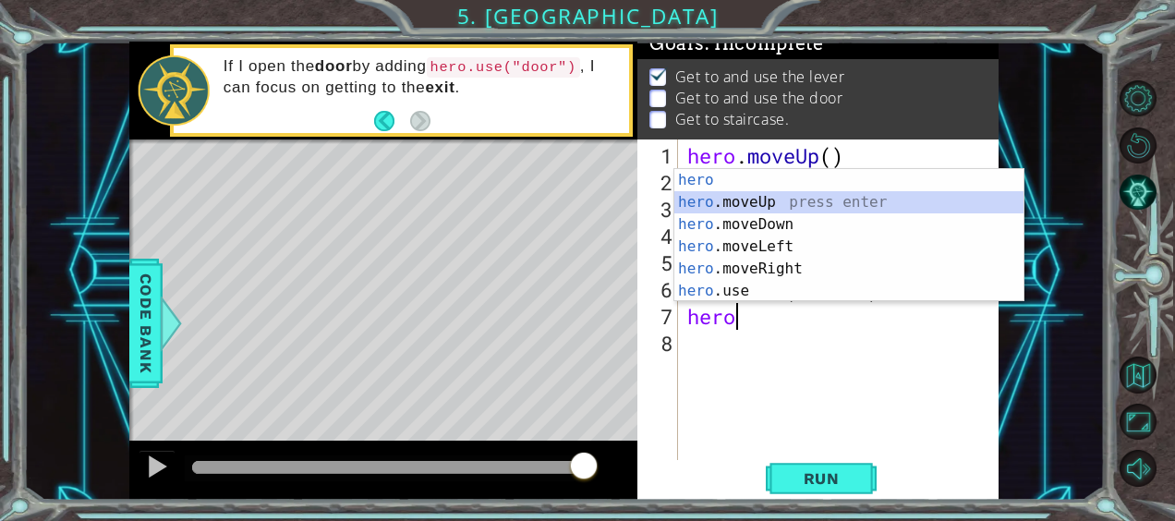
click at [741, 198] on div "hero press enter hero .moveUp press enter hero .moveDown press enter hero .move…" at bounding box center [849, 257] width 350 height 177
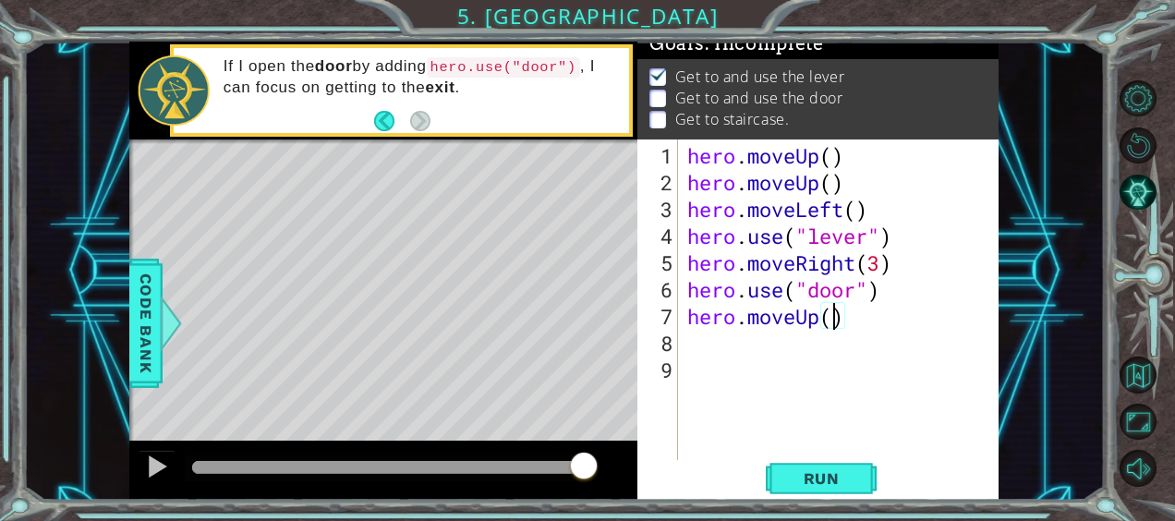
click at [835, 326] on div "hero . moveUp ( ) hero . moveUp ( ) hero . moveLeft ( ) hero . use ( "lever" ) …" at bounding box center [843, 329] width 321 height 375
type textarea "hero.moveUp(1)"
click at [714, 343] on div "hero . moveUp ( ) hero . moveUp ( ) hero . moveLeft ( ) hero . use ( "lever" ) …" at bounding box center [843, 329] width 321 height 375
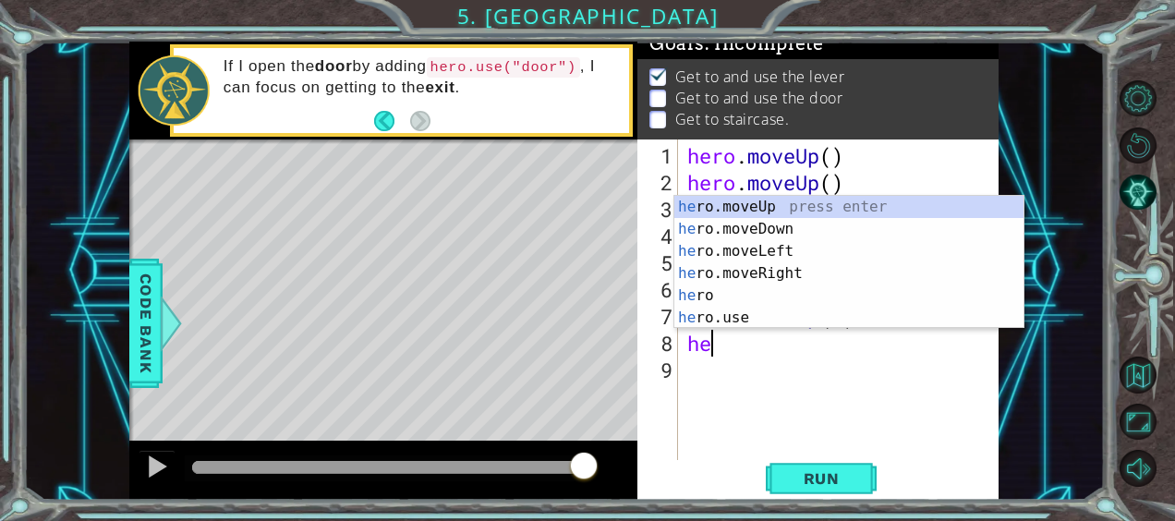
scroll to position [0, 0]
type textarea "hero"
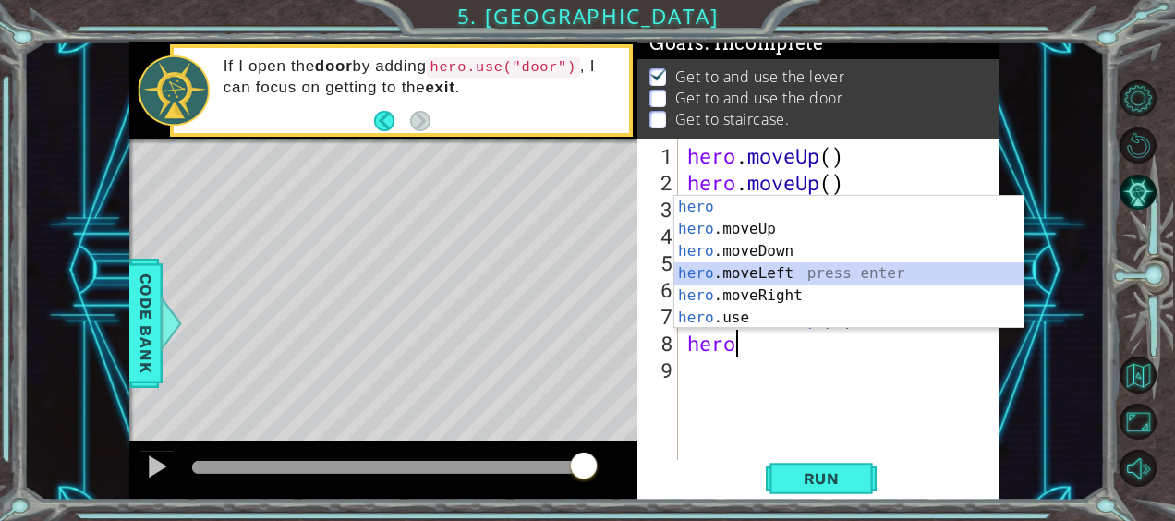
click at [746, 272] on div "hero press enter hero .moveUp press enter hero .moveDown press enter hero .move…" at bounding box center [849, 284] width 350 height 177
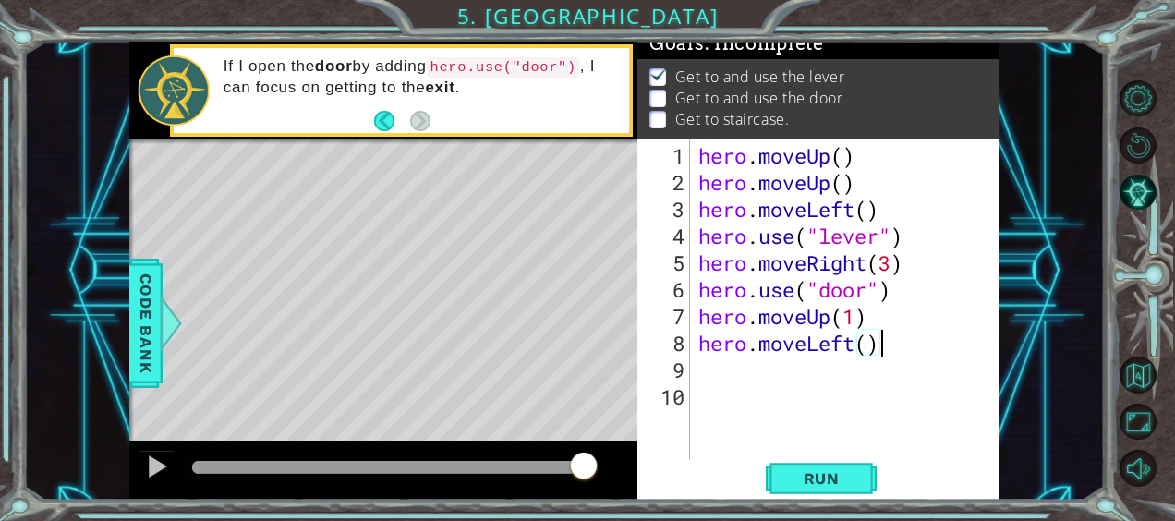
click at [876, 346] on div "hero . moveUp ( ) hero . moveUp ( ) hero . moveLeft ( ) hero . use ( "lever" ) …" at bounding box center [849, 329] width 309 height 375
type textarea "hero.moveLeft(3)"
click at [712, 370] on div "hero . moveUp ( ) hero . moveUp ( ) hero . moveLeft ( ) hero . use ( "lever" ) …" at bounding box center [849, 329] width 309 height 375
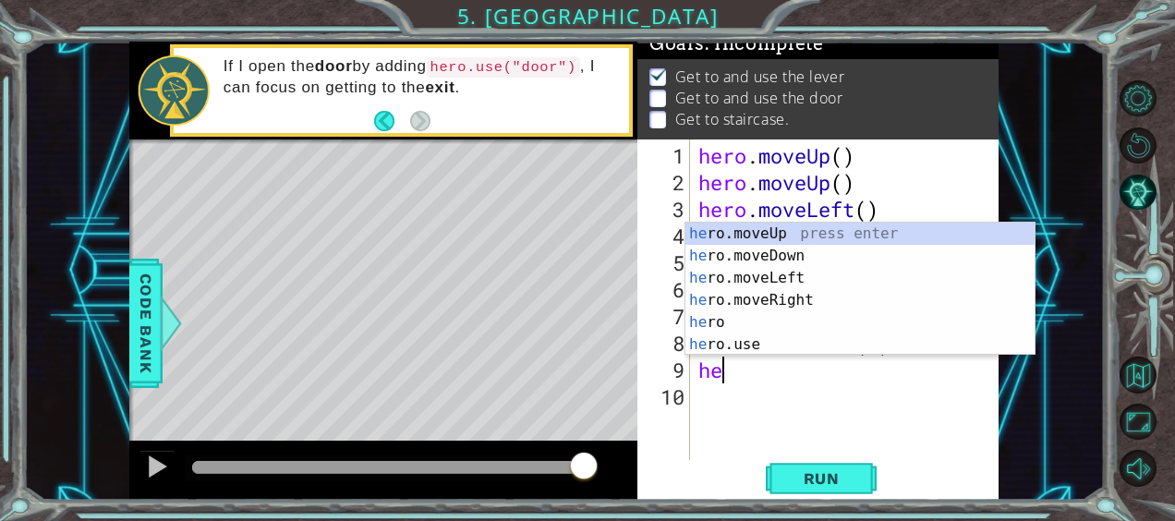
type textarea "hero"
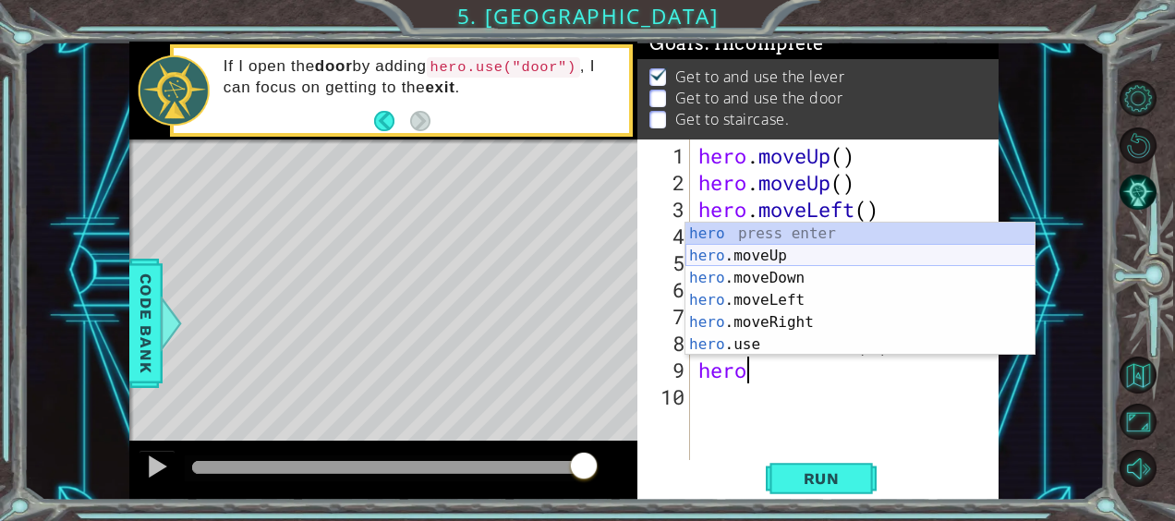
click at [756, 253] on div "hero press enter hero .moveUp press enter hero .moveDown press enter hero .move…" at bounding box center [860, 311] width 350 height 177
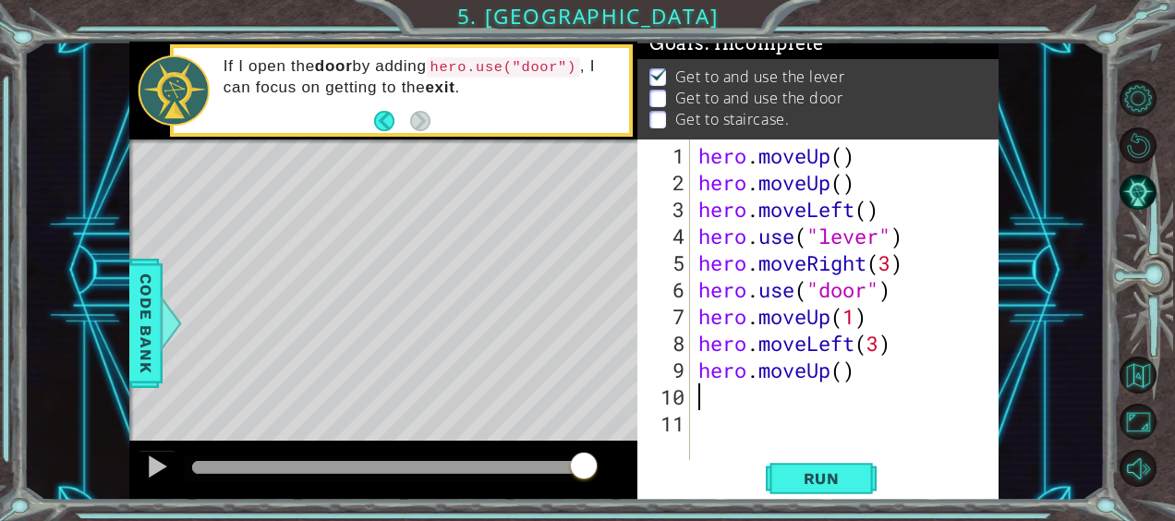
scroll to position [0, 0]
click at [844, 378] on div "hero . moveUp ( ) hero . moveUp ( ) hero . moveLeft ( ) hero . use ( "lever" ) …" at bounding box center [849, 329] width 309 height 375
click at [815, 480] on span "Run" at bounding box center [821, 478] width 73 height 18
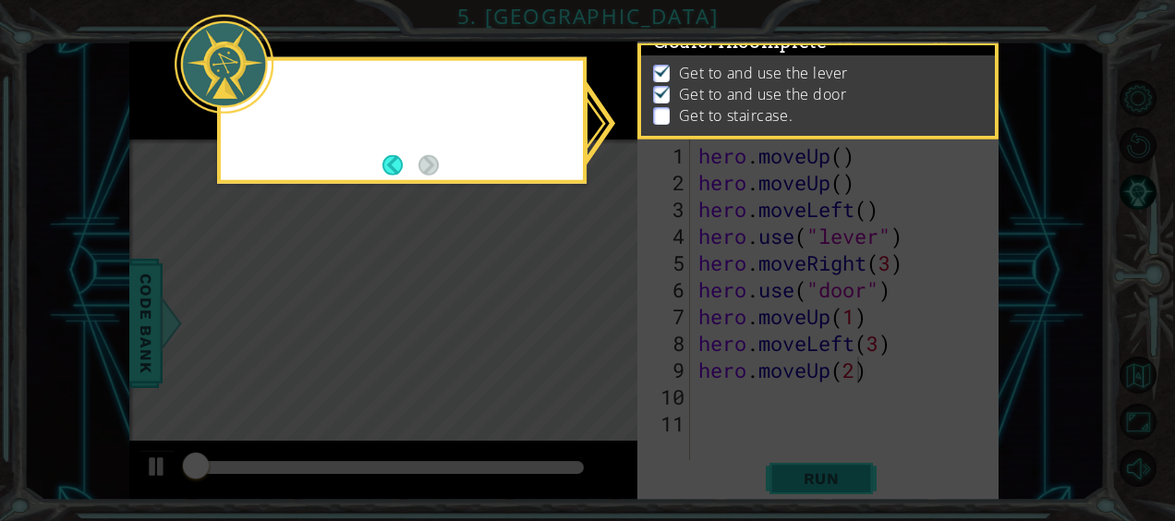
scroll to position [18, 0]
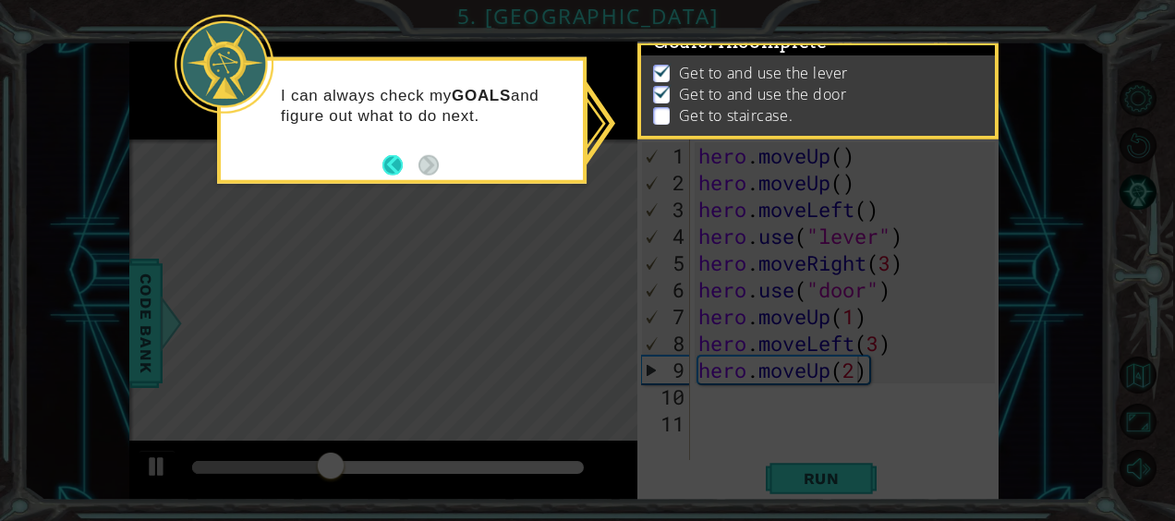
click at [414, 160] on button "Back" at bounding box center [400, 164] width 36 height 20
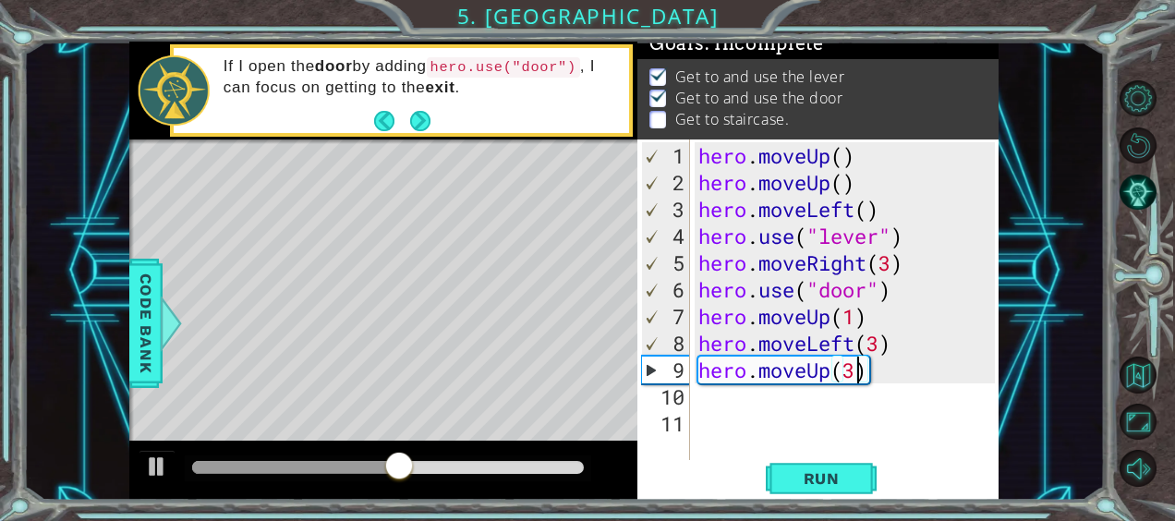
scroll to position [0, 6]
click at [808, 462] on button "Run" at bounding box center [821, 478] width 111 height 36
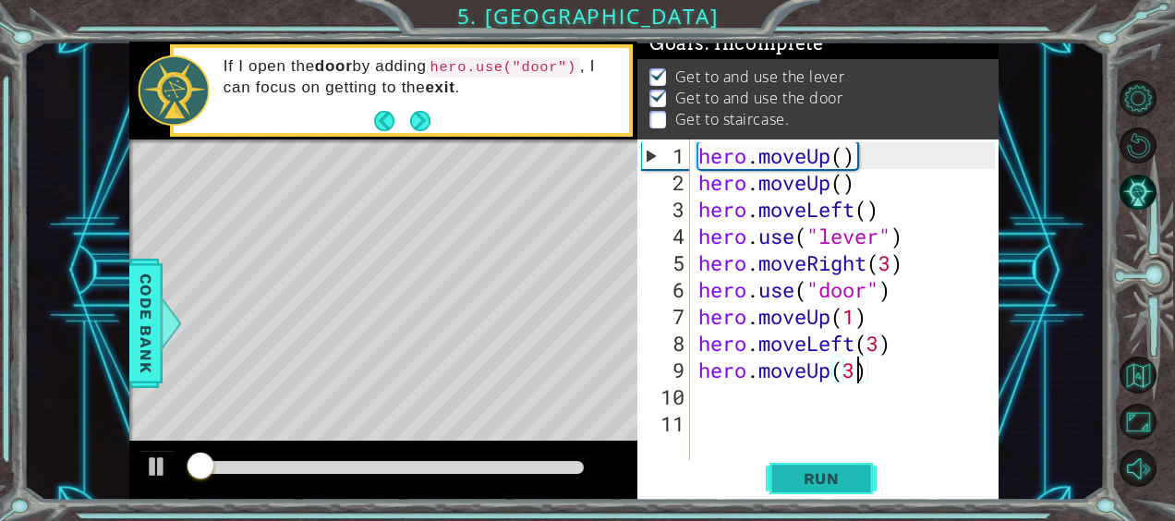
scroll to position [18, 0]
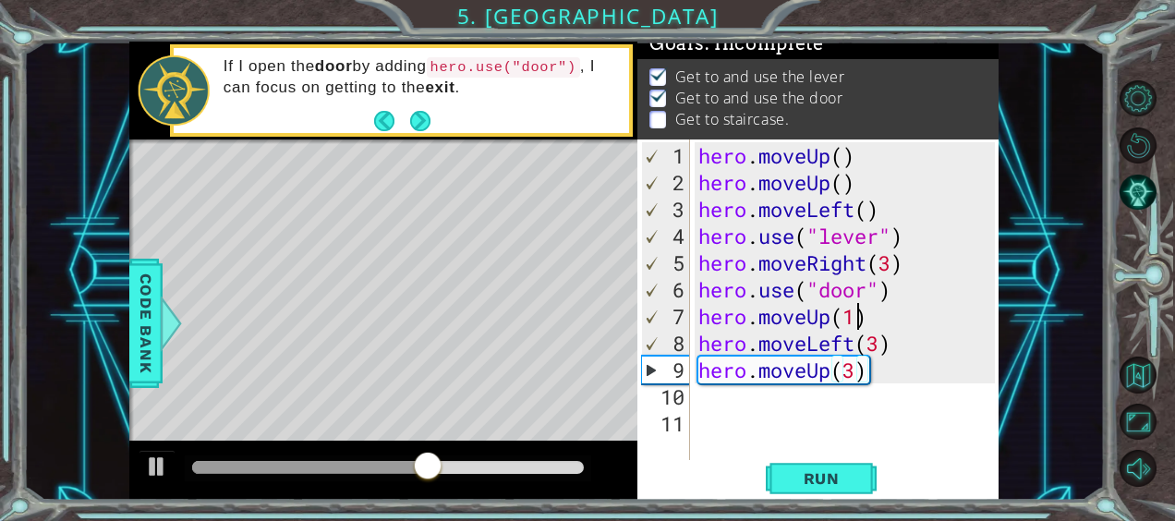
click at [852, 320] on div "hero . moveUp ( ) hero . moveUp ( ) hero . moveLeft ( ) hero . use ( "lever" ) …" at bounding box center [849, 329] width 309 height 375
type textarea "hero.moveUp(2)"
click at [796, 485] on span "Run" at bounding box center [821, 478] width 73 height 18
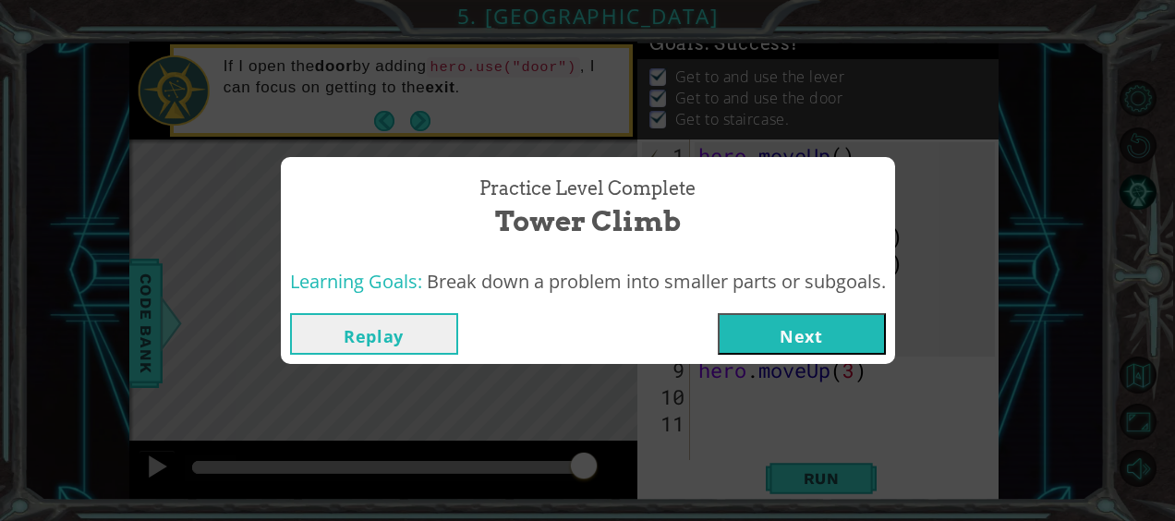
click at [829, 342] on button "Next" at bounding box center [802, 334] width 168 height 42
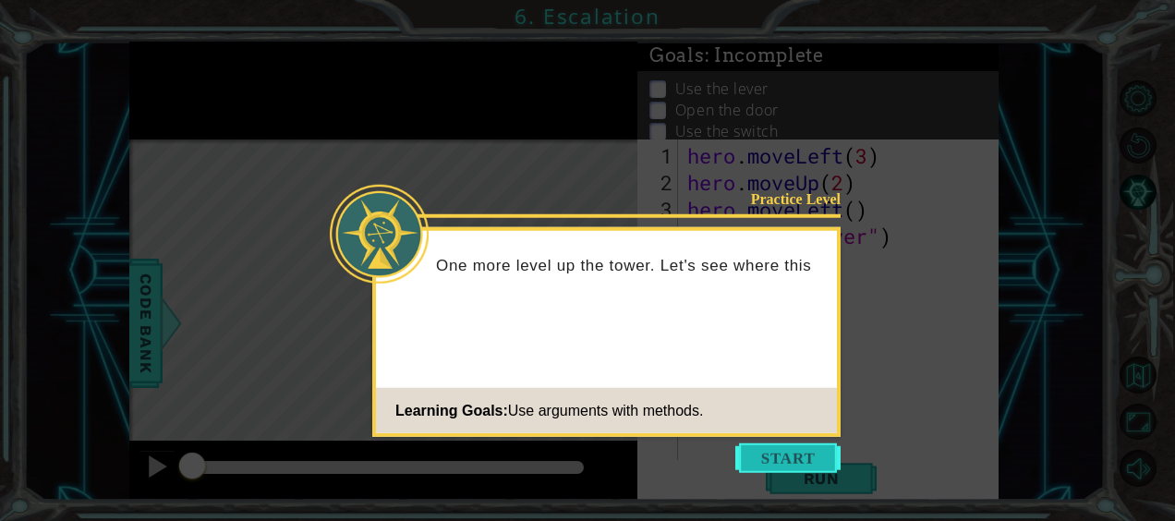
click at [768, 460] on button "Start" at bounding box center [787, 458] width 105 height 30
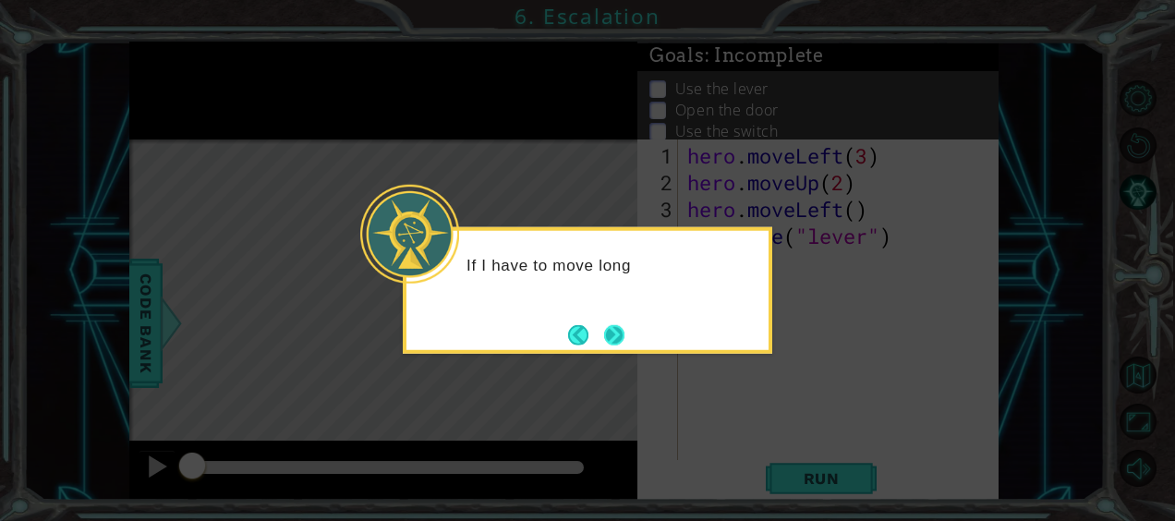
click at [612, 345] on button "Next" at bounding box center [614, 334] width 20 height 20
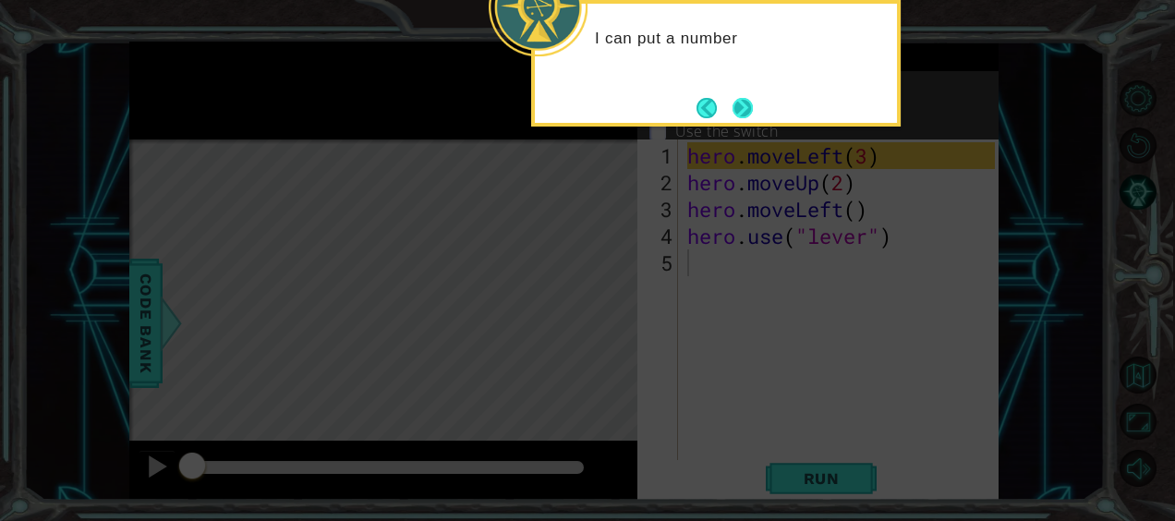
click at [742, 102] on button "Next" at bounding box center [742, 108] width 20 height 20
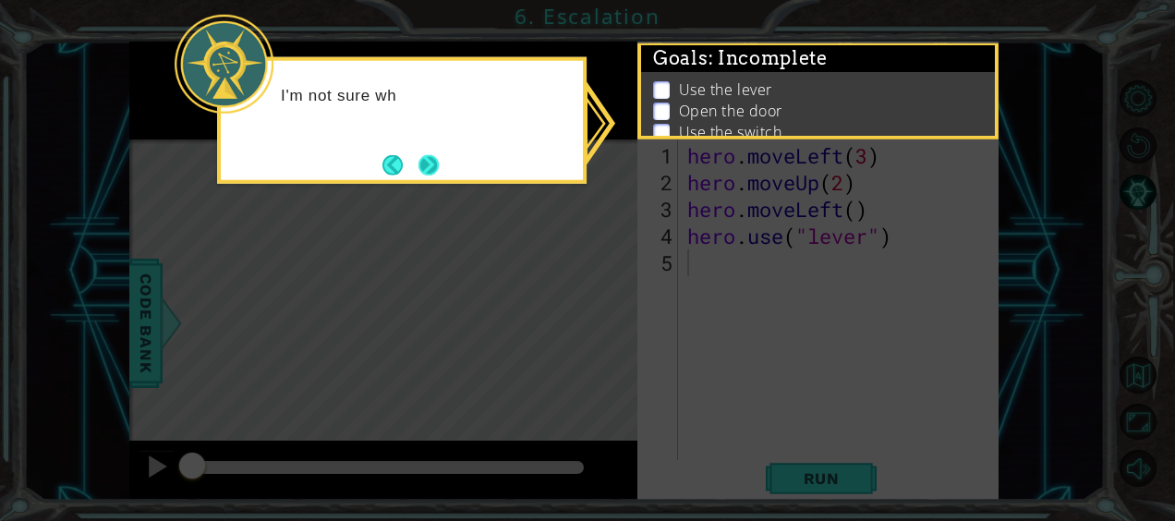
click at [421, 171] on button "Next" at bounding box center [428, 164] width 20 height 20
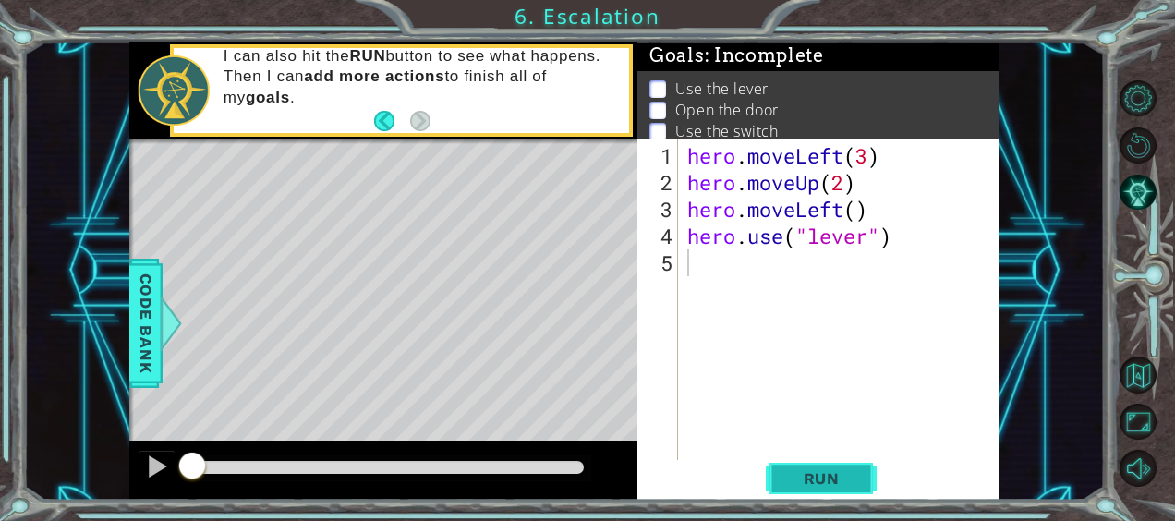
click at [808, 477] on span "Run" at bounding box center [821, 478] width 73 height 18
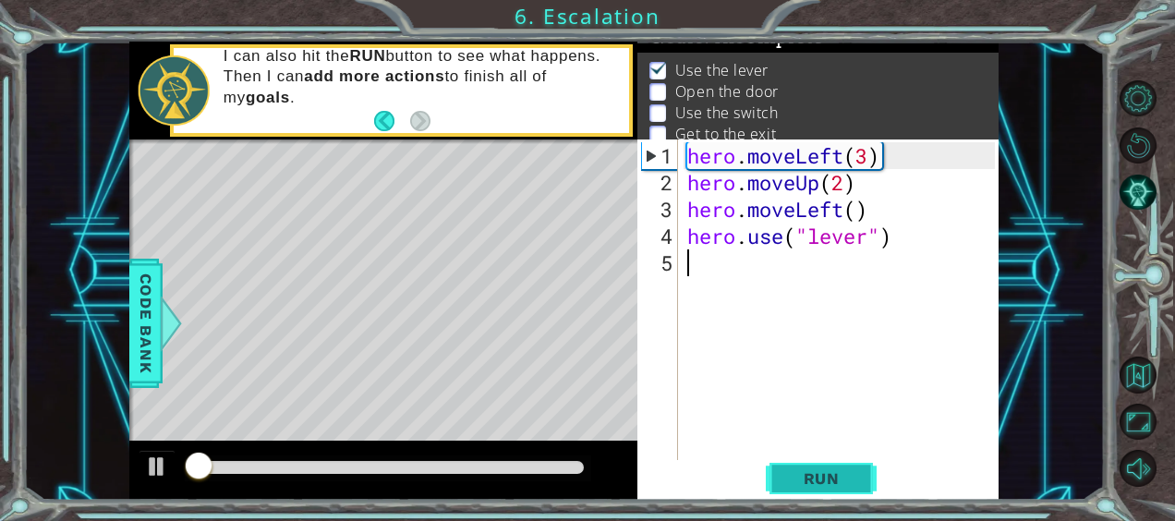
scroll to position [29, 0]
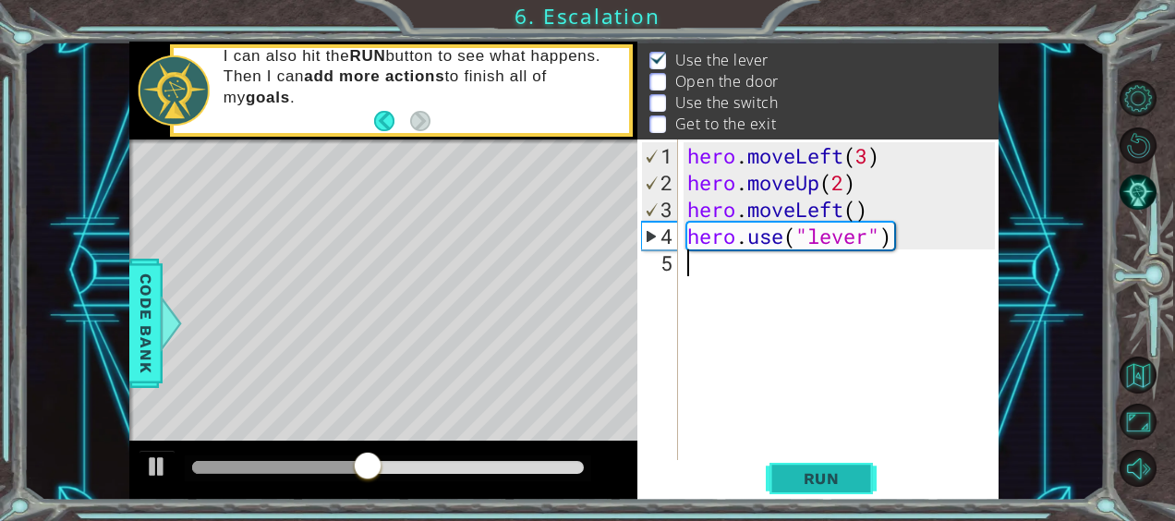
click at [830, 485] on span "Run" at bounding box center [821, 478] width 73 height 18
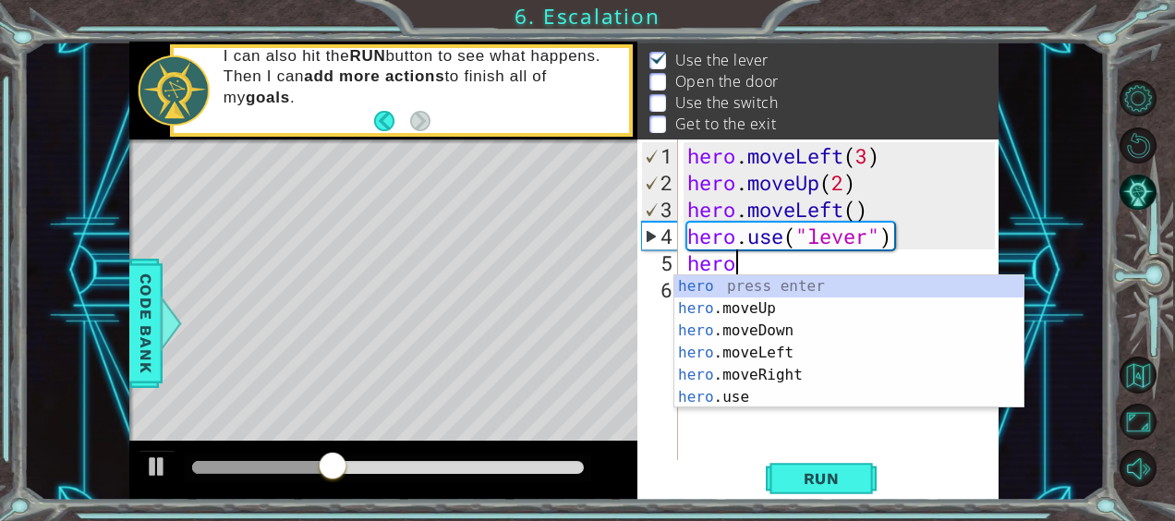
scroll to position [0, 1]
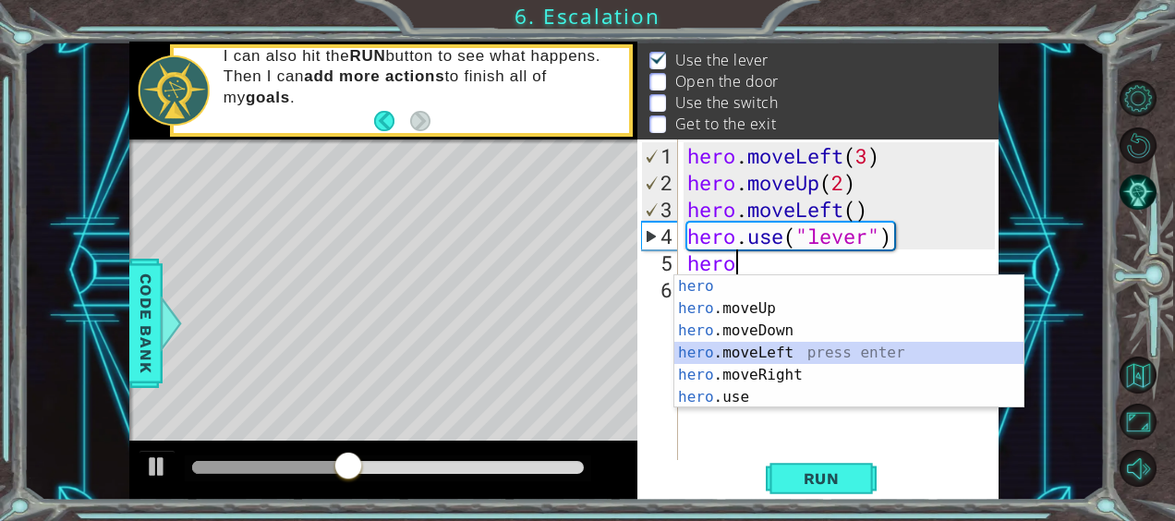
click at [747, 351] on div "hero press enter hero .moveUp press enter hero .moveDown press enter hero .move…" at bounding box center [849, 363] width 350 height 177
type textarea "hero.moveLeft(1)"
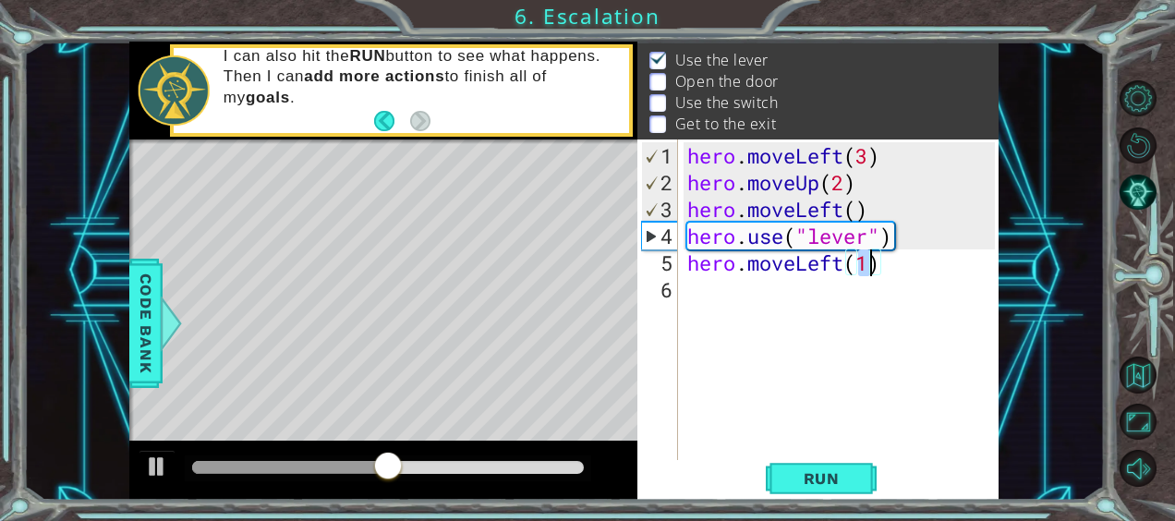
click at [699, 282] on div "hero . moveLeft ( 3 ) hero . moveUp ( 2 ) hero . moveLeft ( ) hero . use ( "lev…" at bounding box center [843, 329] width 321 height 375
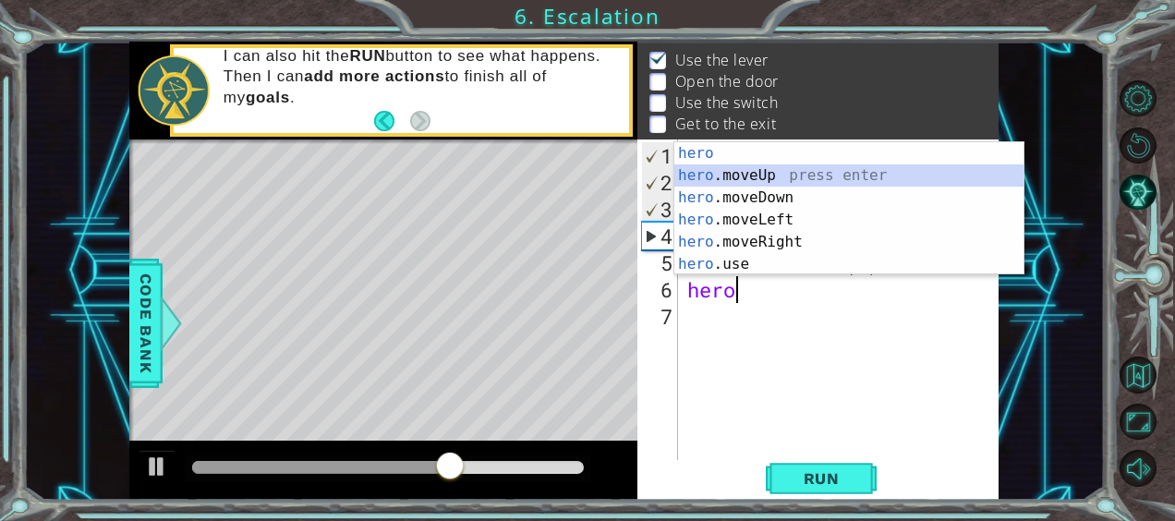
click at [745, 168] on div "hero press enter hero .moveUp press enter hero .moveDown press enter hero .move…" at bounding box center [849, 230] width 350 height 177
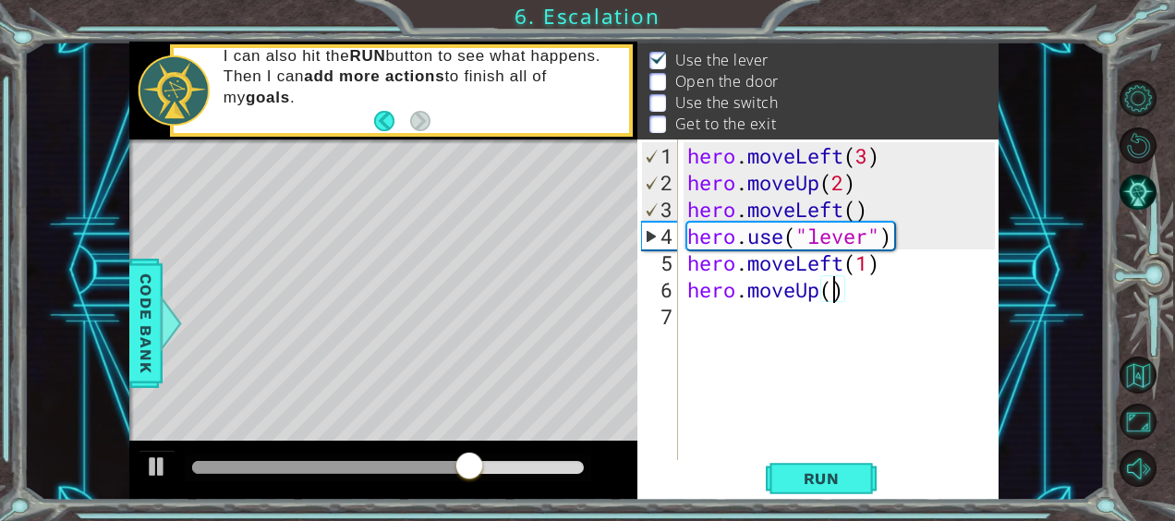
type textarea "hero.moveUp(2)"
click at [727, 320] on div "hero . moveLeft ( 3 ) hero . moveUp ( 2 ) hero . moveLeft ( ) hero . use ( "lev…" at bounding box center [843, 329] width 321 height 375
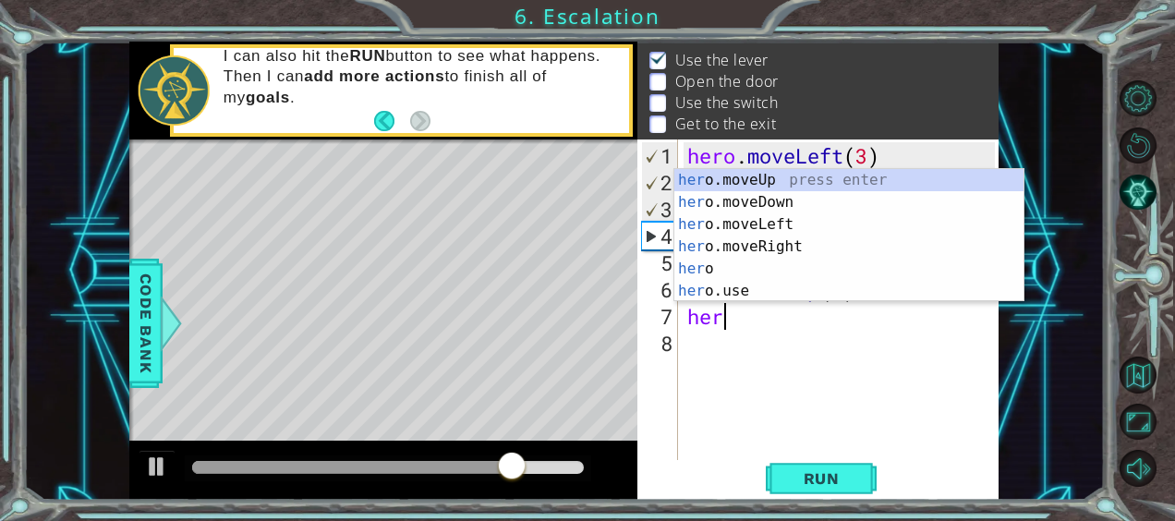
scroll to position [0, 1]
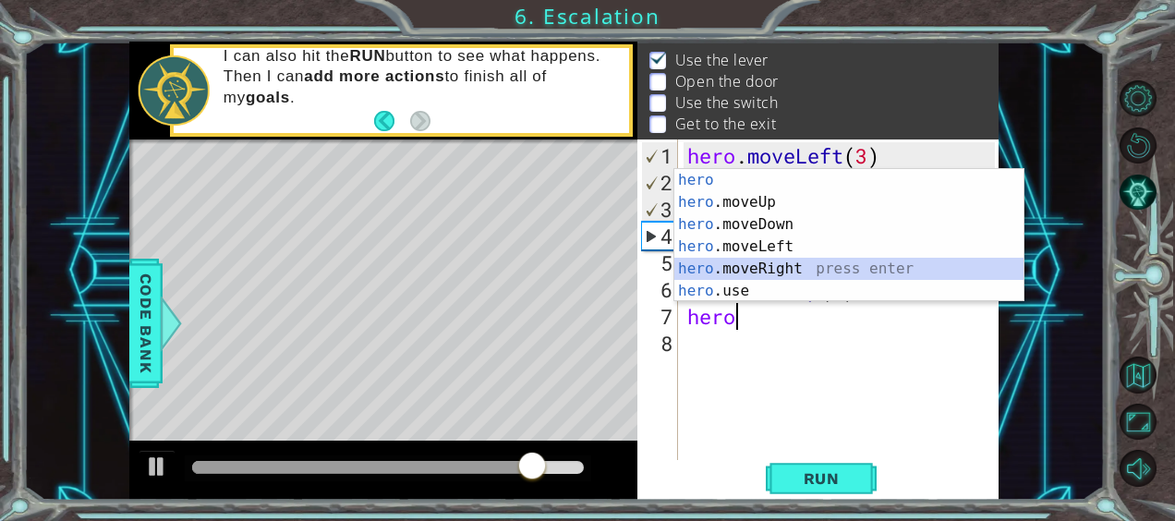
click at [767, 258] on div "hero press enter hero .moveUp press enter hero .moveDown press enter hero .move…" at bounding box center [849, 257] width 350 height 177
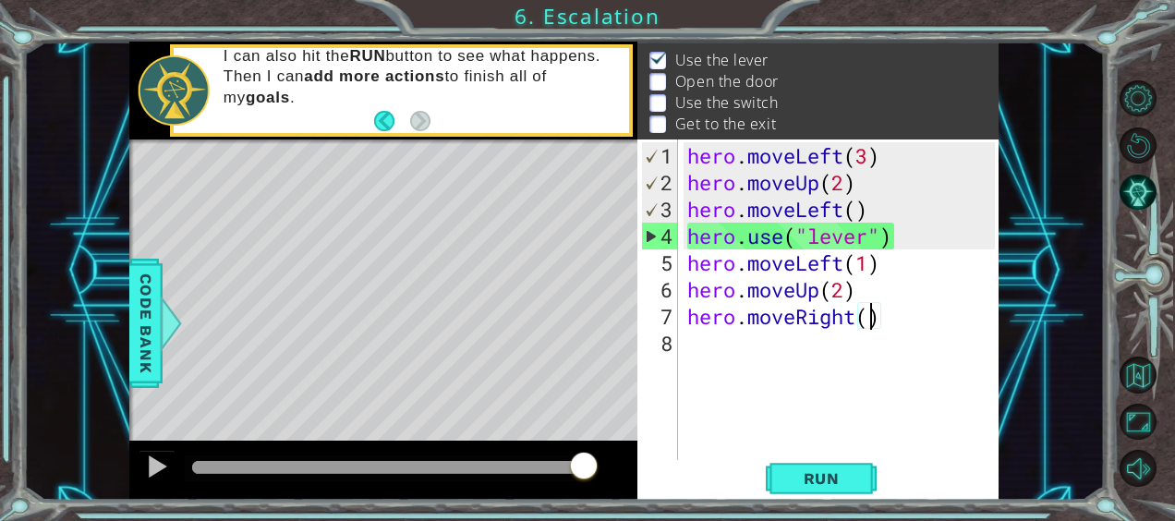
type textarea "hero.moveRight(3)"
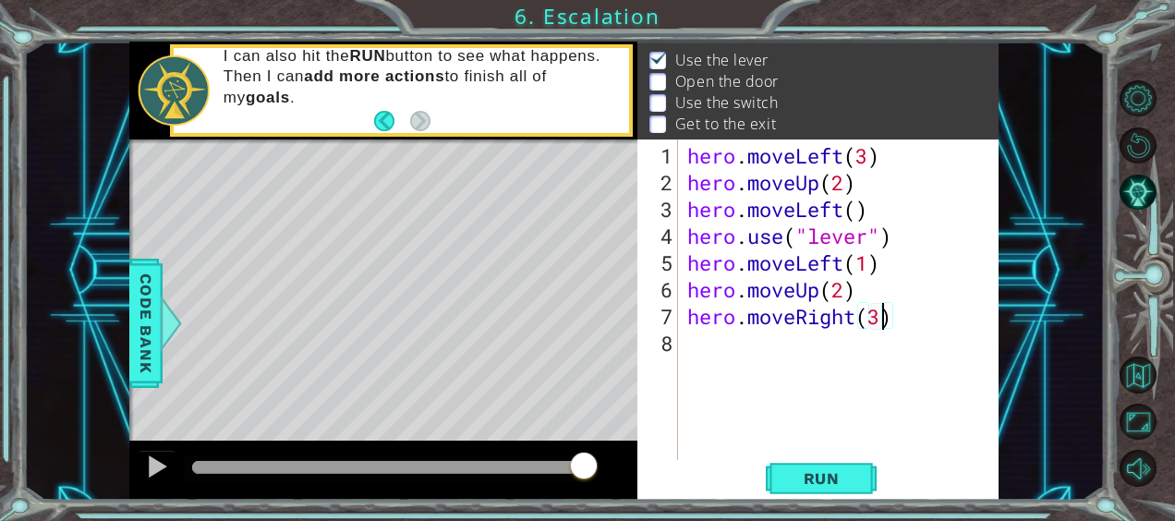
click at [721, 349] on div "hero . moveLeft ( 3 ) hero . moveUp ( 2 ) hero . moveLeft ( ) hero . use ( "lev…" at bounding box center [843, 329] width 321 height 375
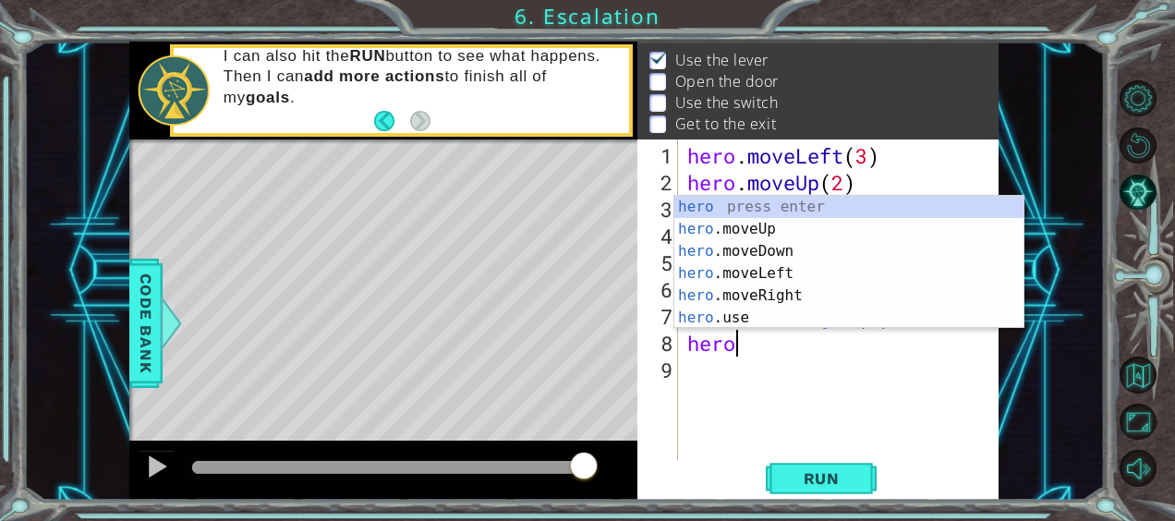
scroll to position [0, 1]
click at [759, 226] on div "hero press enter hero .moveUp press enter hero .moveDown press enter hero .move…" at bounding box center [849, 284] width 350 height 177
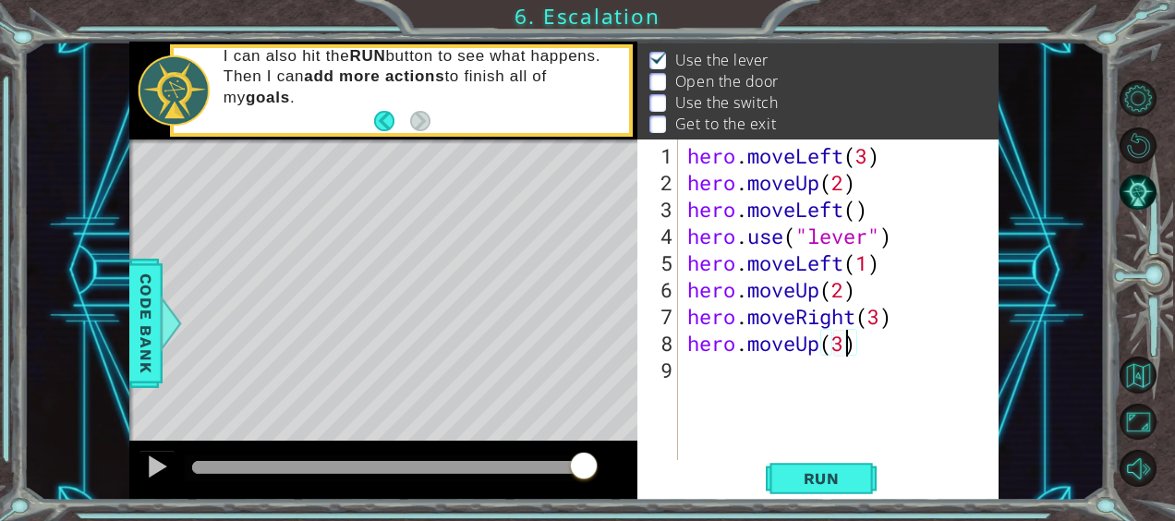
scroll to position [0, 6]
click at [818, 467] on button "Run" at bounding box center [821, 478] width 111 height 36
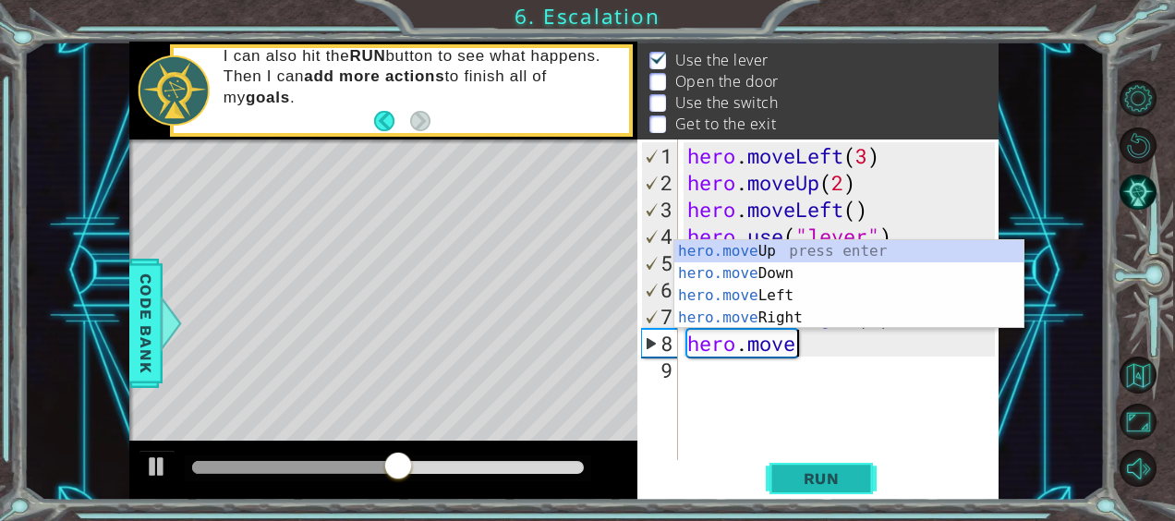
scroll to position [0, 0]
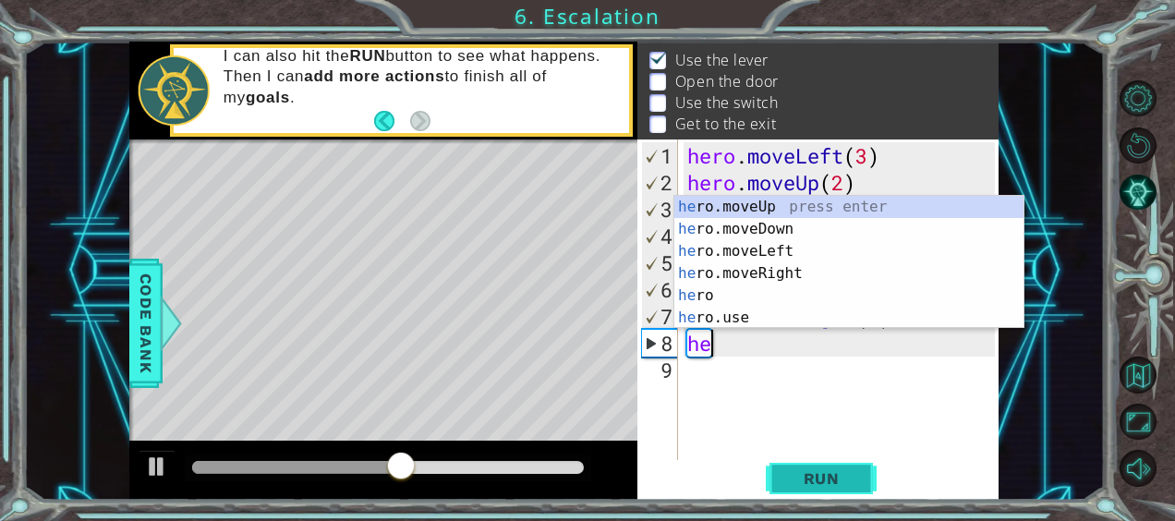
type textarea "h"
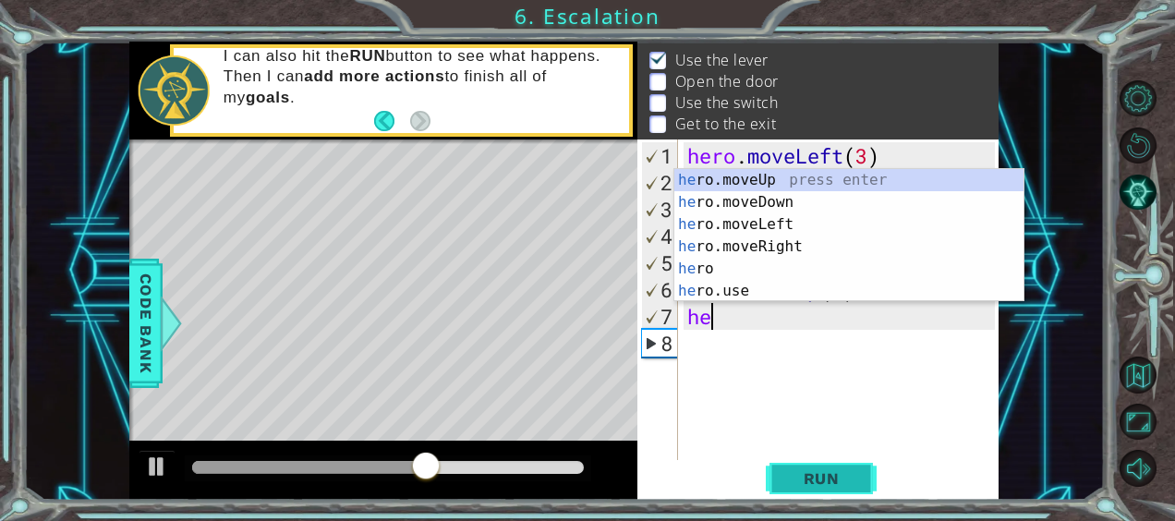
type textarea "h"
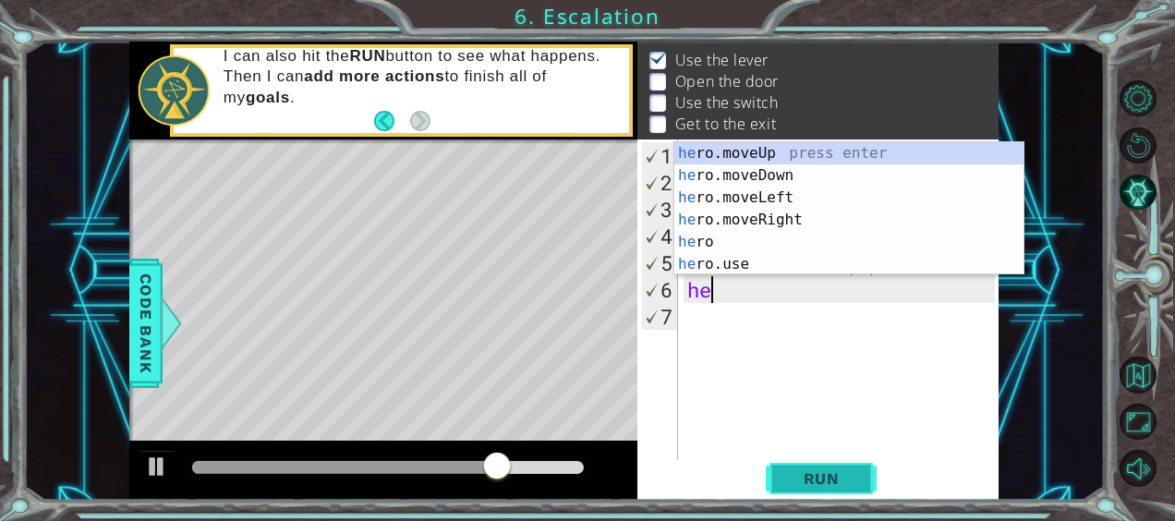
type textarea "h"
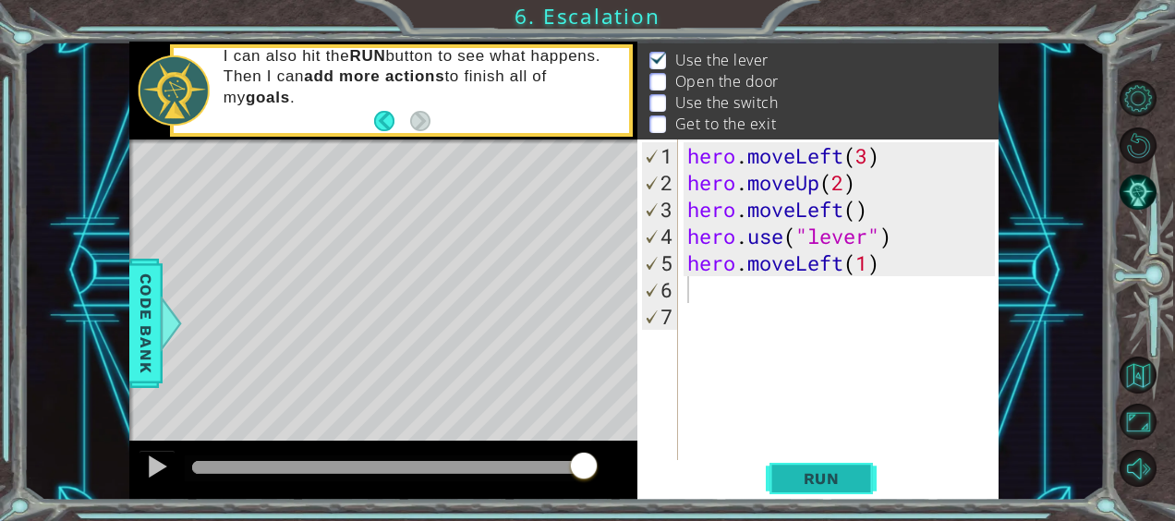
click at [793, 485] on span "Run" at bounding box center [821, 478] width 73 height 18
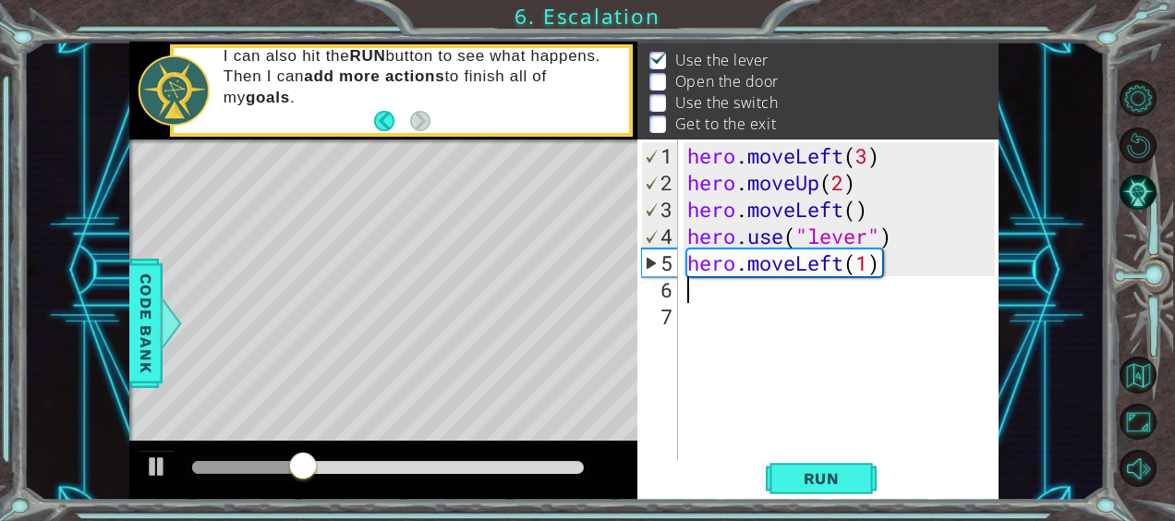
click at [658, 316] on div "7" at bounding box center [659, 316] width 37 height 27
click at [696, 286] on div "hero . moveLeft ( 3 ) hero . moveUp ( 2 ) hero . moveLeft ( ) hero . use ( "lev…" at bounding box center [843, 329] width 321 height 375
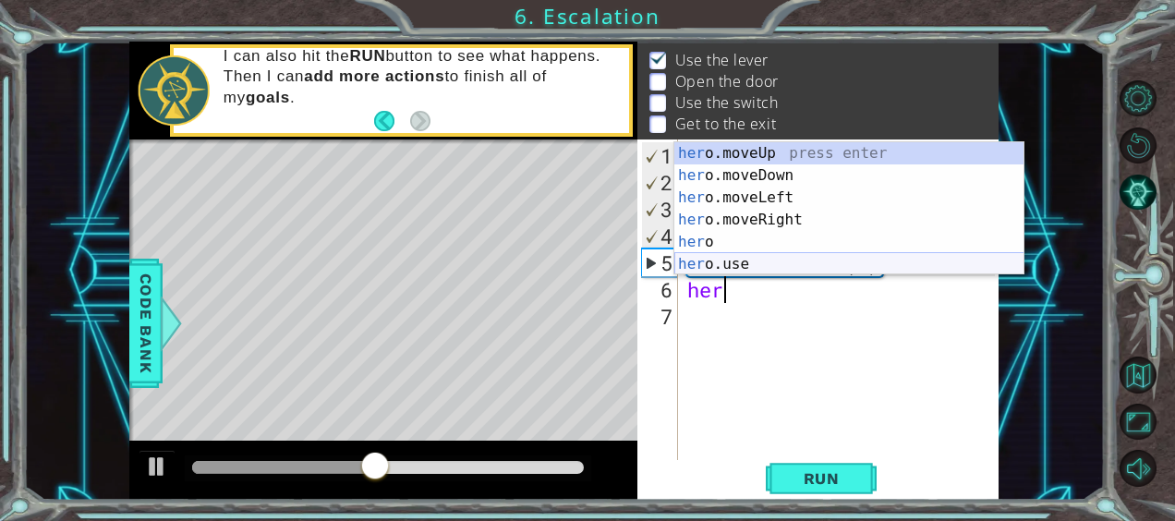
click at [696, 265] on div "her o.moveUp press enter her o.moveDown press enter her o.moveLeft press enter …" at bounding box center [849, 230] width 350 height 177
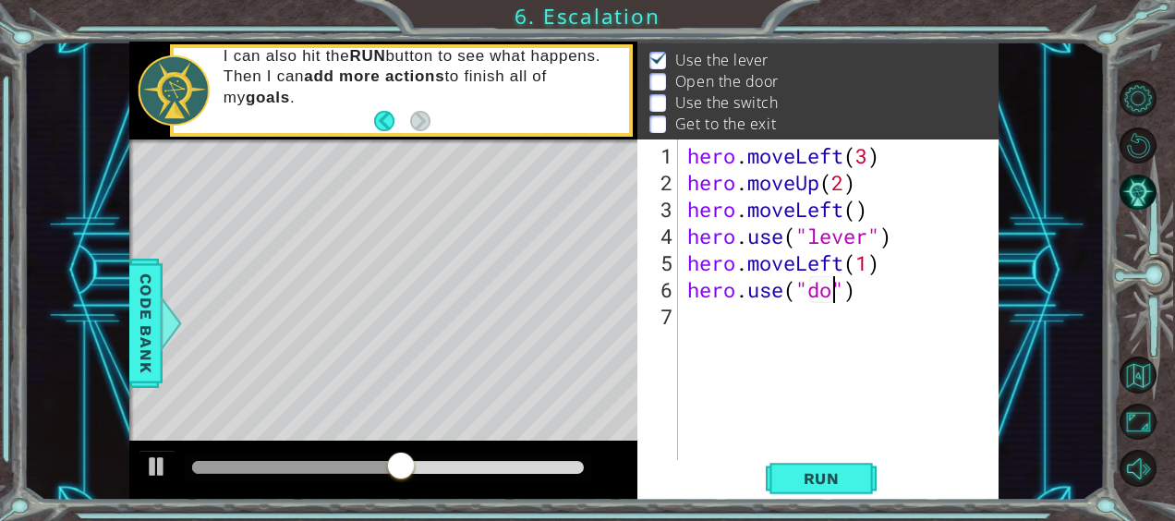
type textarea "hero.use("door")"
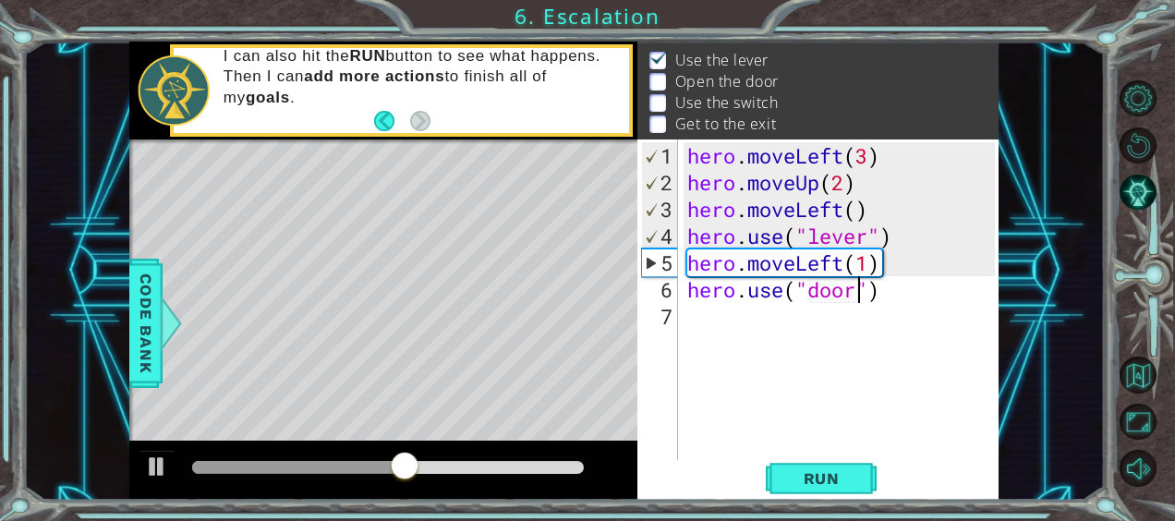
scroll to position [0, 7]
click at [704, 323] on div "hero . moveLeft ( 3 ) hero . moveUp ( 2 ) hero . moveLeft ( ) hero . use ( "lev…" at bounding box center [843, 329] width 321 height 375
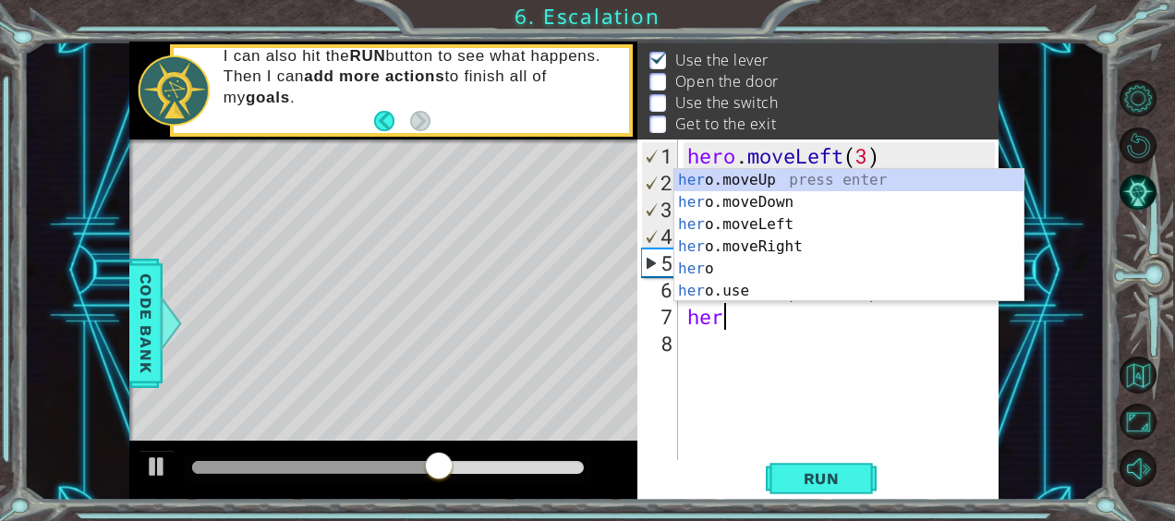
scroll to position [0, 1]
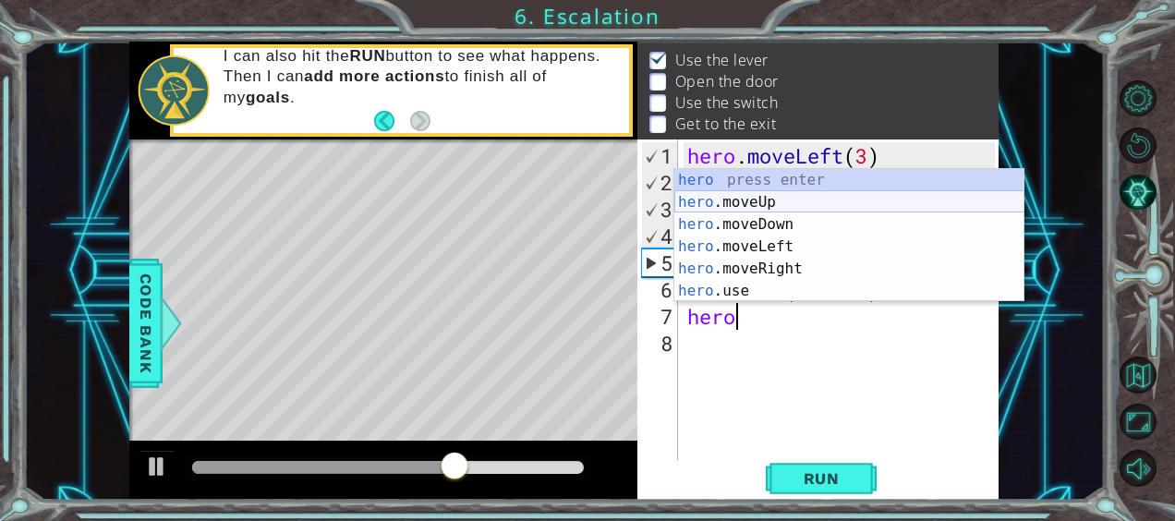
click at [738, 200] on div "hero press enter hero .moveUp press enter hero .moveDown press enter hero .move…" at bounding box center [849, 257] width 350 height 177
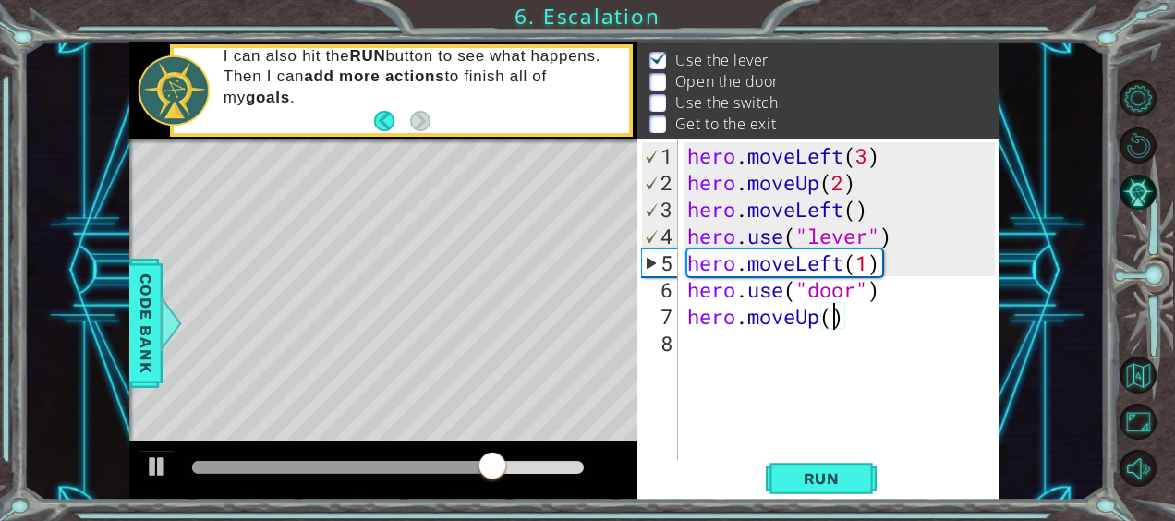
type textarea "hero.moveUp(2)"
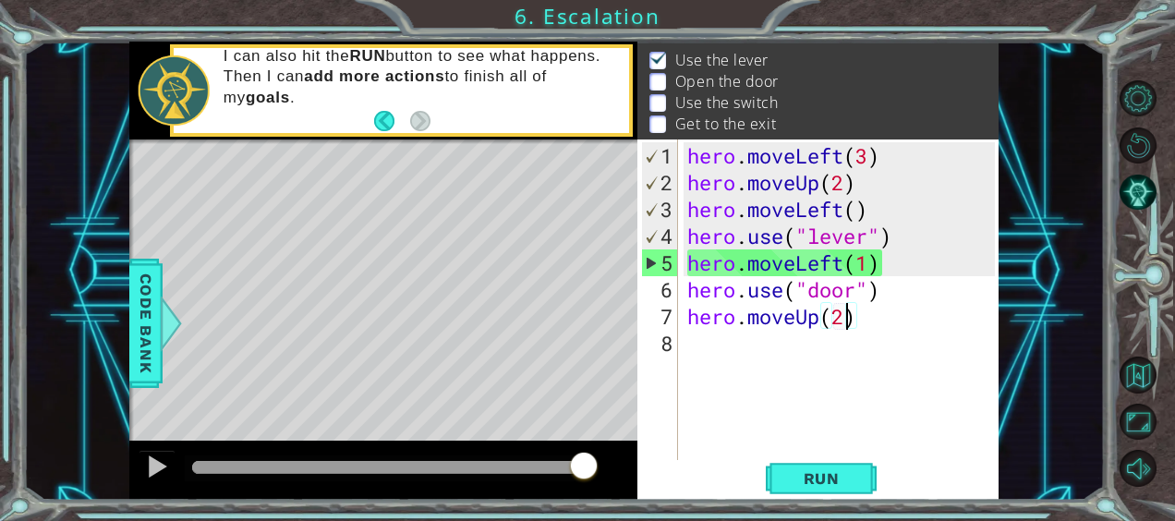
click at [684, 344] on div "hero . moveLeft ( 3 ) hero . moveUp ( 2 ) hero . moveLeft ( ) hero . use ( "lev…" at bounding box center [843, 329] width 321 height 375
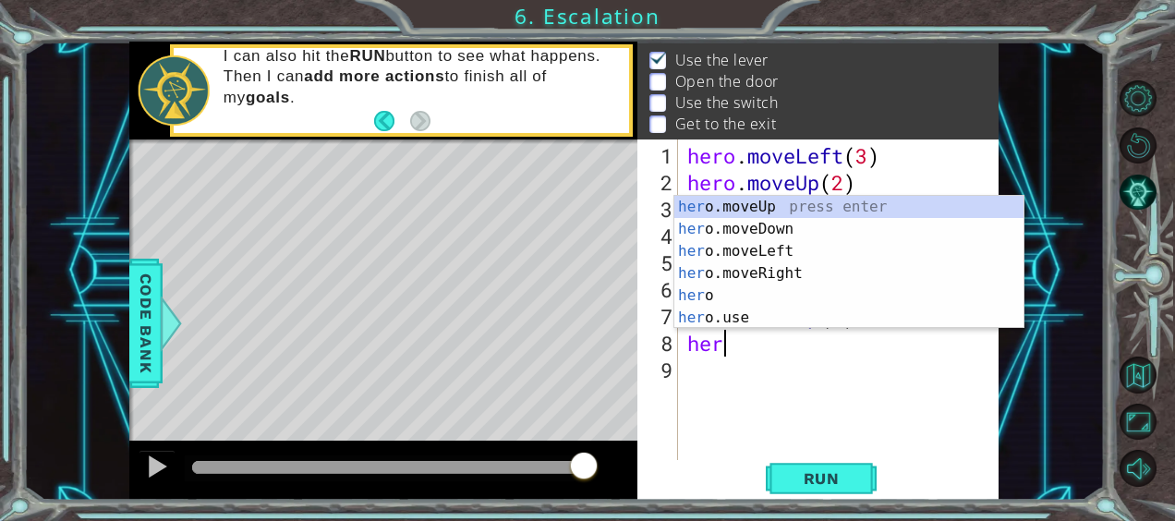
scroll to position [0, 1]
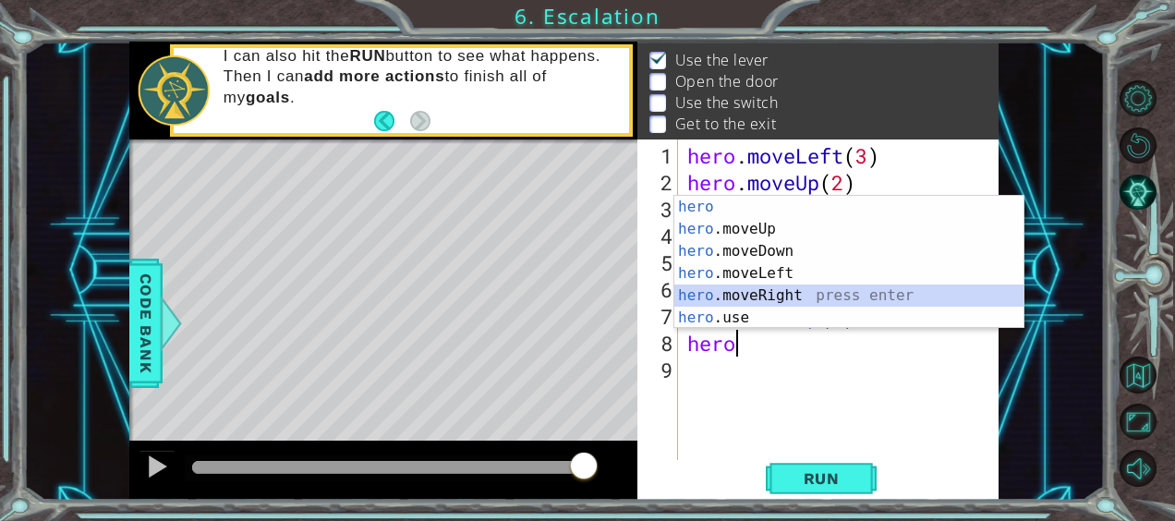
click at [748, 288] on div "hero press enter hero .moveUp press enter hero .moveDown press enter hero .move…" at bounding box center [849, 284] width 350 height 177
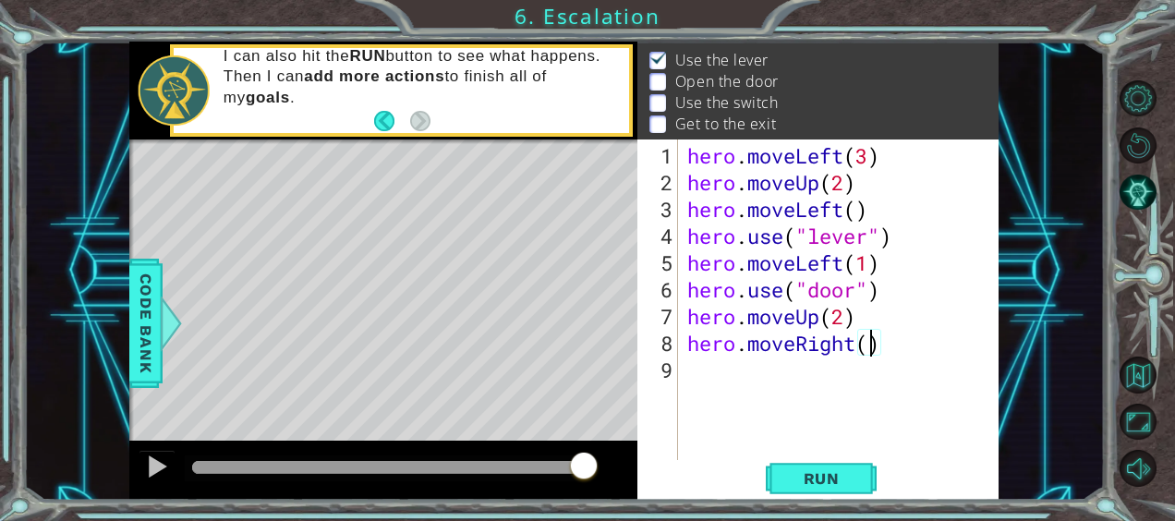
scroll to position [0, 7]
type textarea "hero.moveRight(1)"
click at [691, 368] on div "hero . moveLeft ( 3 ) hero . moveUp ( 2 ) hero . moveLeft ( ) hero . use ( "lev…" at bounding box center [843, 329] width 321 height 375
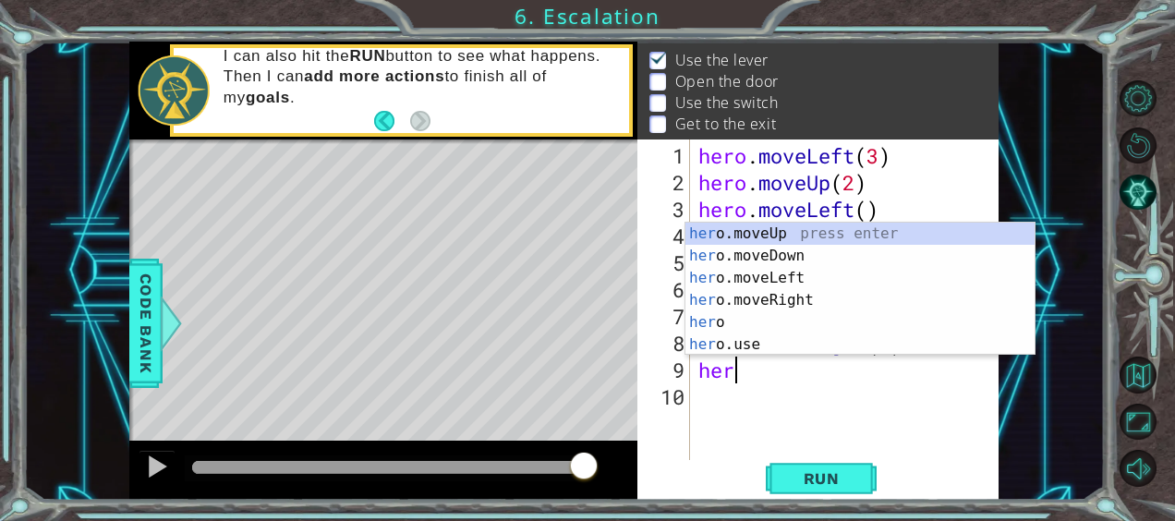
scroll to position [0, 1]
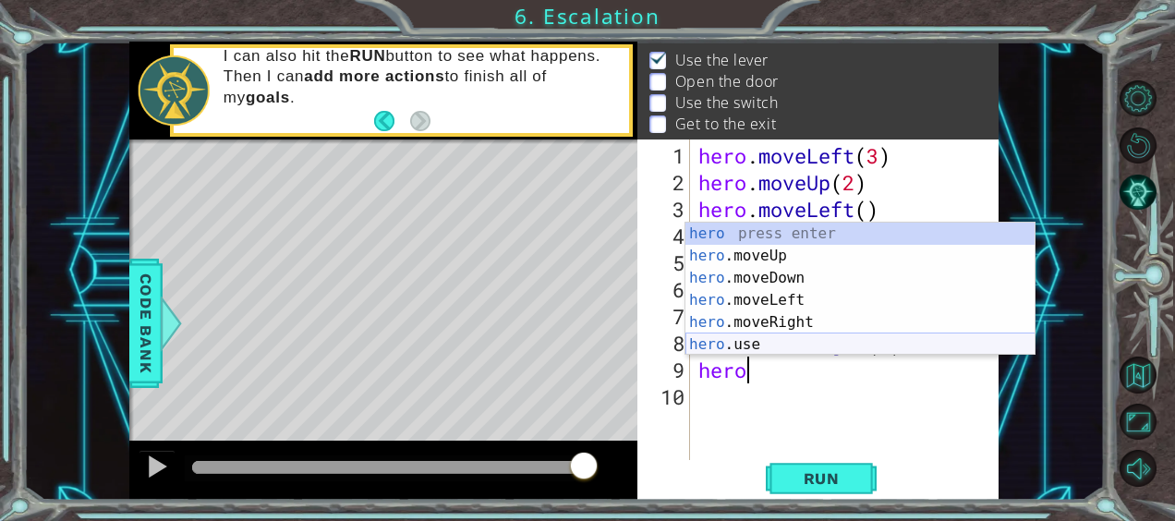
click at [756, 351] on div "hero press enter hero .moveUp press enter hero .moveDown press enter hero .move…" at bounding box center [860, 311] width 350 height 177
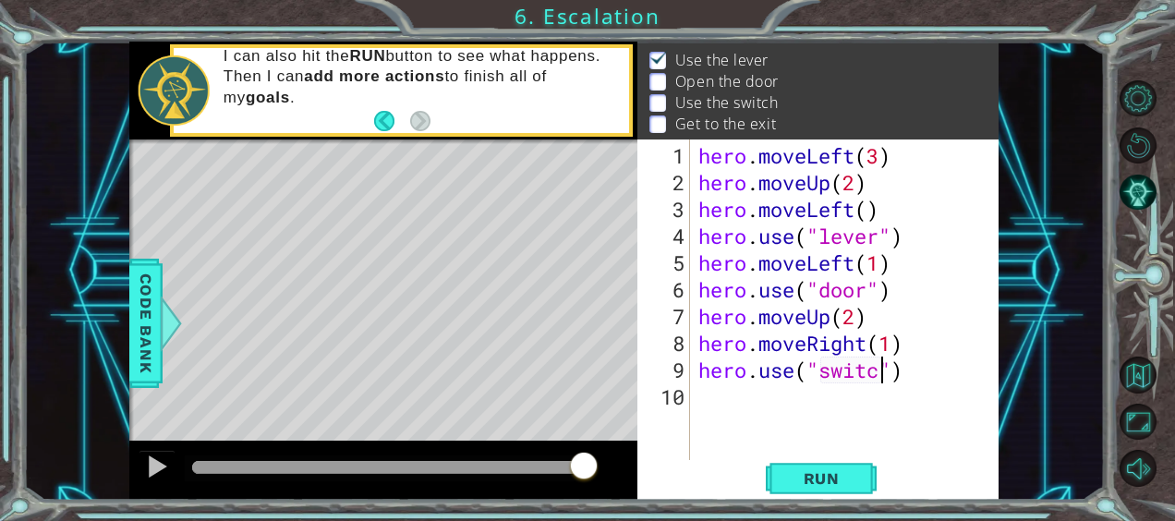
scroll to position [0, 8]
type textarea "hero.use("switch")"
click at [694, 399] on div "hero.use("switch") 1 2 3 4 5 6 7 8 9 10 hero . moveLeft ( 3 ) hero . moveUp ( 2…" at bounding box center [815, 299] width 357 height 321
click at [708, 399] on div "hero . moveLeft ( 3 ) hero . moveUp ( 2 ) hero . moveLeft ( ) hero . use ( "lev…" at bounding box center [849, 329] width 309 height 375
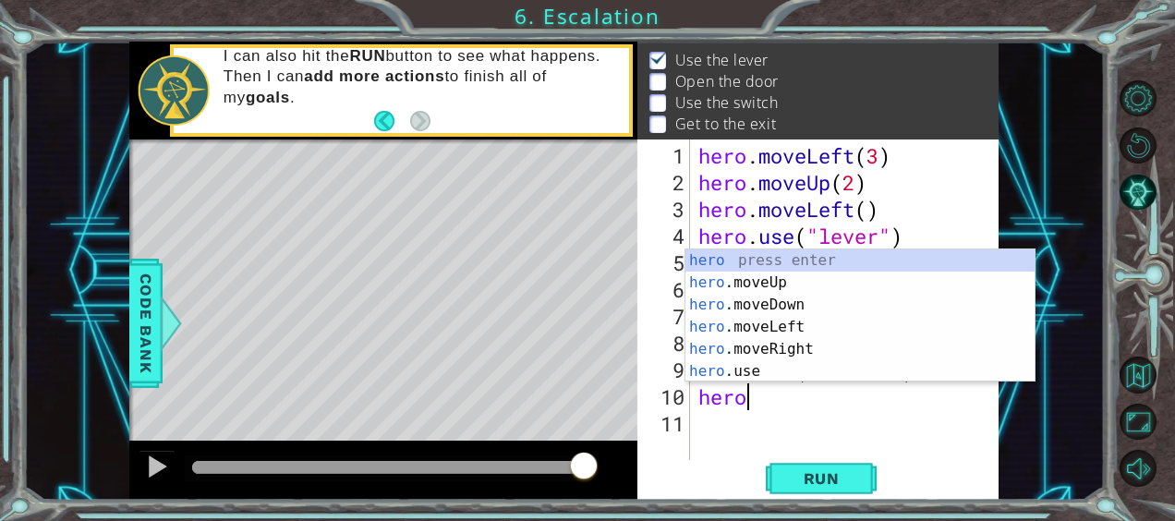
scroll to position [0, 1]
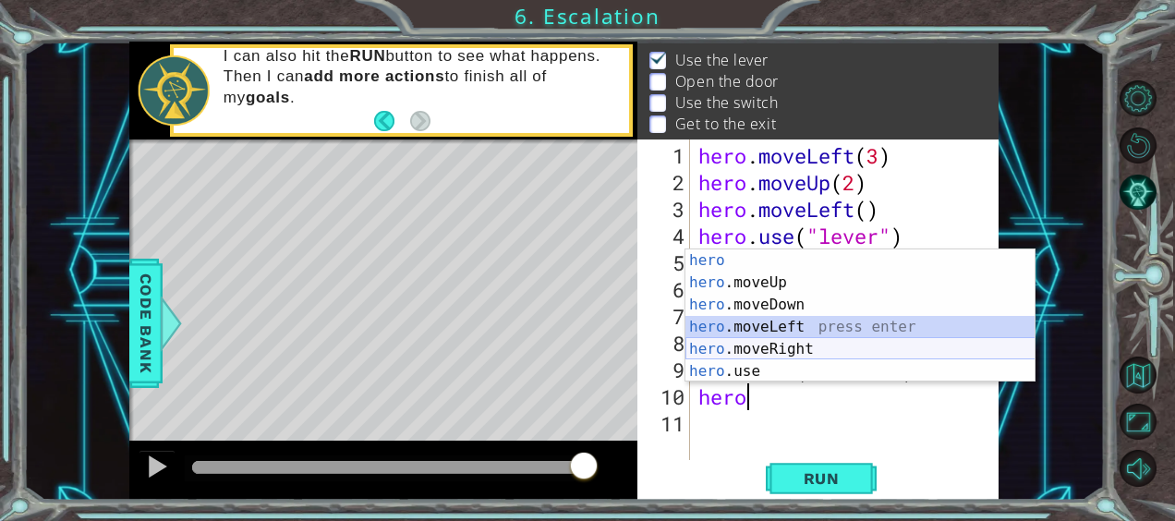
drag, startPoint x: 778, startPoint y: 336, endPoint x: 778, endPoint y: 346, distance: 10.2
click at [778, 346] on div "hero press enter hero .moveUp press enter hero .moveDown press enter hero .move…" at bounding box center [860, 337] width 350 height 177
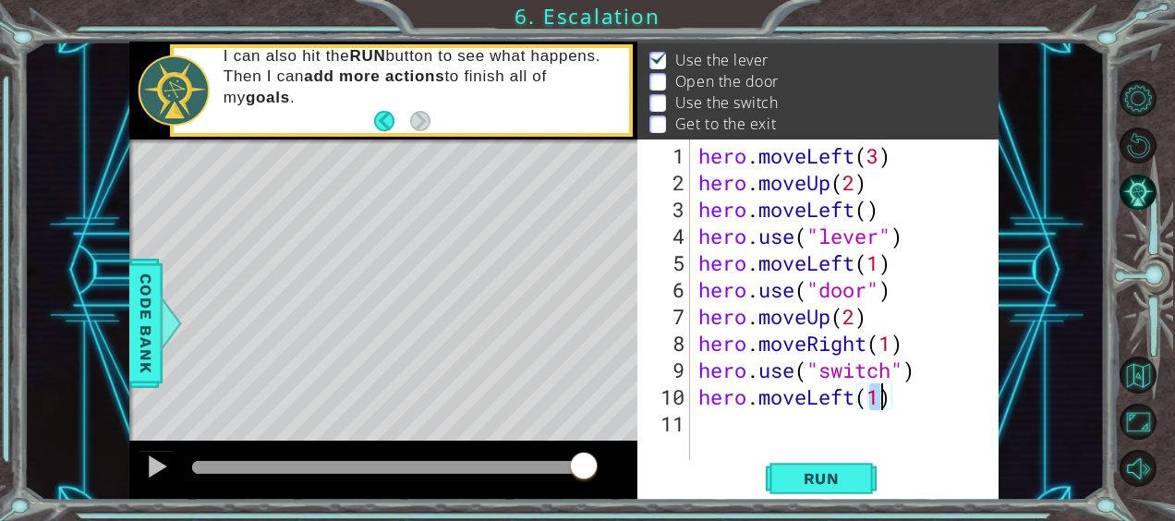
click at [855, 403] on div "hero . moveLeft ( 3 ) hero . moveUp ( 2 ) hero . moveLeft ( ) hero . use ( "lev…" at bounding box center [849, 329] width 309 height 375
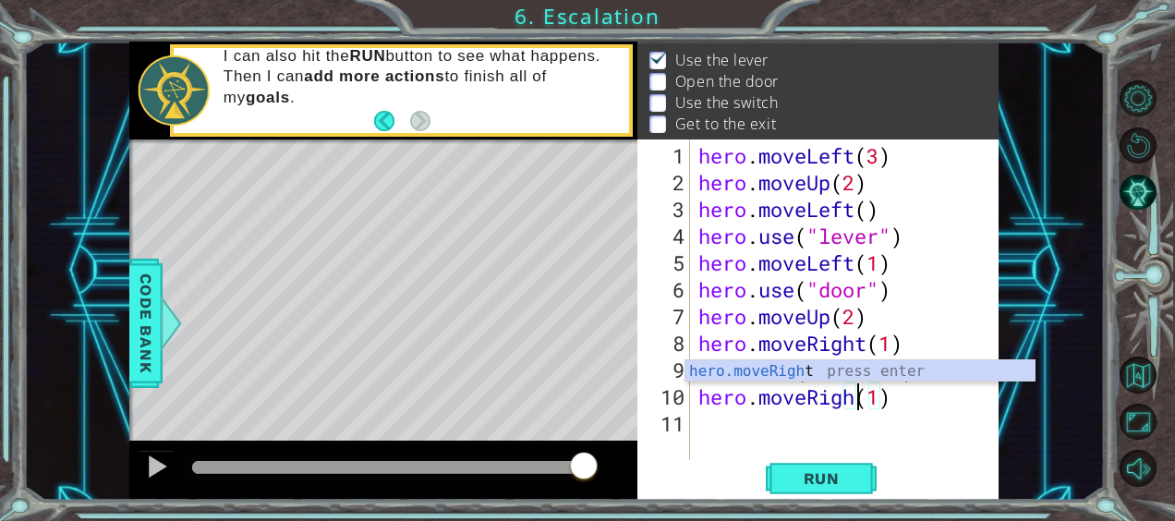
scroll to position [0, 7]
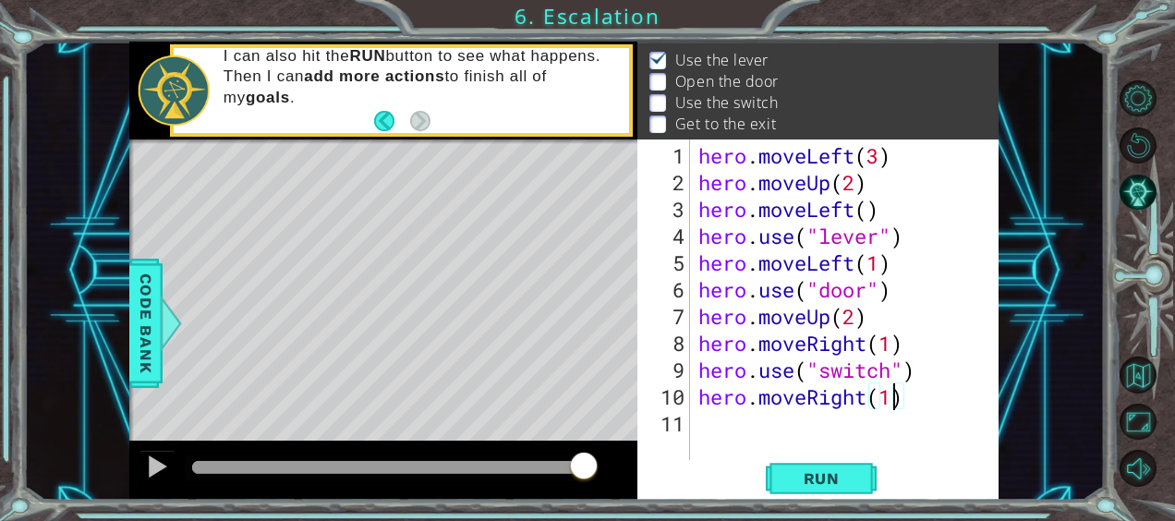
click at [892, 393] on div "hero . moveLeft ( 3 ) hero . moveUp ( 2 ) hero . moveLeft ( ) hero . use ( "lev…" at bounding box center [849, 329] width 309 height 375
type textarea "hero.moveRight(1)"
click at [713, 429] on div "hero . moveLeft ( 3 ) hero . moveUp ( 2 ) hero . moveLeft ( ) hero . use ( "lev…" at bounding box center [849, 329] width 309 height 375
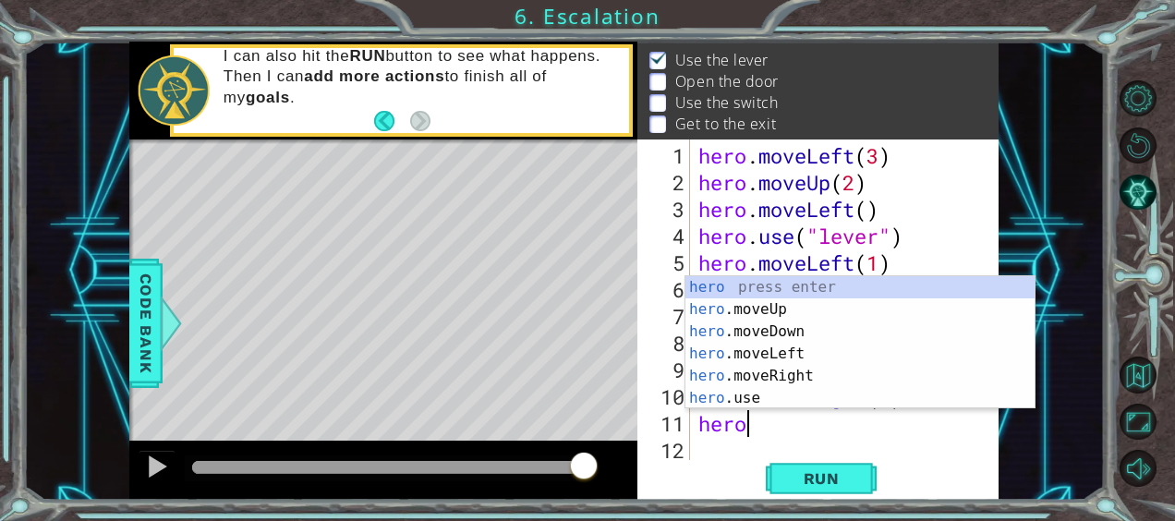
scroll to position [0, 1]
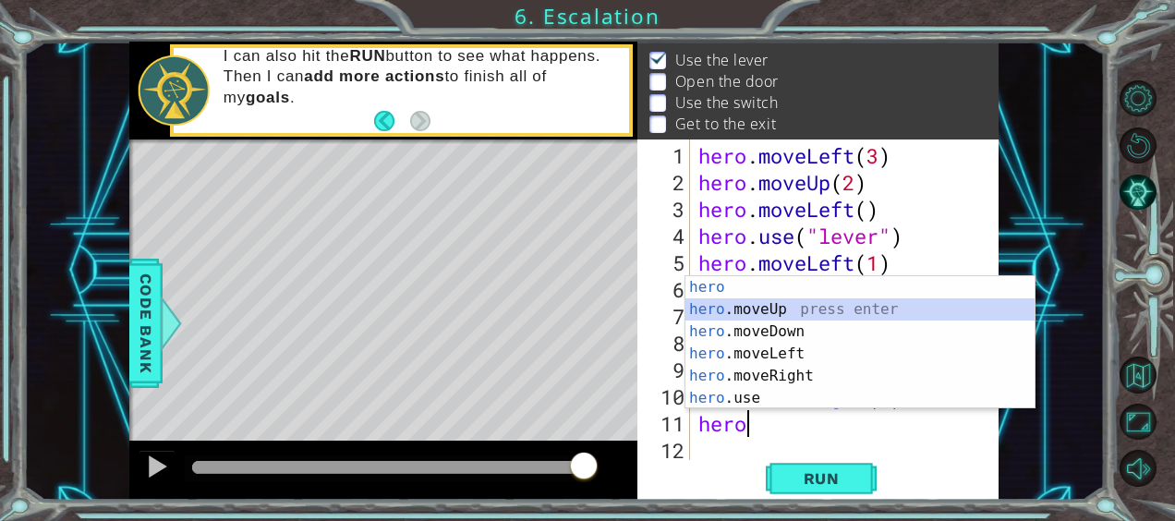
click at [754, 301] on div "hero press enter hero .moveUp press enter hero .moveDown press enter hero .move…" at bounding box center [860, 364] width 350 height 177
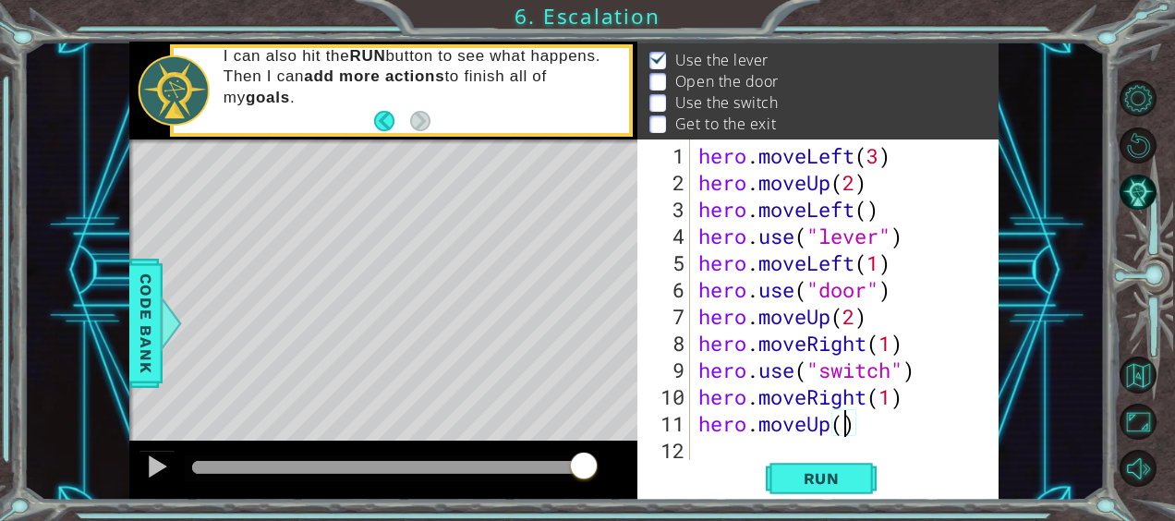
scroll to position [0, 6]
click at [842, 480] on span "Run" at bounding box center [821, 478] width 73 height 18
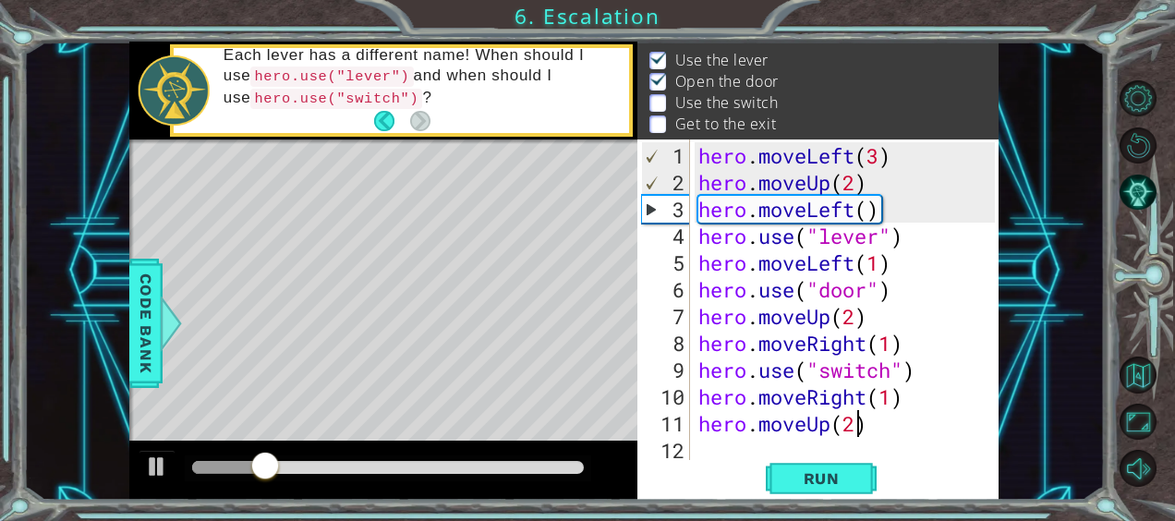
click at [894, 343] on div "hero . moveLeft ( 3 ) hero . moveUp ( 2 ) hero . moveLeft ( ) hero . use ( "lev…" at bounding box center [849, 329] width 309 height 375
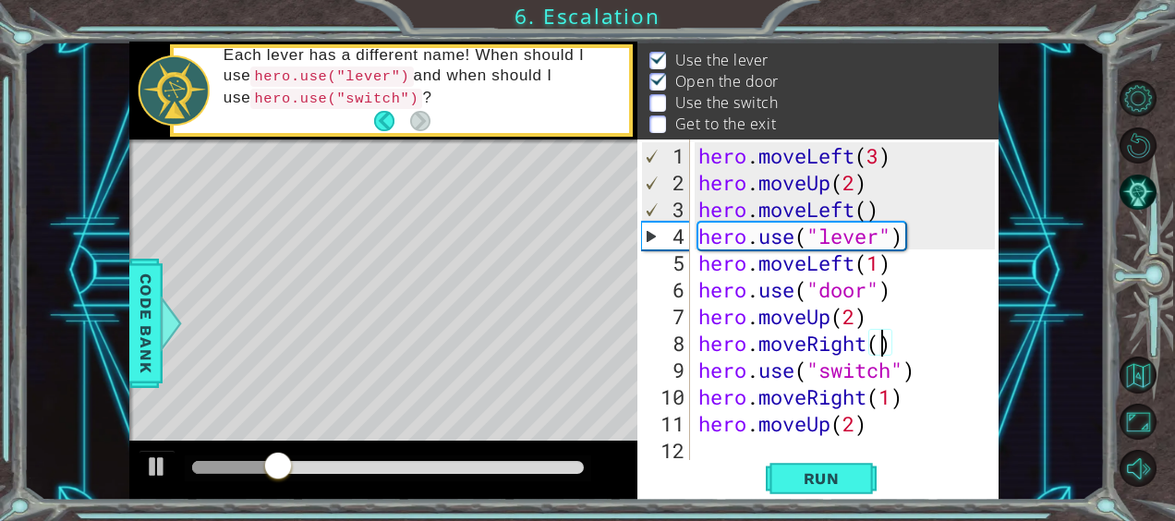
scroll to position [0, 7]
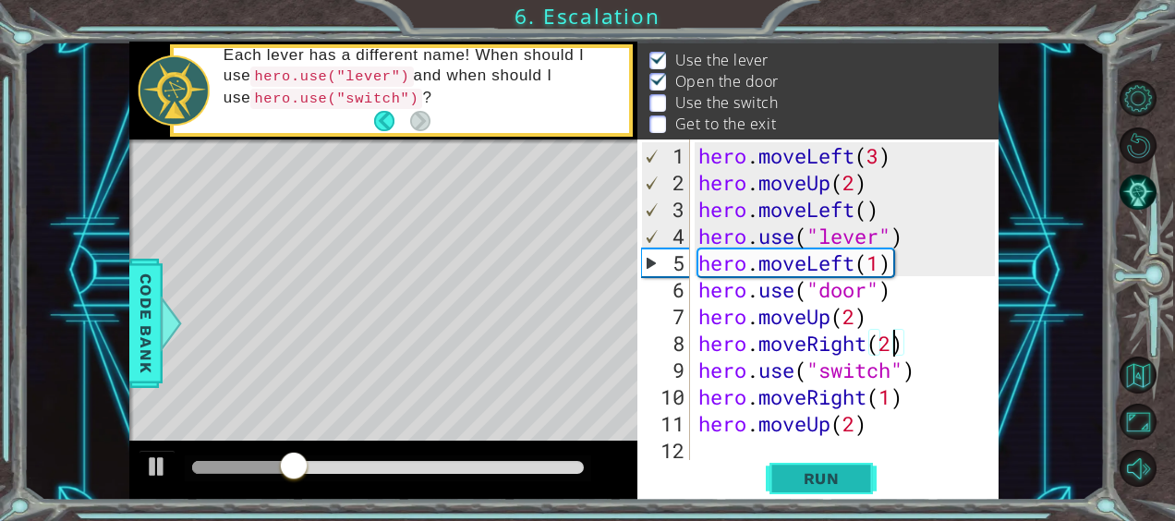
type textarea "hero.moveRight(2)"
click at [831, 475] on span "Run" at bounding box center [821, 478] width 73 height 18
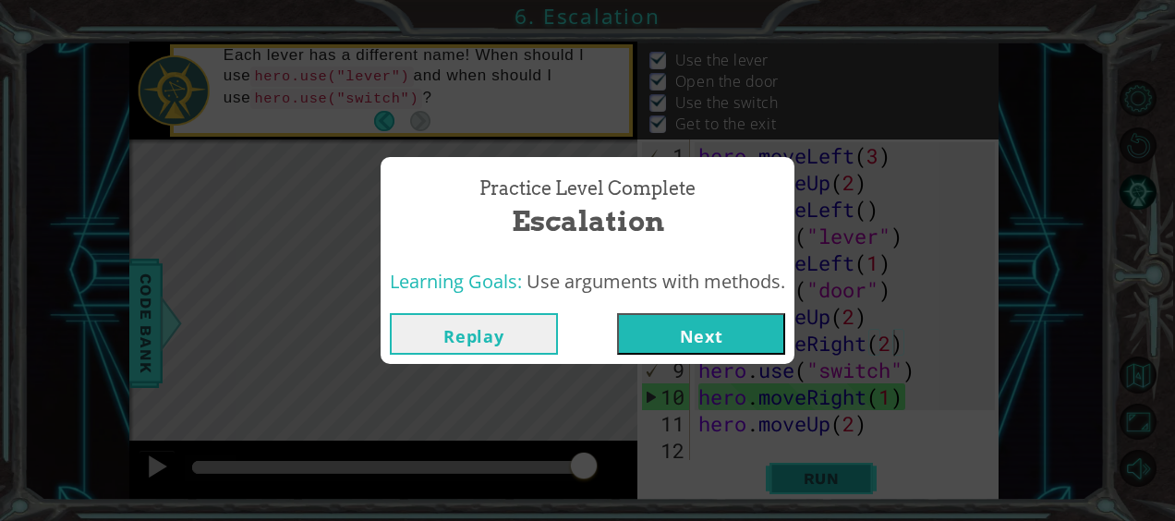
click at [744, 338] on button "Next" at bounding box center [701, 334] width 168 height 42
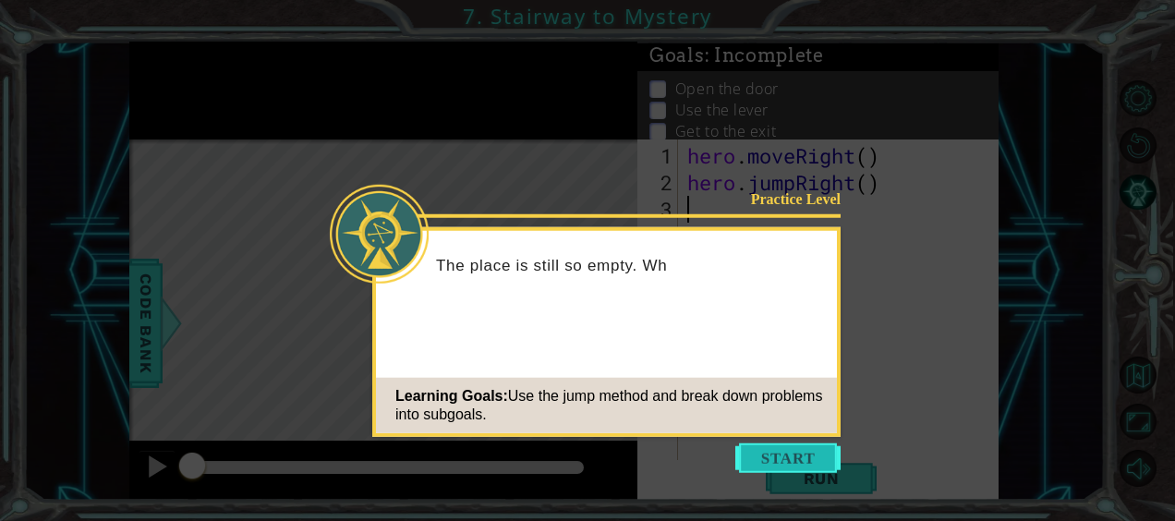
click at [802, 460] on button "Start" at bounding box center [787, 458] width 105 height 30
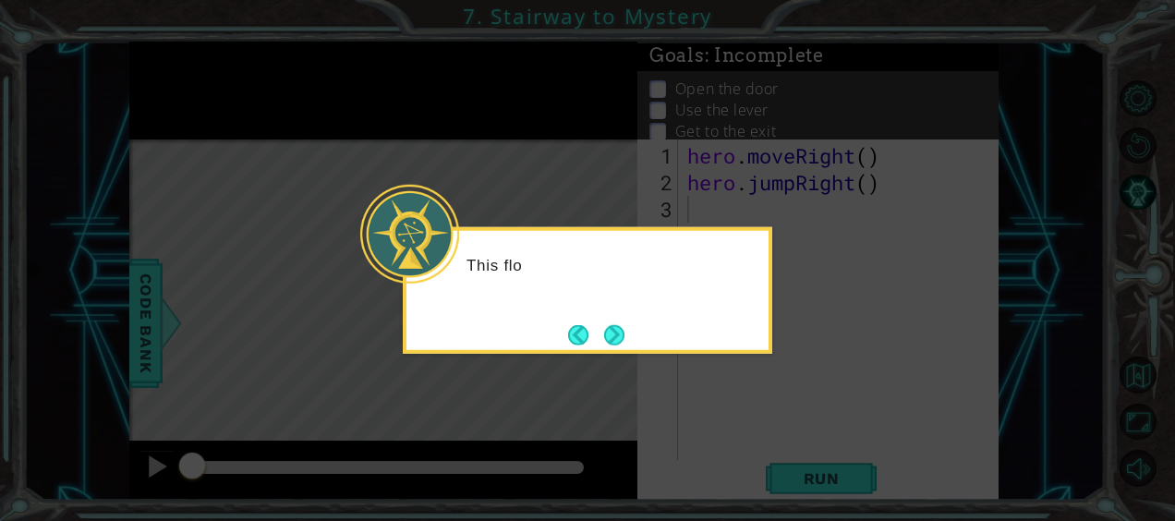
click at [652, 344] on div "This flo" at bounding box center [587, 290] width 369 height 127
click at [624, 336] on button "Next" at bounding box center [614, 334] width 20 height 20
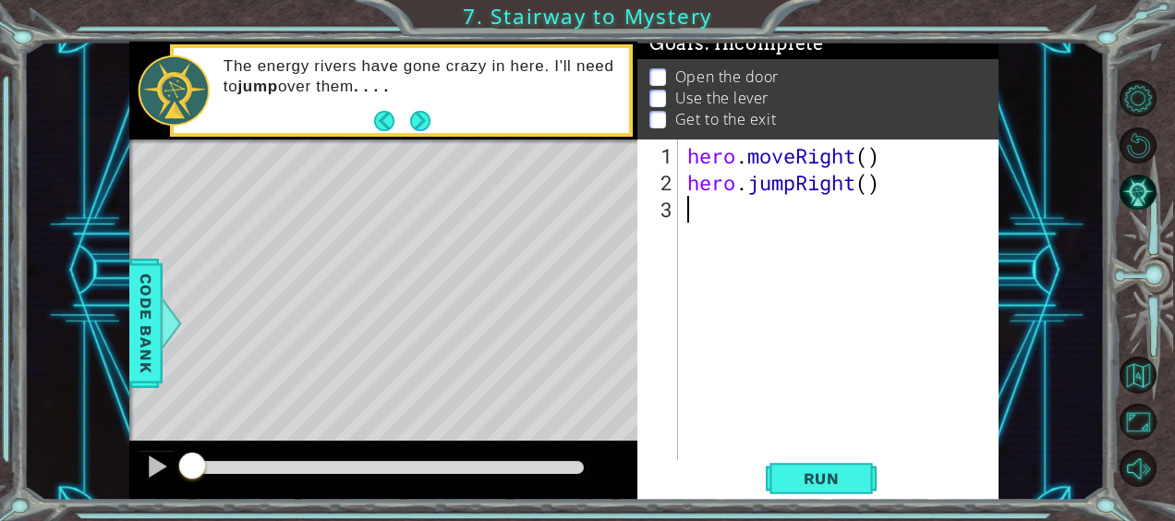
scroll to position [30, 0]
click at [842, 486] on span "Run" at bounding box center [821, 478] width 73 height 18
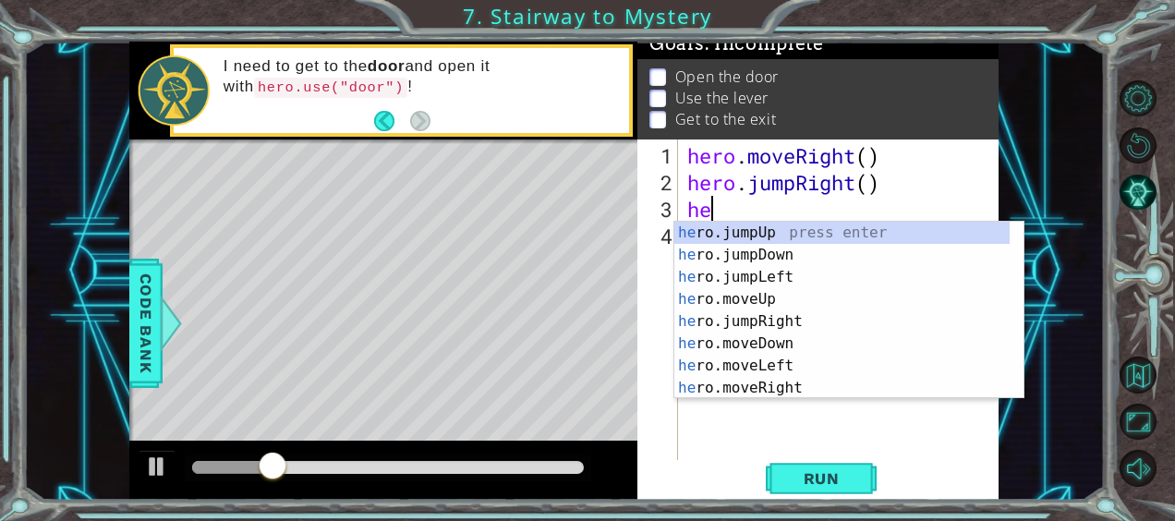
scroll to position [0, 1]
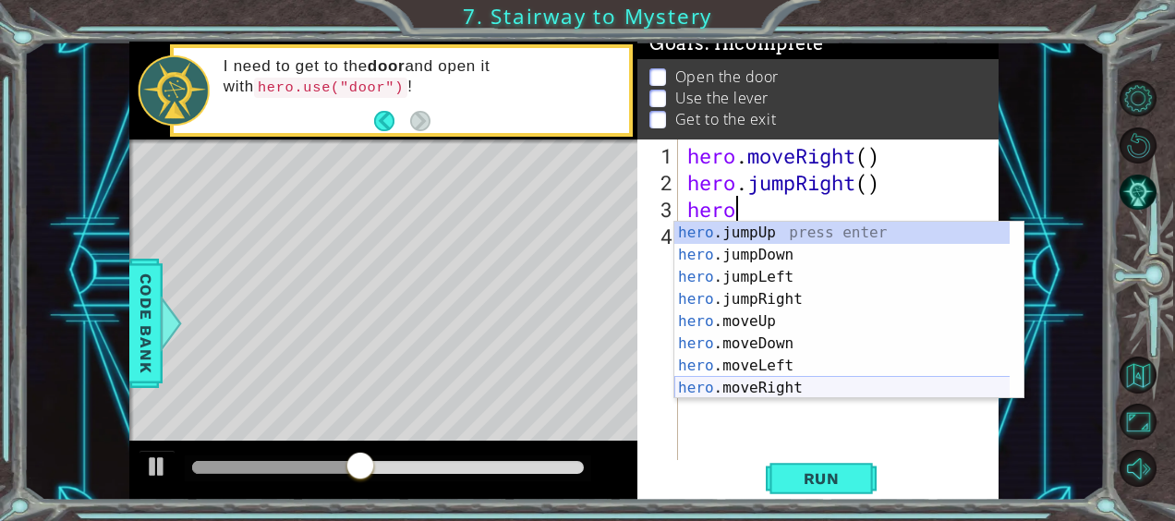
click at [741, 390] on div "hero .jumpUp press enter hero .jumpDown press enter hero .jumpLeft press enter …" at bounding box center [842, 333] width 336 height 222
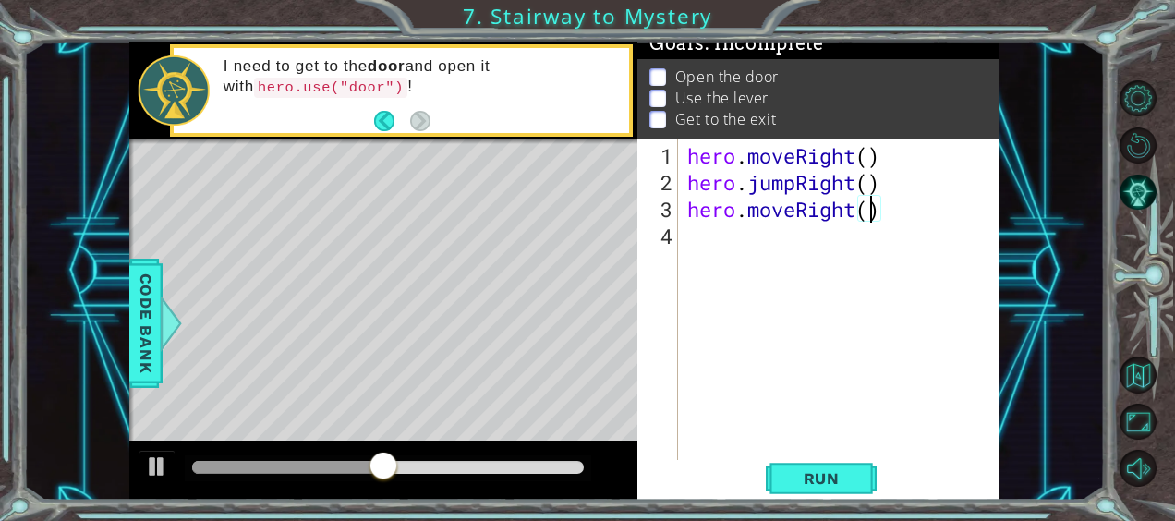
type textarea "hero.moveRight(2)"
click at [689, 247] on div "hero . moveRight ( ) hero . jumpRight ( ) hero . moveRight ( 2 )" at bounding box center [843, 329] width 321 height 375
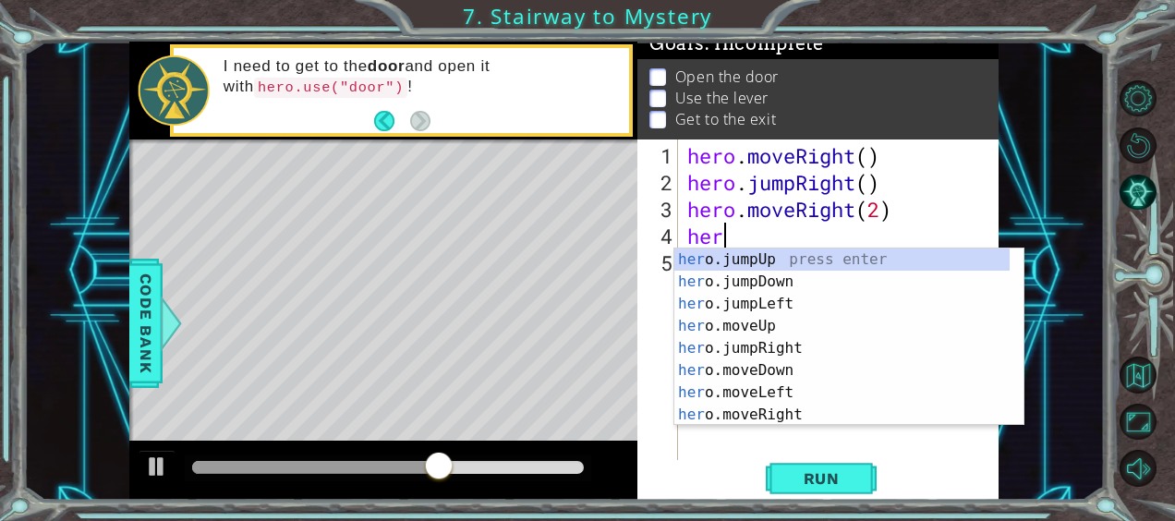
scroll to position [0, 1]
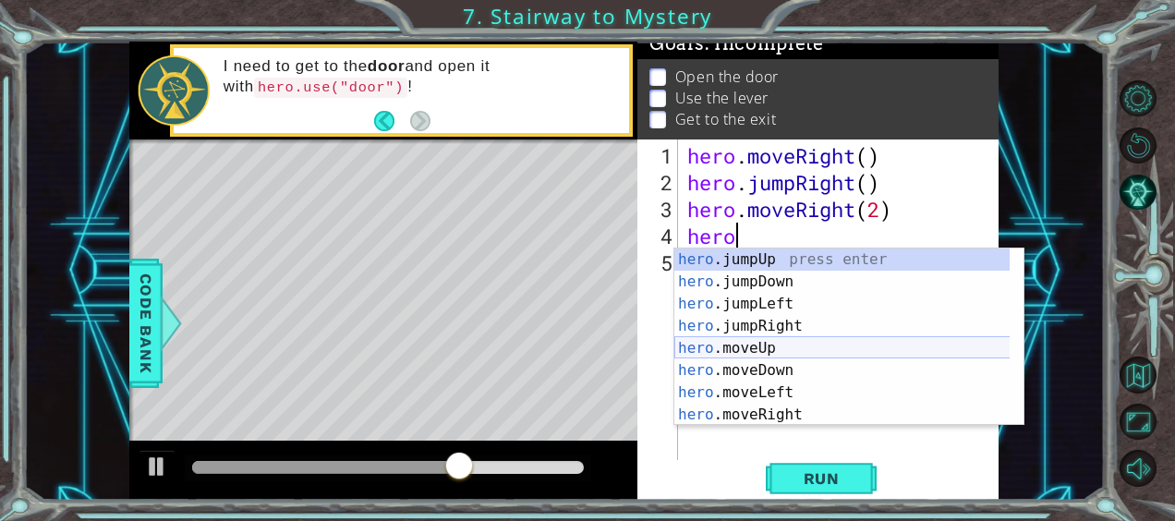
click at [729, 345] on div "hero .jumpUp press enter hero .jumpDown press enter hero .jumpLeft press enter …" at bounding box center [842, 359] width 336 height 222
type textarea "hero.moveUp(1)"
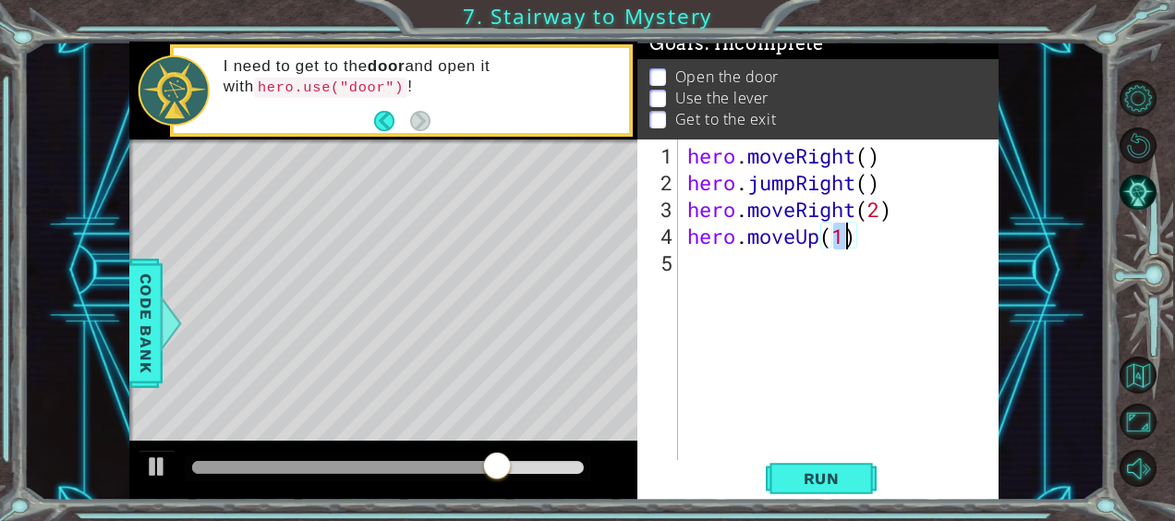
click at [723, 266] on div "hero . moveRight ( ) hero . jumpRight ( ) hero . moveRight ( 2 ) hero . moveUp …" at bounding box center [843, 329] width 321 height 375
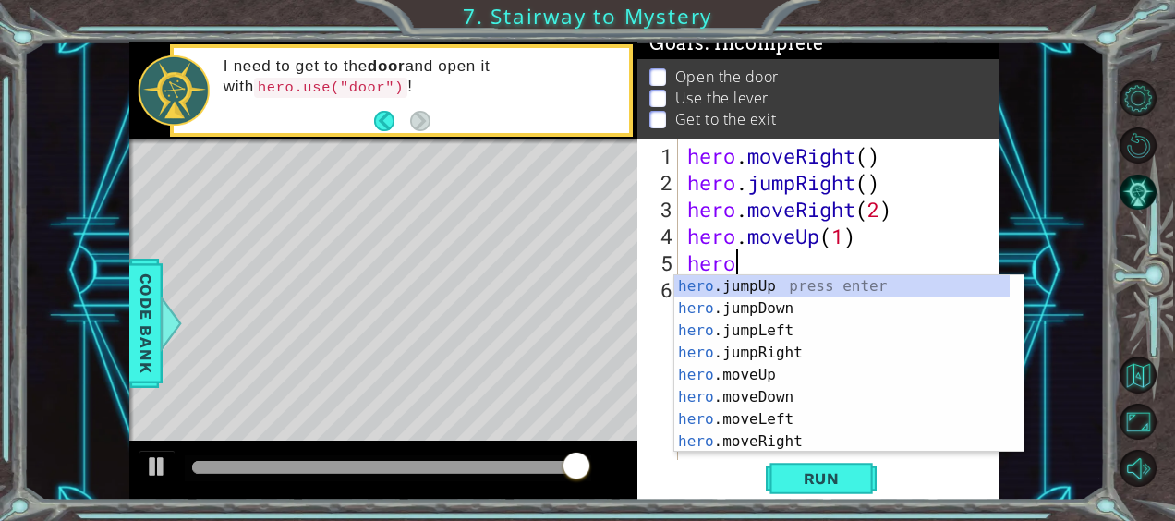
scroll to position [0, 0]
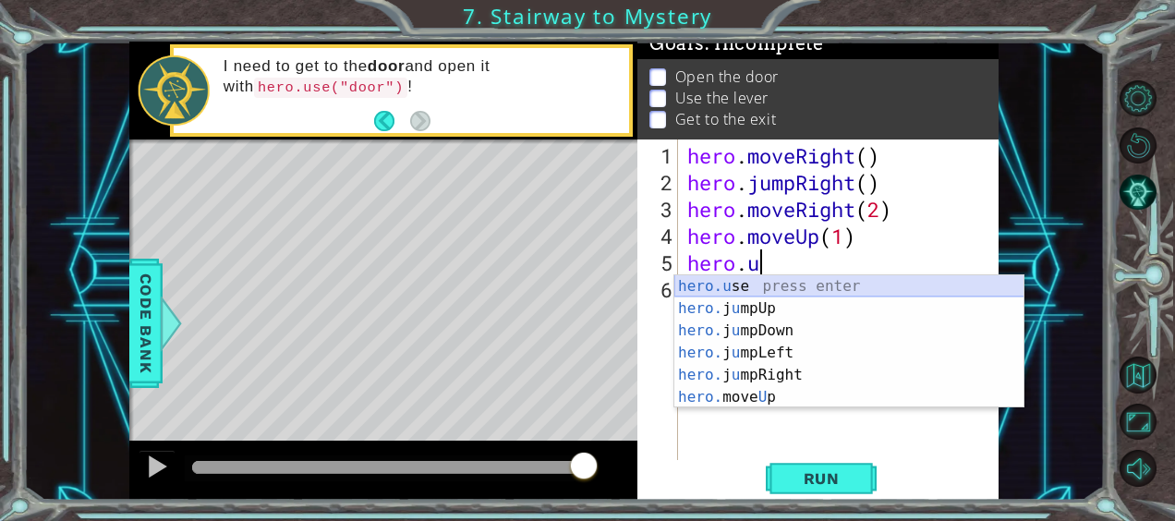
click at [724, 284] on div "hero.u se press enter hero. j u mpUp press enter hero. j u mpDown press enter h…" at bounding box center [849, 363] width 350 height 177
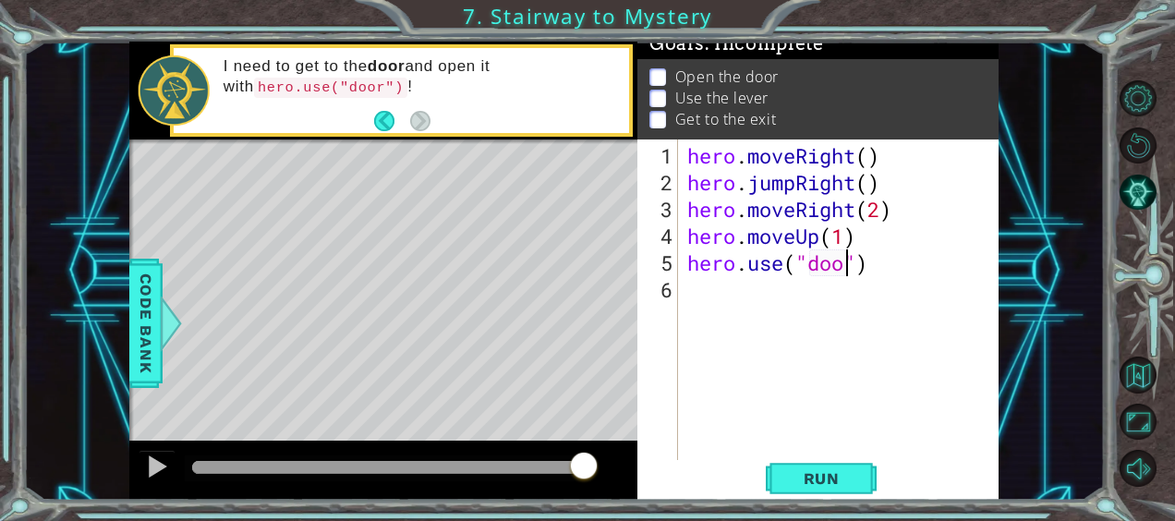
type textarea "hero.use("door")"
click at [702, 290] on div "hero . moveRight ( ) hero . jumpRight ( ) hero . moveRight ( 2 ) hero . moveUp …" at bounding box center [843, 329] width 321 height 375
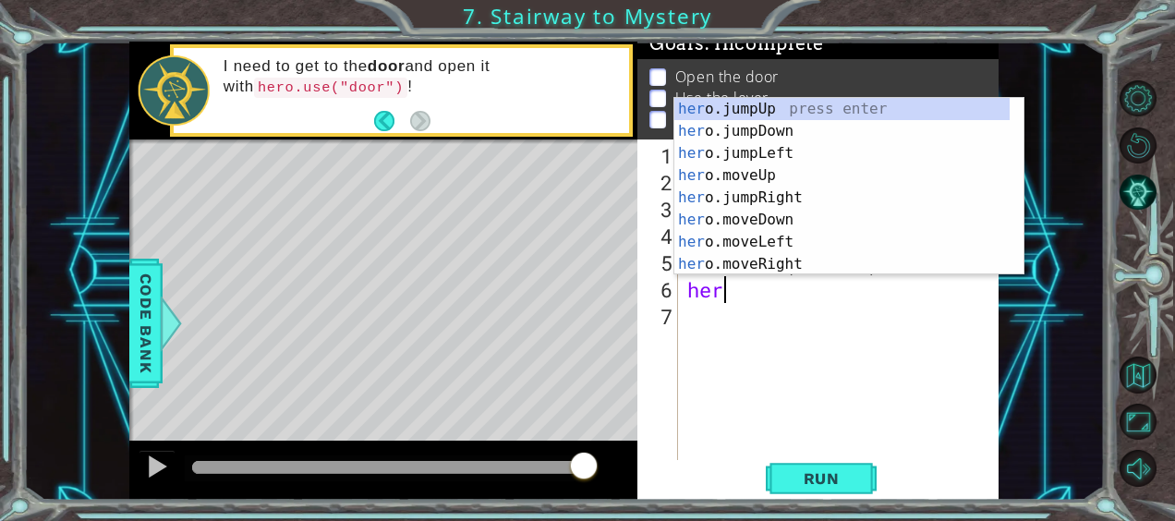
scroll to position [0, 1]
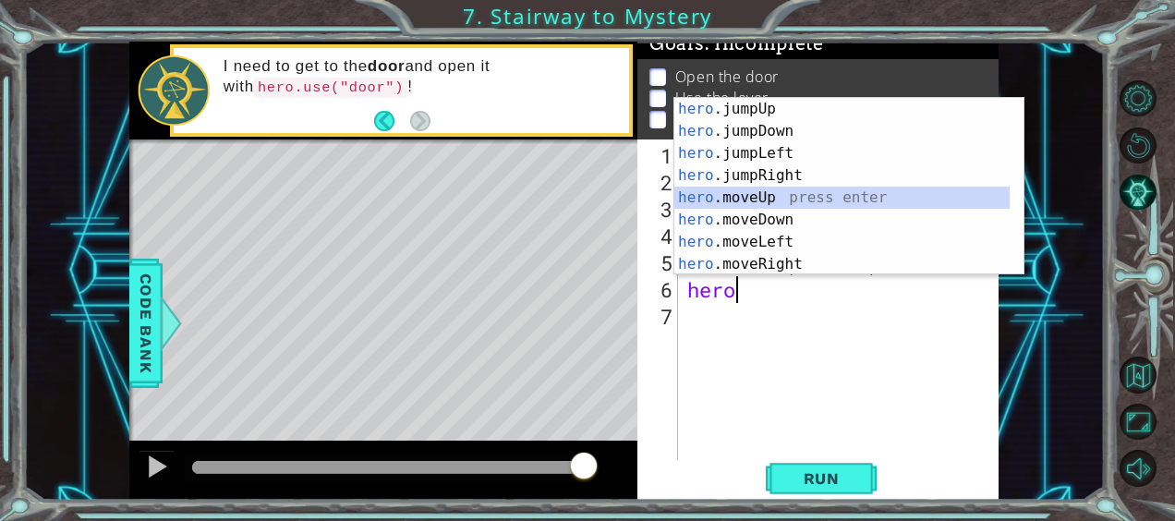
click at [756, 200] on div "hero .jumpUp press enter hero .jumpDown press enter hero .jumpLeft press enter …" at bounding box center [842, 209] width 336 height 222
type textarea "hero.moveUp(1)"
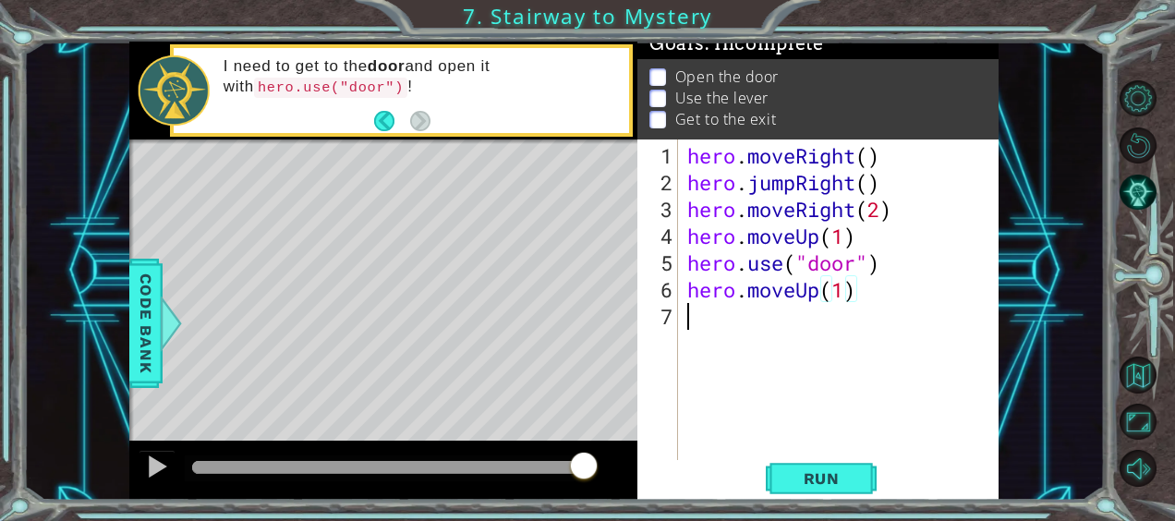
click at [703, 323] on div "hero . moveRight ( ) hero . jumpRight ( ) hero . moveRight ( 2 ) hero . moveUp …" at bounding box center [843, 329] width 321 height 375
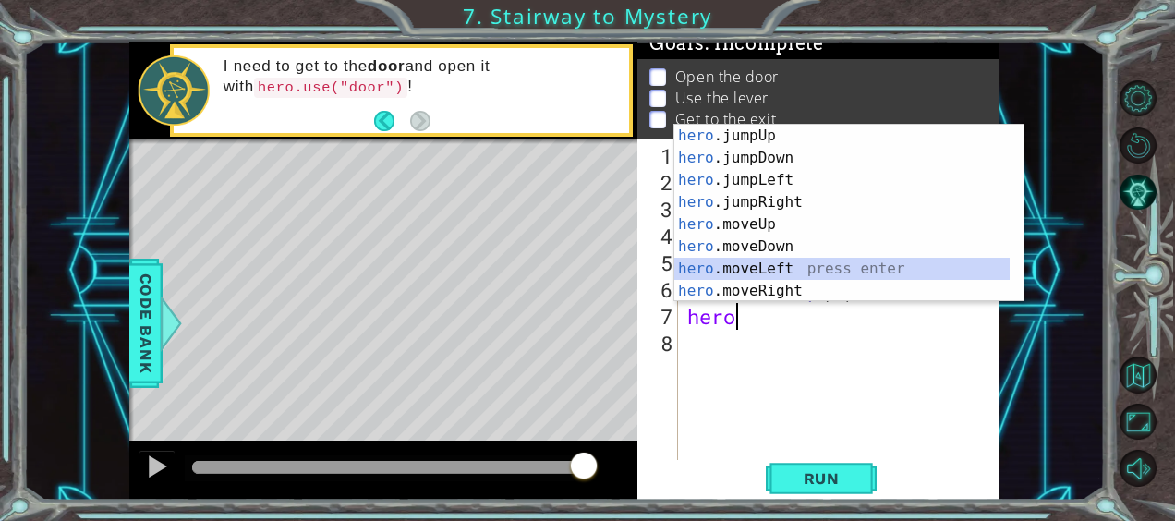
click at [761, 259] on div "hero .jumpUp press enter hero .jumpDown press enter hero .jumpLeft press enter …" at bounding box center [842, 236] width 336 height 222
type textarea "hero.moveLeft(1)"
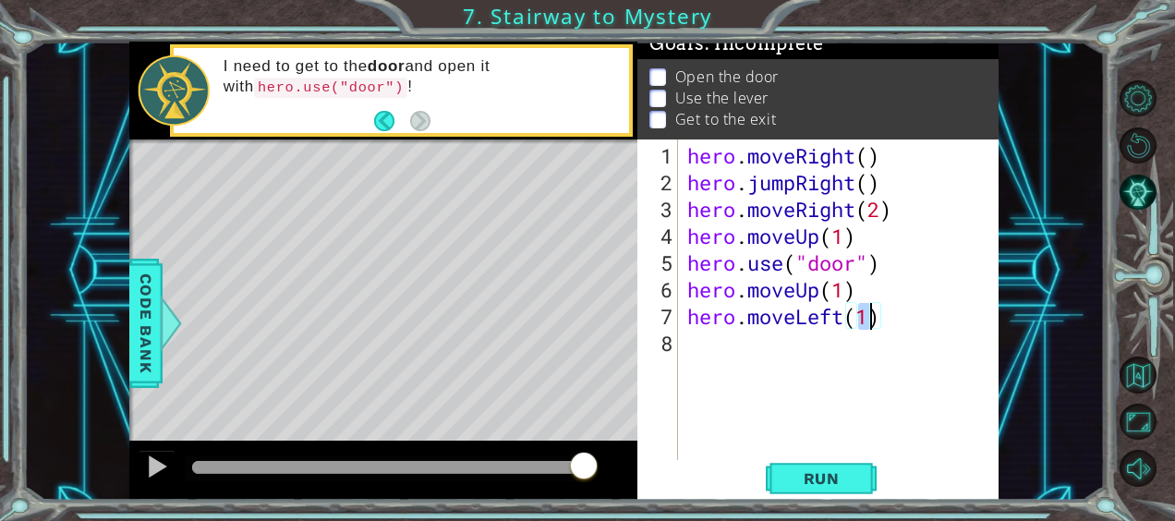
click at [698, 363] on div "hero . moveRight ( ) hero . jumpRight ( ) hero . moveRight ( 2 ) hero . moveUp …" at bounding box center [843, 329] width 321 height 375
type textarea "hero.use("lever")"
click at [717, 371] on div "hero . moveRight ( ) hero . jumpRight ( ) hero . moveRight ( 2 ) hero . moveUp …" at bounding box center [843, 329] width 321 height 375
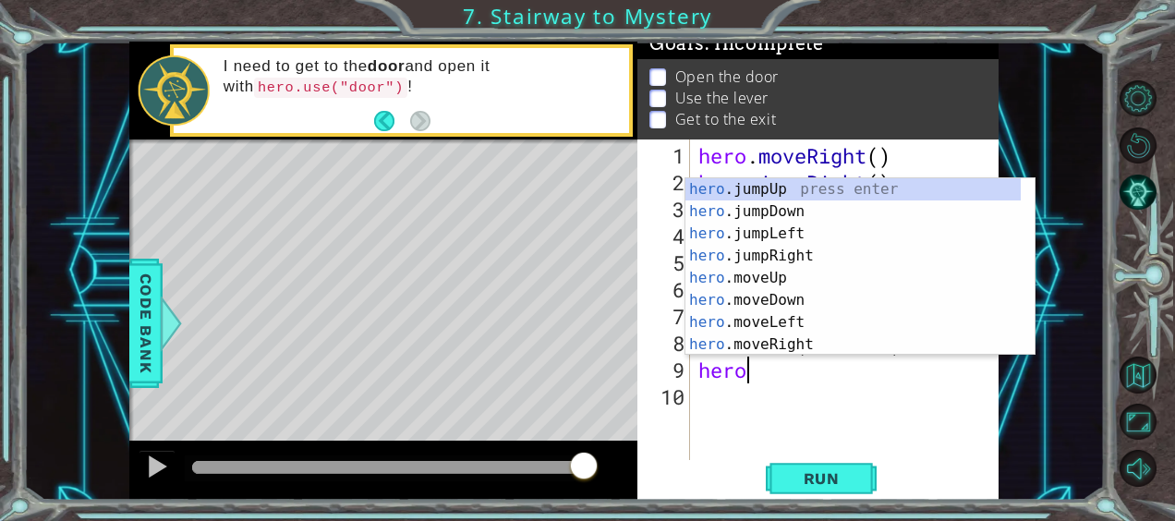
scroll to position [0, 1]
click at [772, 315] on div "hero .jumpUp press enter hero .jumpDown press enter hero .jumpLeft press enter …" at bounding box center [853, 289] width 336 height 222
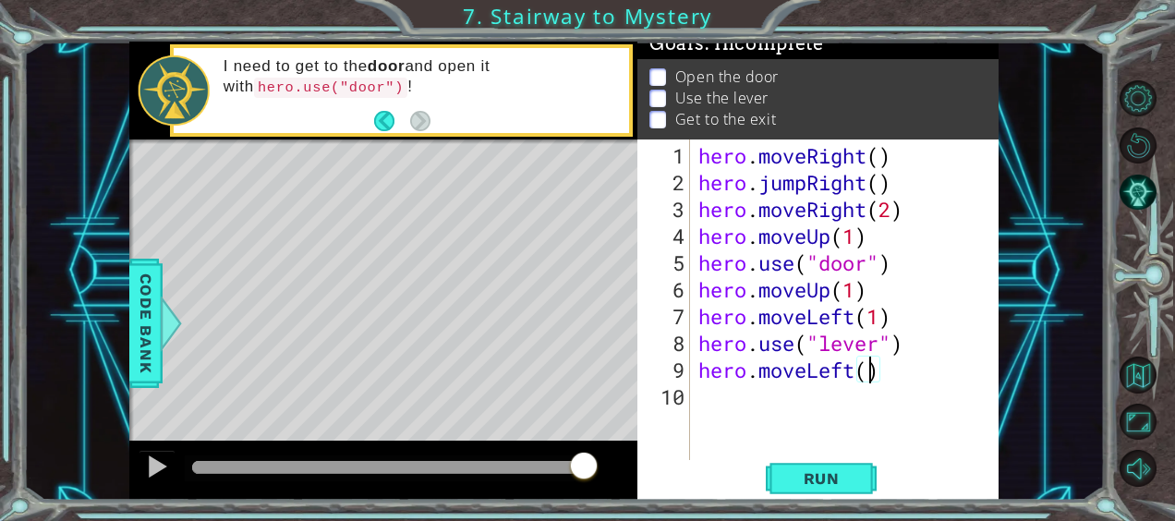
type textarea "hero.moveLeft(2)"
click at [710, 398] on div "hero . moveRight ( ) hero . jumpRight ( ) hero . moveRight ( 2 ) hero . moveUp …" at bounding box center [849, 329] width 309 height 375
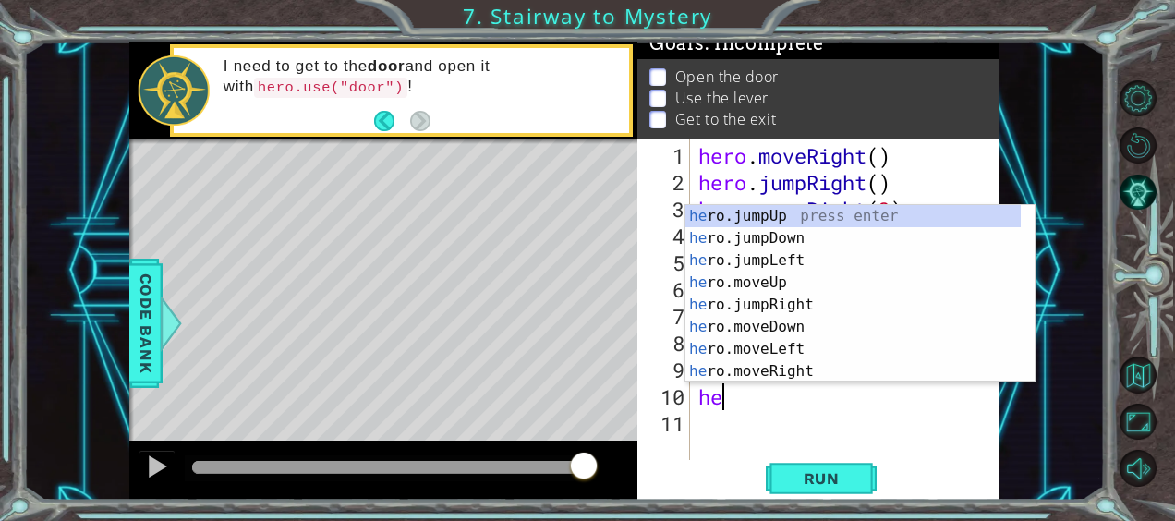
scroll to position [0, 0]
type textarea "hero"
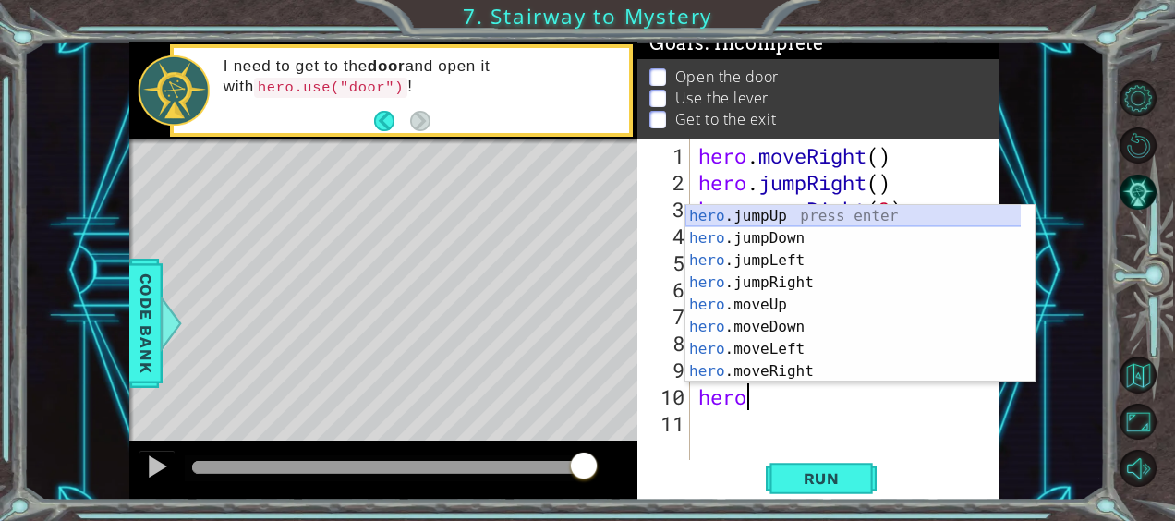
click at [746, 218] on div "hero .jumpUp press enter hero .jumpDown press enter hero .jumpLeft press enter …" at bounding box center [853, 316] width 336 height 222
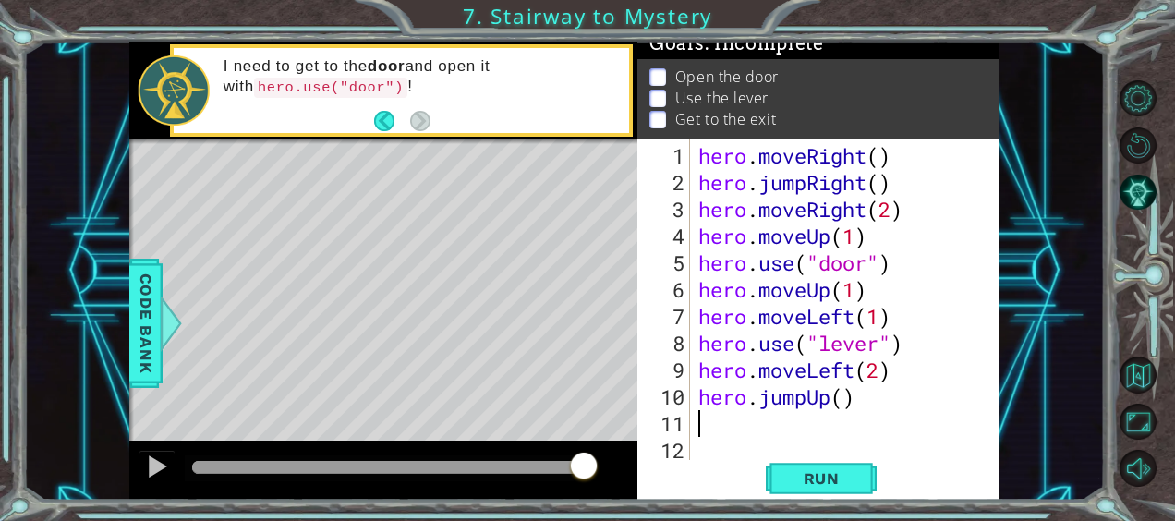
scroll to position [0, 0]
click at [845, 393] on div "hero . moveRight ( ) hero . jumpRight ( ) hero . moveRight ( 2 ) hero . moveUp …" at bounding box center [849, 329] width 309 height 375
type textarea "hero.jumpUp(1)"
click at [708, 430] on div "hero . moveRight ( ) hero . jumpRight ( ) hero . moveRight ( 2 ) hero . moveUp …" at bounding box center [849, 329] width 309 height 375
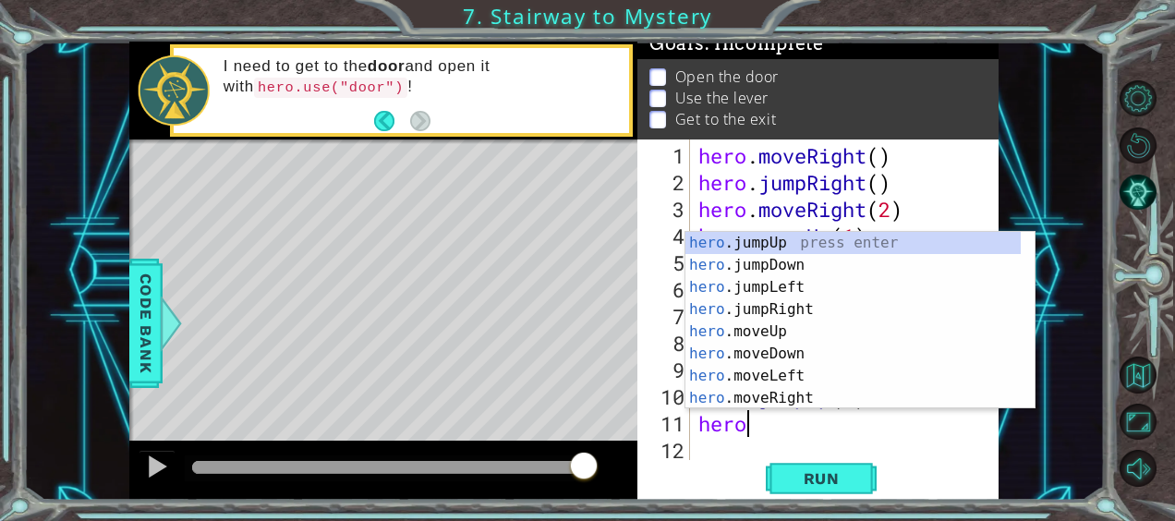
scroll to position [0, 2]
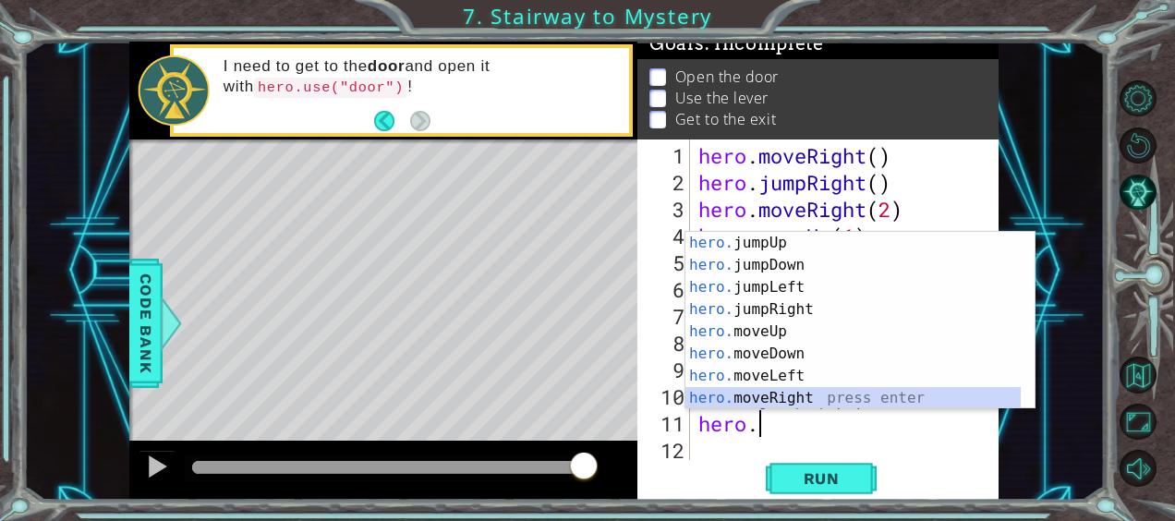
click at [750, 391] on div "hero. jumpUp press enter hero. jumpDown press enter hero. jumpLeft press enter …" at bounding box center [853, 343] width 336 height 222
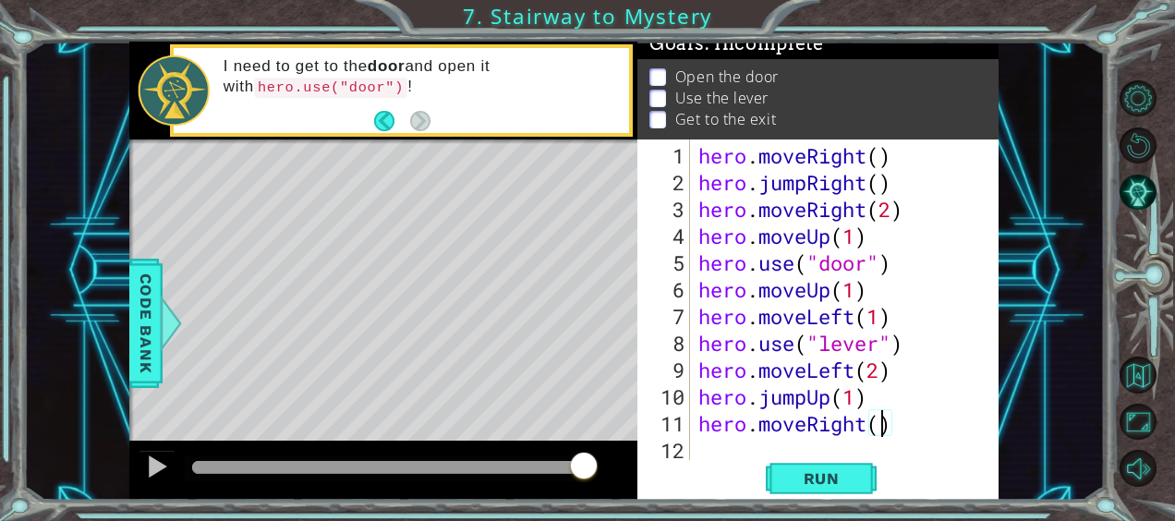
type textarea "hero.moveRight(2)"
click at [701, 457] on div "hero . moveRight ( ) hero . jumpRight ( ) hero . moveRight ( 2 ) hero . moveUp …" at bounding box center [849, 329] width 309 height 375
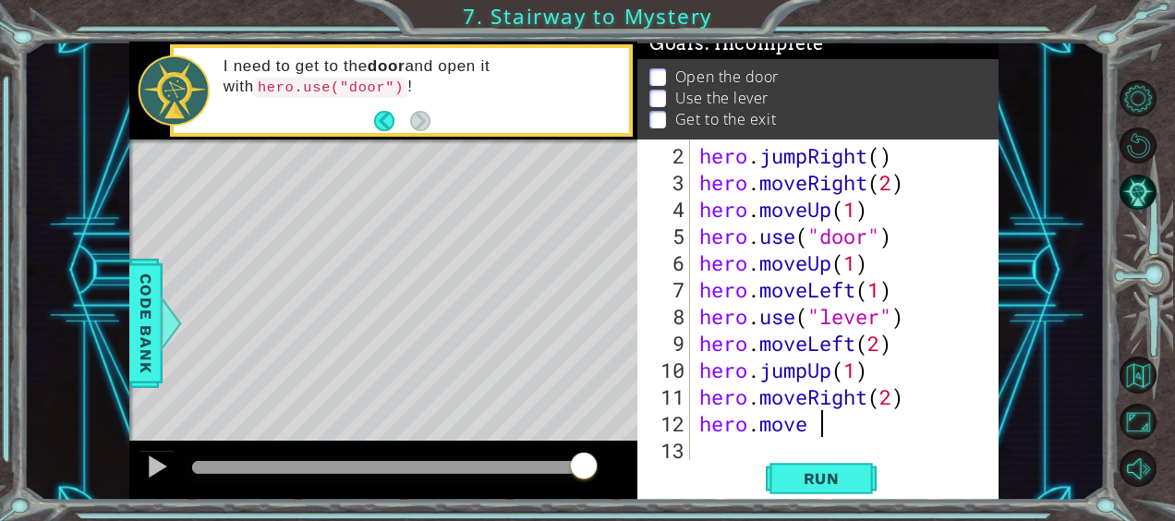
scroll to position [0, 5]
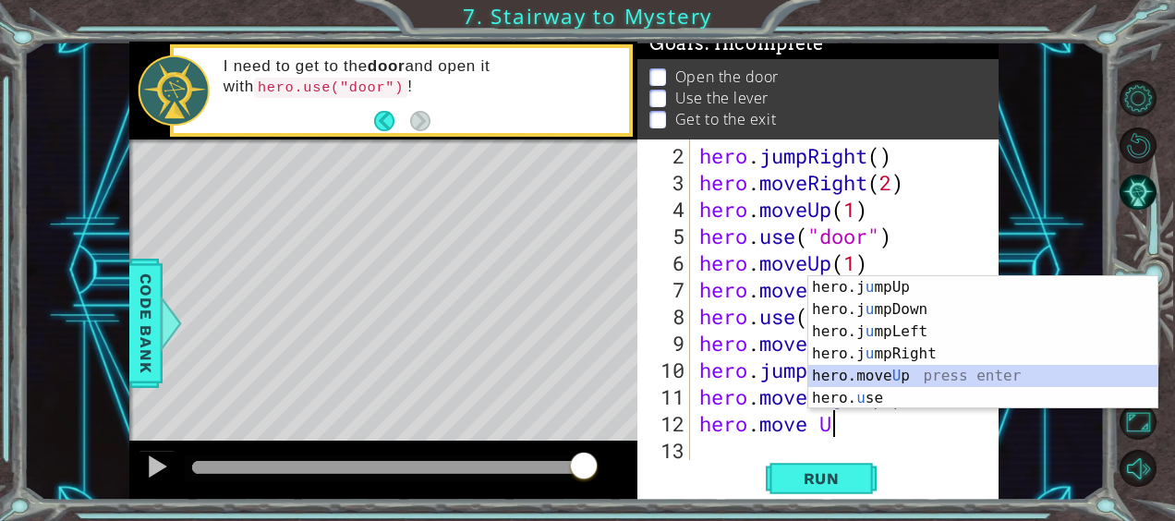
click at [844, 381] on div "hero.j u mpUp press enter hero.j u mpDown press enter hero.j u mpLeft press ent…" at bounding box center [983, 364] width 350 height 177
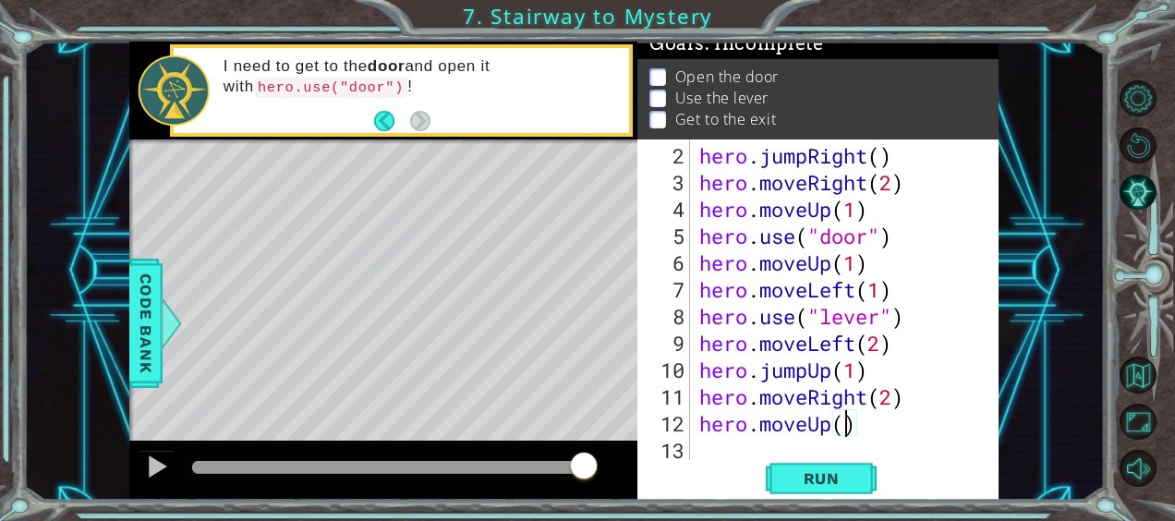
scroll to position [0, 6]
type textarea "hero.moveUp(2)"
click at [857, 487] on span "Run" at bounding box center [821, 478] width 73 height 18
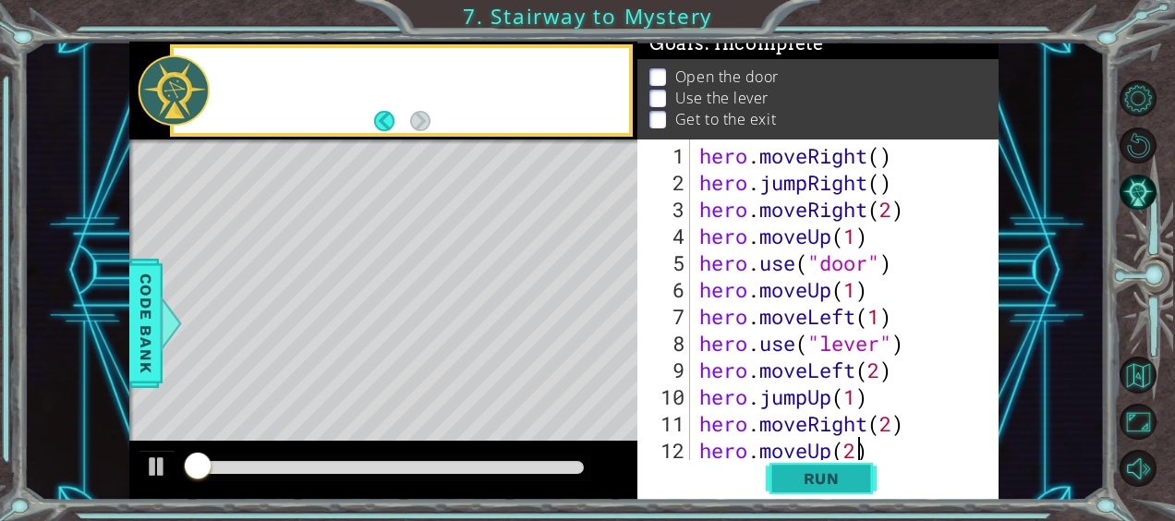
scroll to position [0, 0]
